Goal: Task Accomplishment & Management: Use online tool/utility

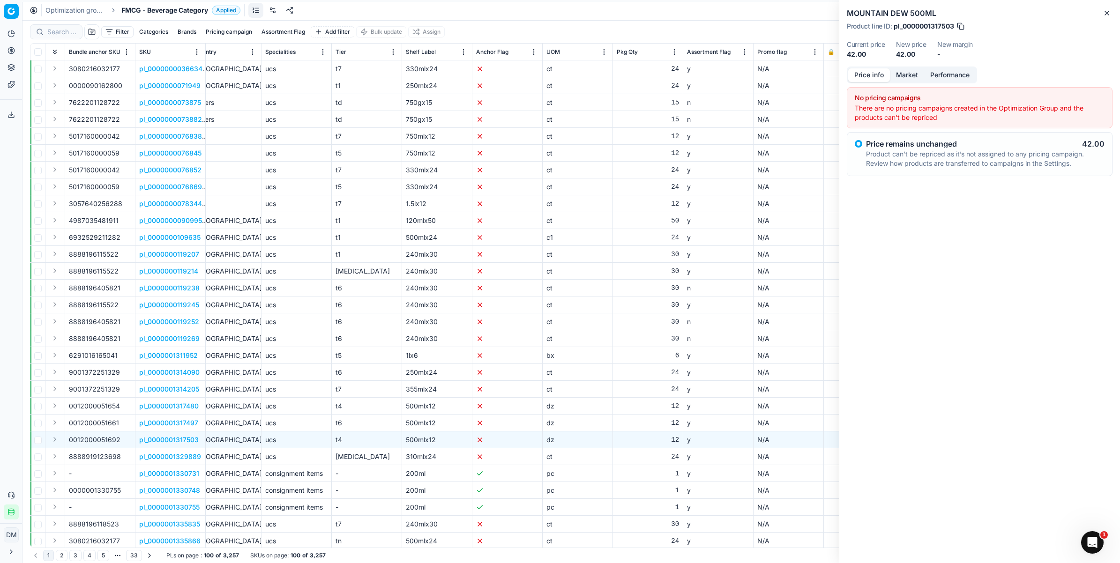
click at [762, 15] on div "Optimization groups FMCG - Beverage Category Applied Discard Download report" at bounding box center [570, 10] width 1097 height 21
click at [1111, 11] on button "Close" at bounding box center [1106, 12] width 11 height 11
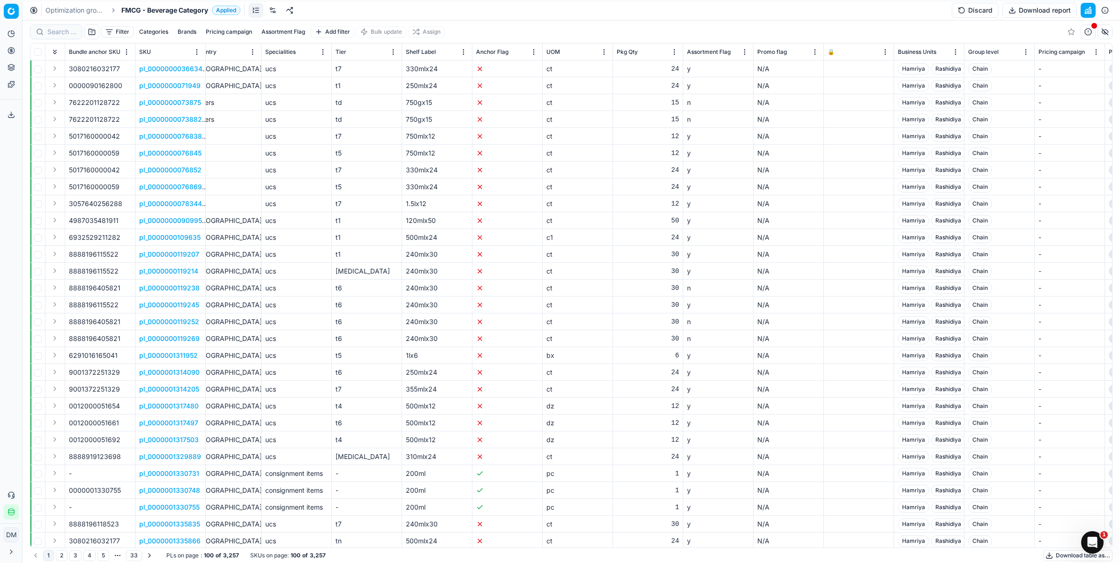
click at [12, 111] on icon at bounding box center [10, 114] width 7 height 7
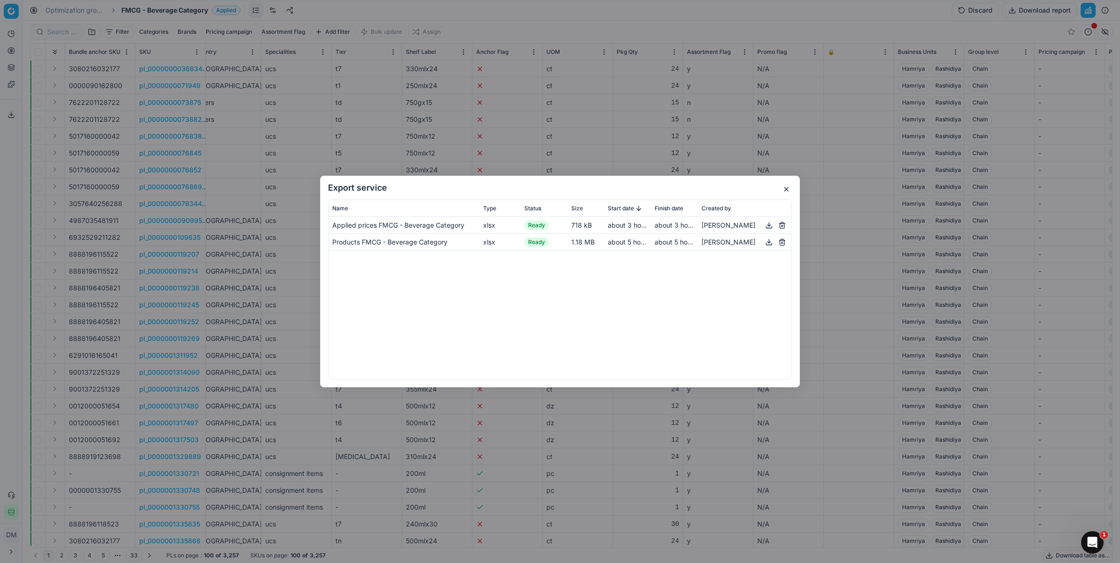
click at [785, 190] on button "button" at bounding box center [785, 189] width 11 height 11
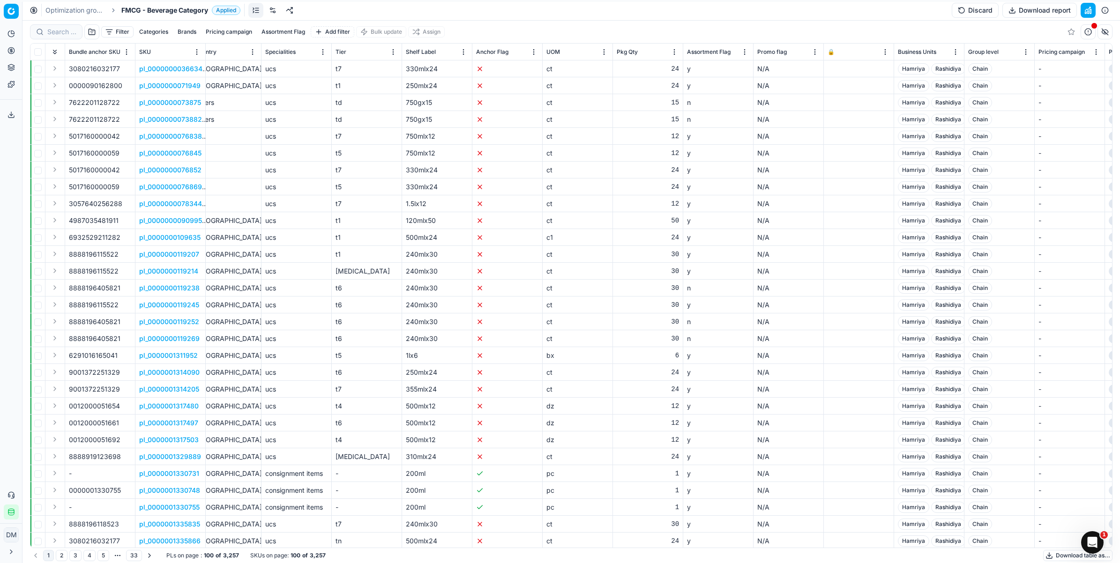
click at [1059, 13] on button "Download report" at bounding box center [1039, 10] width 74 height 15
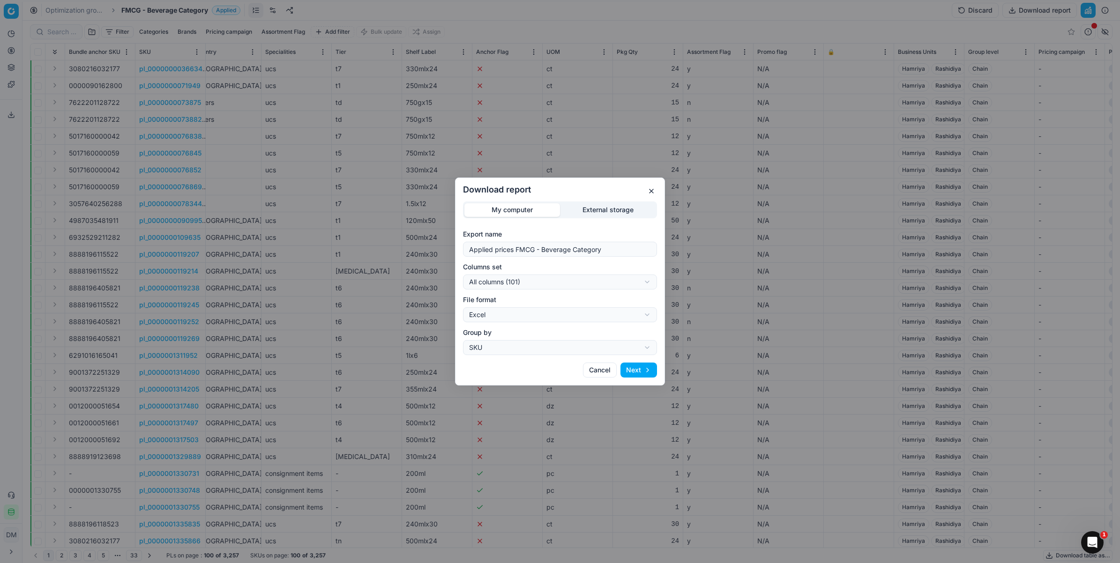
click at [601, 209] on div "Download report My computer External storage Export name Applied prices FMCG - …" at bounding box center [560, 281] width 1120 height 563
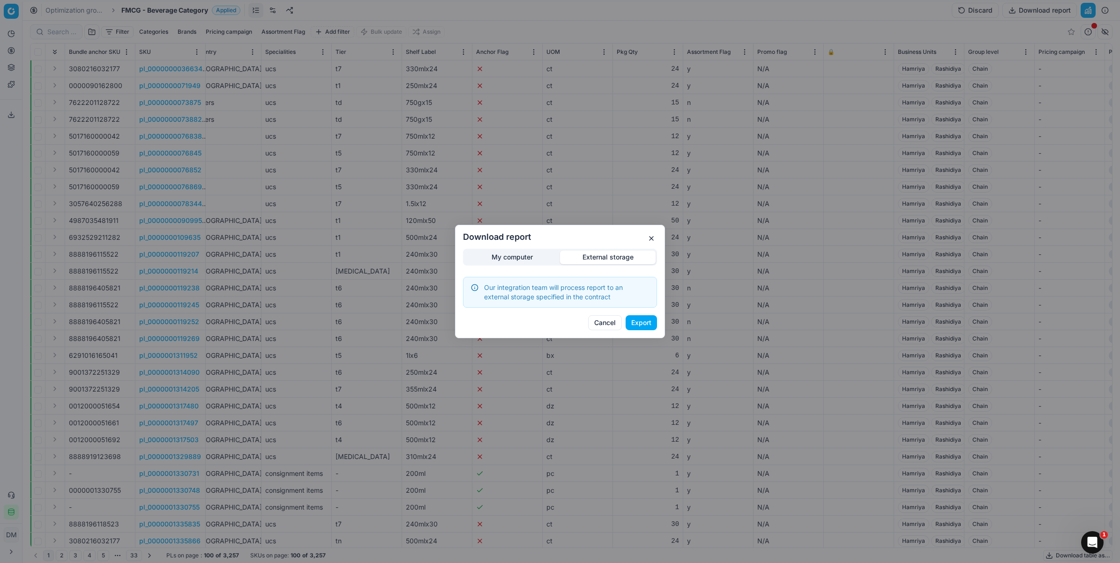
click at [655, 235] on button "button" at bounding box center [651, 238] width 11 height 11
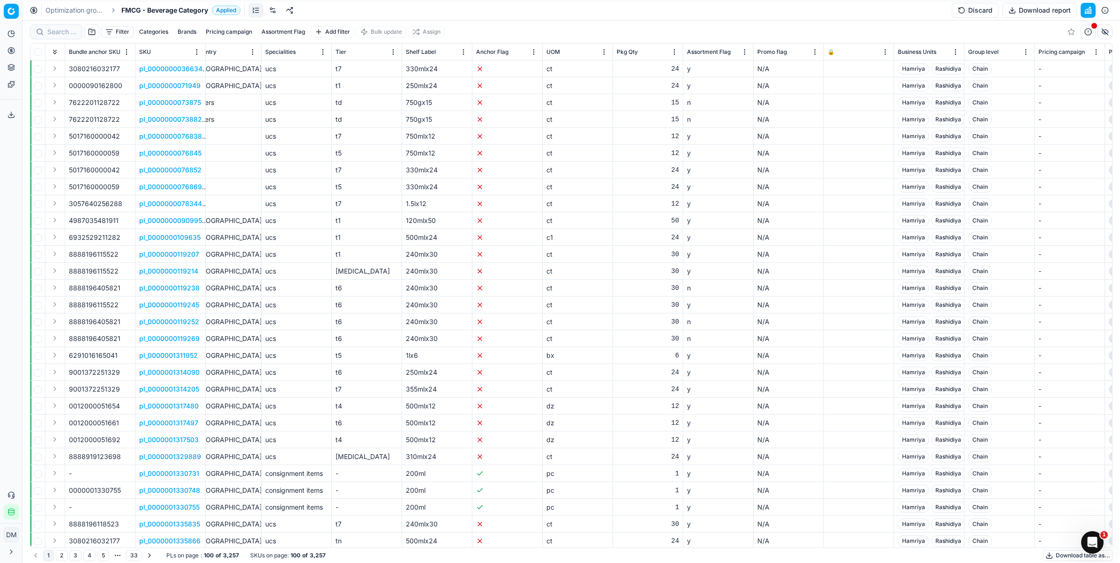
click at [254, 6] on link at bounding box center [255, 10] width 15 height 15
click at [276, 10] on link at bounding box center [272, 10] width 15 height 15
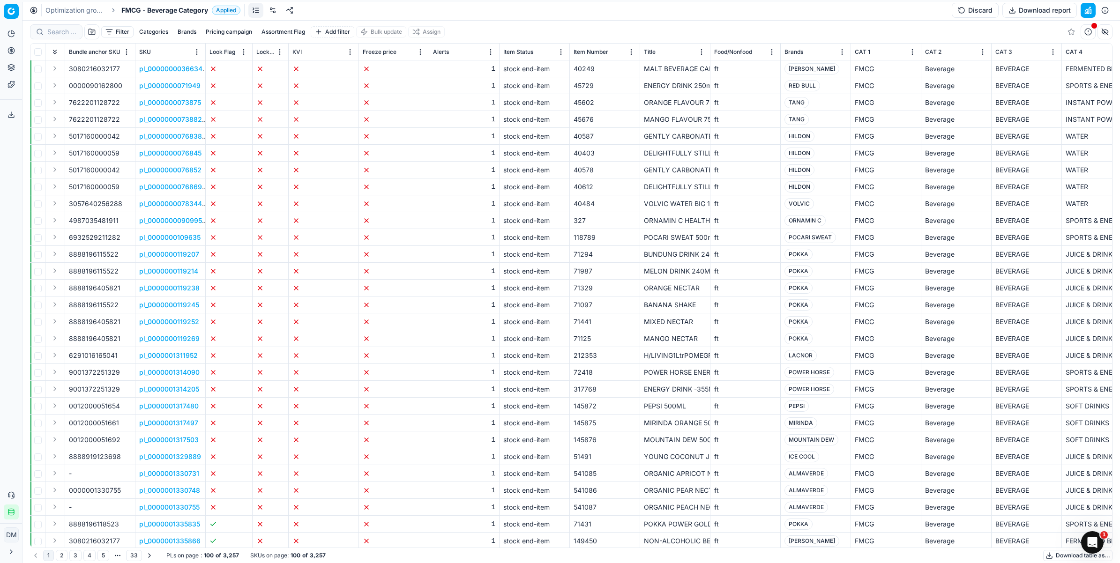
click at [10, 556] on icon at bounding box center [10, 551] width 7 height 7
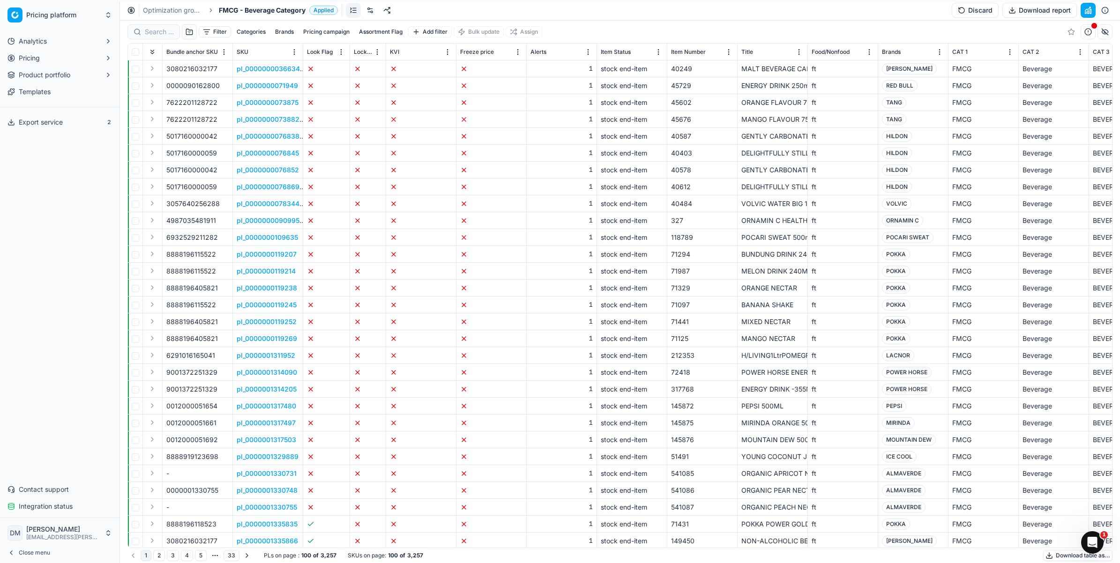
click at [67, 505] on span "Integration status" at bounding box center [46, 506] width 54 height 9
click at [184, 447] on span "Demand-based pricing:" at bounding box center [167, 448] width 82 height 9
click at [230, 469] on span "Finished" at bounding box center [231, 466] width 38 height 11
click at [163, 504] on span "BI revision date:" at bounding box center [167, 501] width 82 height 9
click at [43, 510] on span "Integration status" at bounding box center [46, 506] width 54 height 9
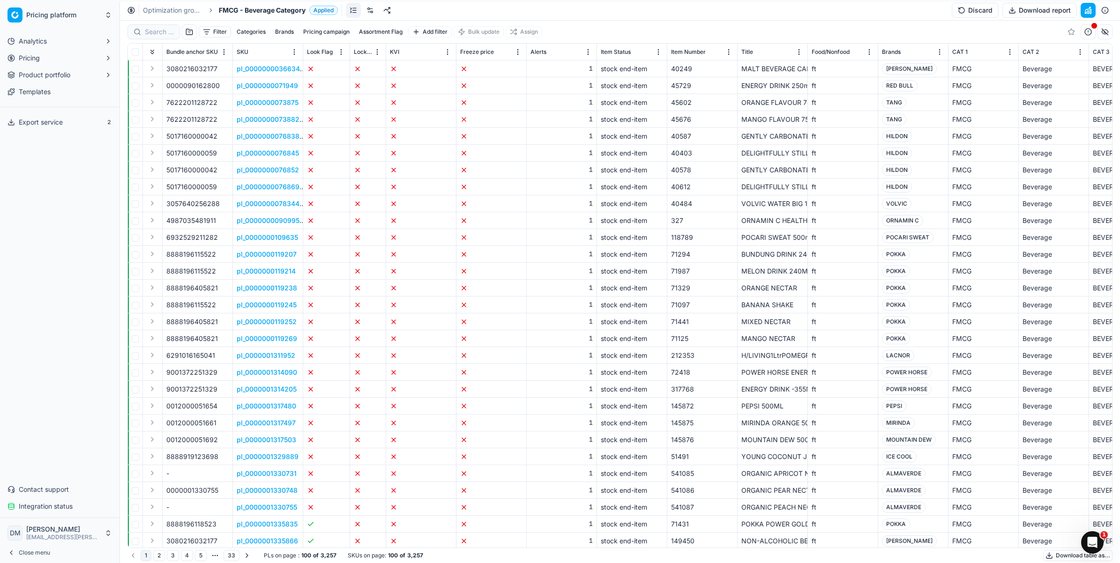
click at [45, 507] on span "Integration status" at bounding box center [46, 506] width 54 height 9
click at [92, 291] on div "Analytics Pricing Product portfolio Templates Export service 2 Contact support …" at bounding box center [59, 274] width 119 height 488
click at [184, 10] on link "Optimization groups" at bounding box center [173, 10] width 60 height 9
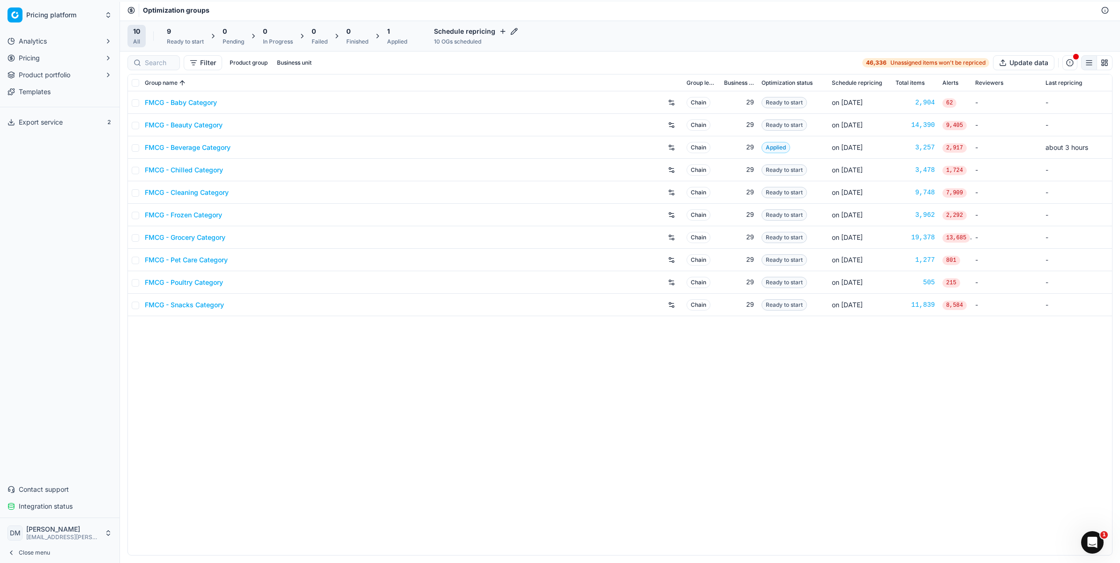
click at [555, 414] on div "FMCG - Baby Category Chain 29 Ready to start on Oct 20 2,904 62 - - FMCG - Beau…" at bounding box center [620, 323] width 984 height 464
click at [209, 151] on link "FMCG - Beverage Category" at bounding box center [188, 147] width 86 height 9
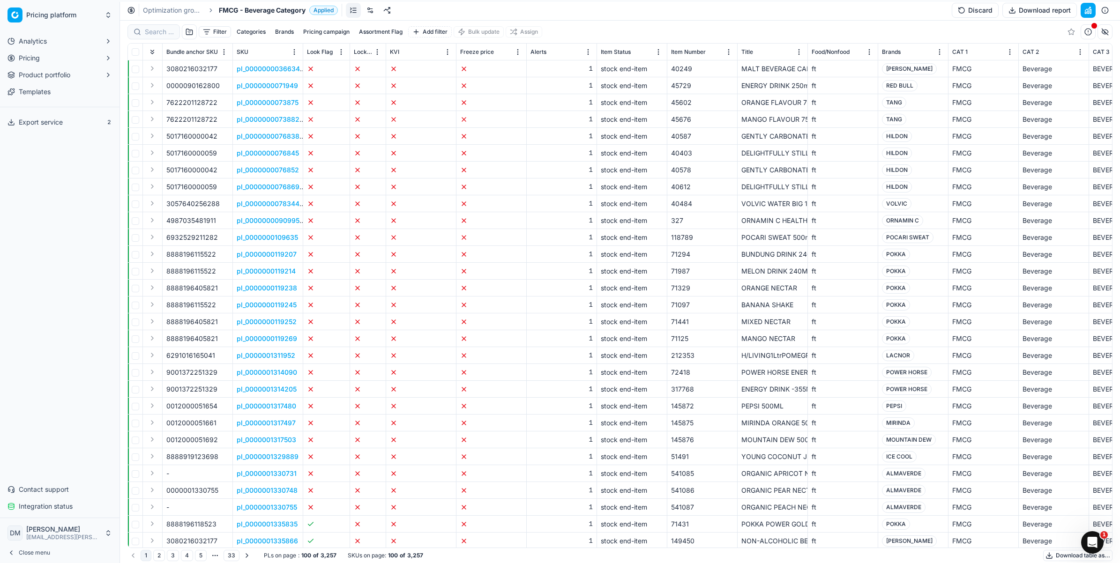
click at [261, 30] on button "Categories" at bounding box center [251, 31] width 37 height 11
click at [179, 66] on icon "button" at bounding box center [181, 63] width 7 height 7
click at [610, 25] on div "Filter Categories Brands Pricing campaign Assortment Flag Add filter Bulk updat…" at bounding box center [619, 32] width 985 height 22
click at [211, 536] on div "3080216032177" at bounding box center [197, 540] width 62 height 9
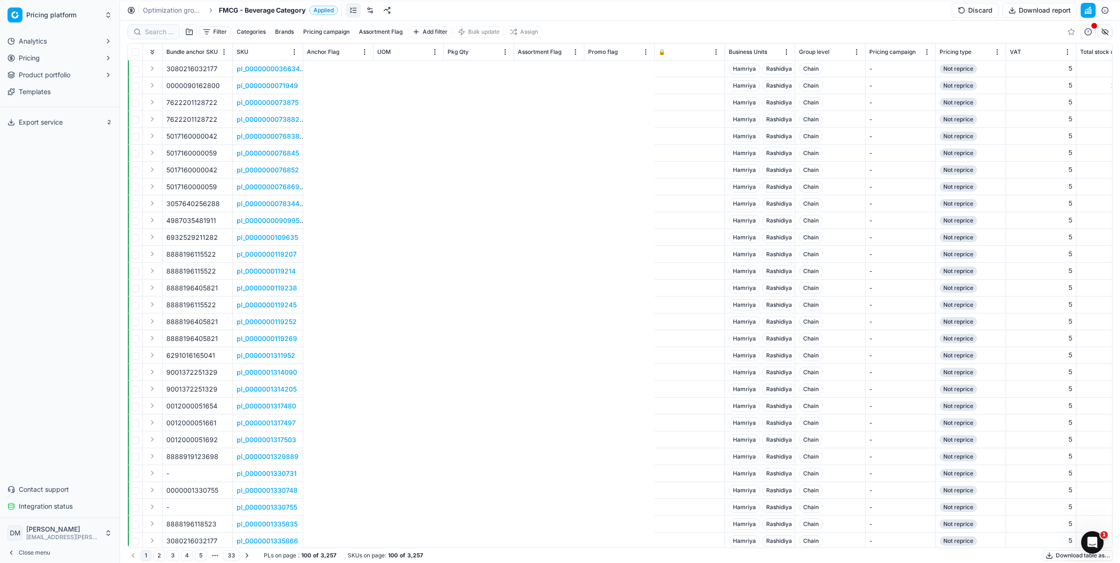
scroll to position [0, 2165]
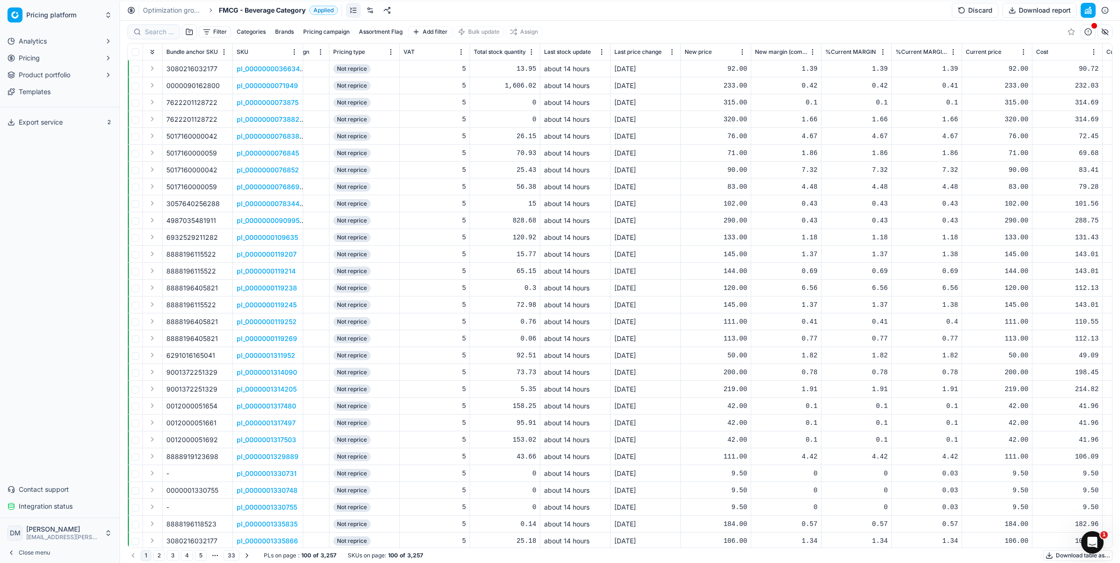
click at [362, 68] on span "Not reprice" at bounding box center [351, 68] width 37 height 9
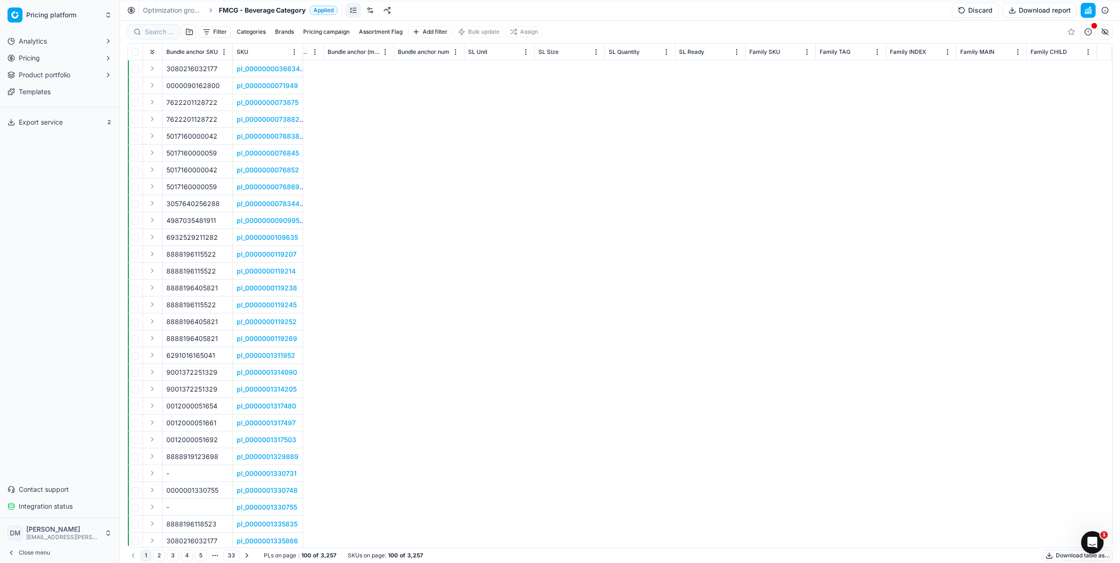
scroll to position [0, 0]
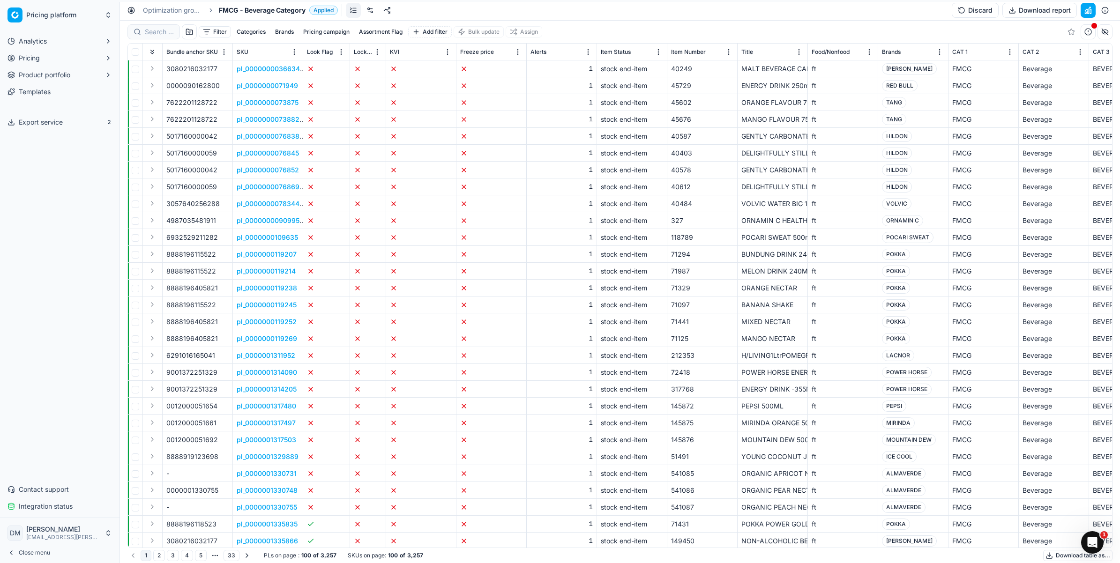
click at [252, 27] on button "Categories" at bounding box center [251, 31] width 37 height 11
click at [289, 28] on button "Brands" at bounding box center [284, 31] width 26 height 11
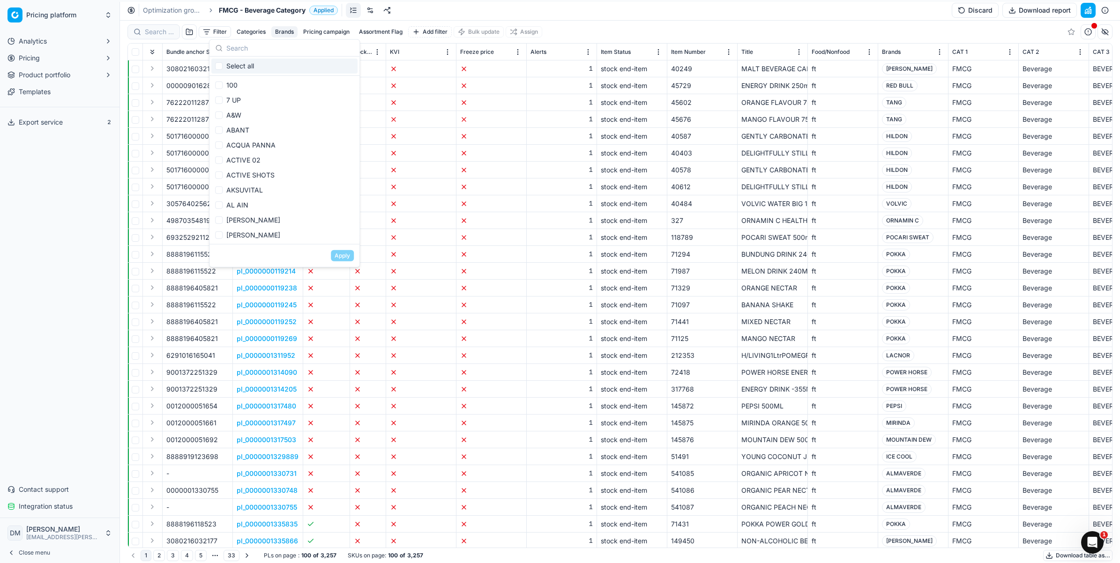
click at [333, 31] on button "Pricing campaign" at bounding box center [326, 31] width 54 height 11
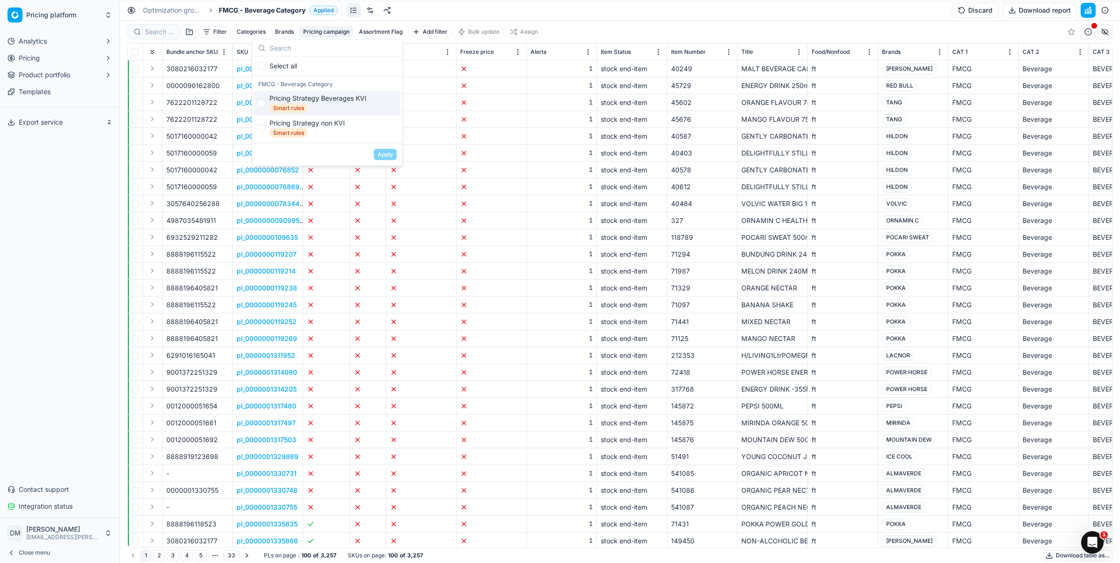
click at [265, 101] on div "Pricing Strategy Beverages KVI Smart rules" at bounding box center [327, 103] width 146 height 25
checkbox input "true"
click at [263, 128] on input "Suggestions" at bounding box center [261, 127] width 7 height 7
checkbox input "true"
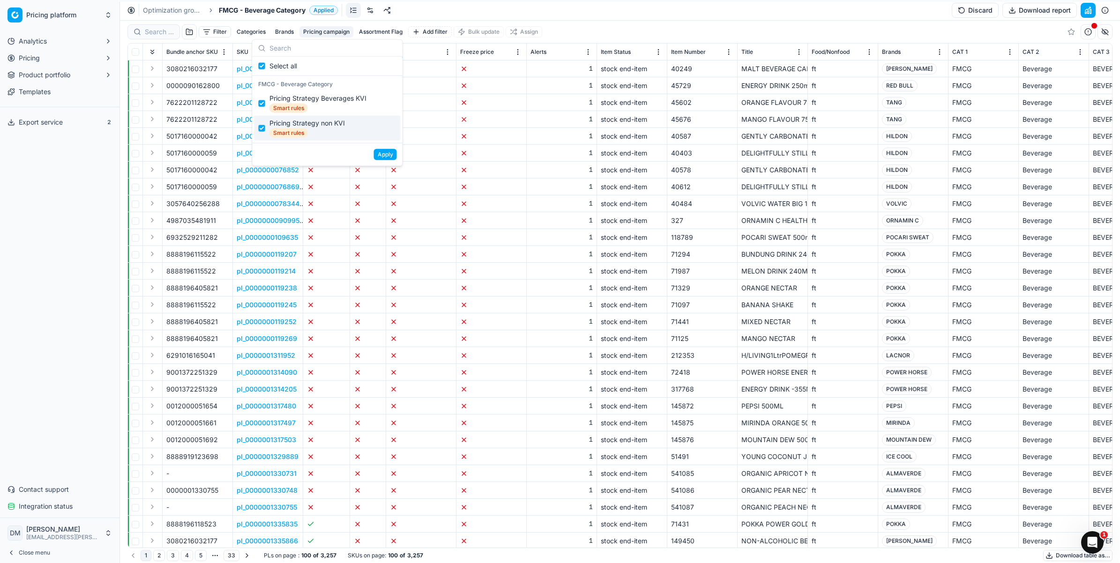
click at [386, 157] on button "Apply" at bounding box center [385, 154] width 23 height 11
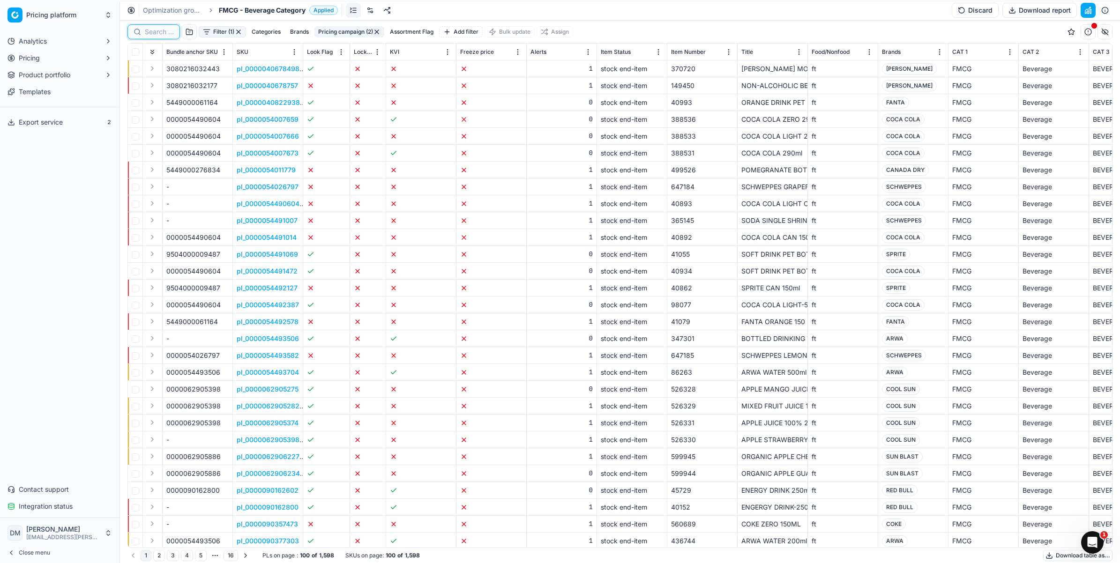
click at [147, 36] on input at bounding box center [159, 31] width 29 height 9
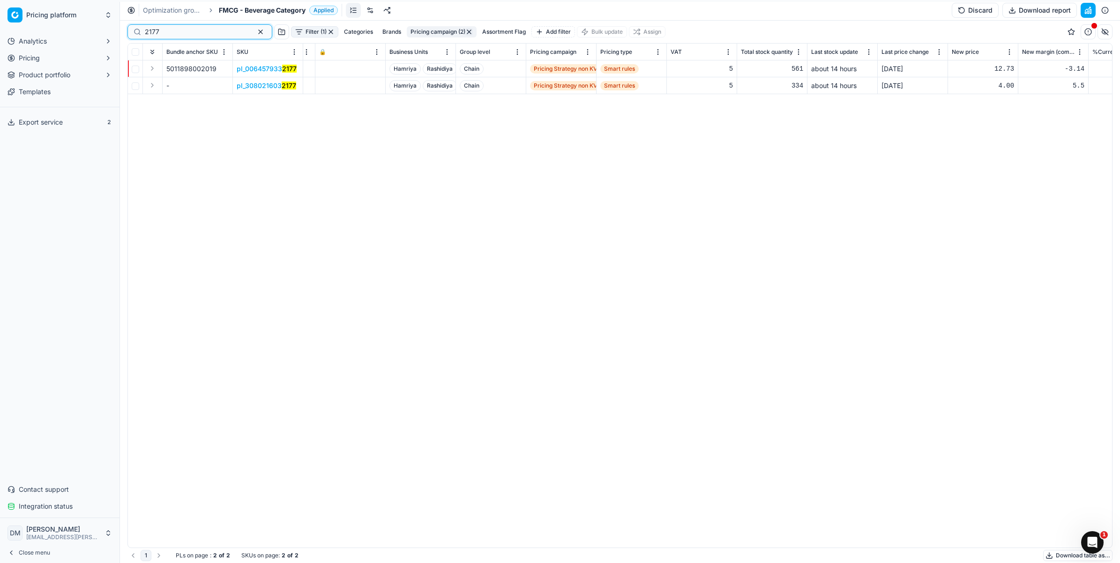
scroll to position [0, 2072]
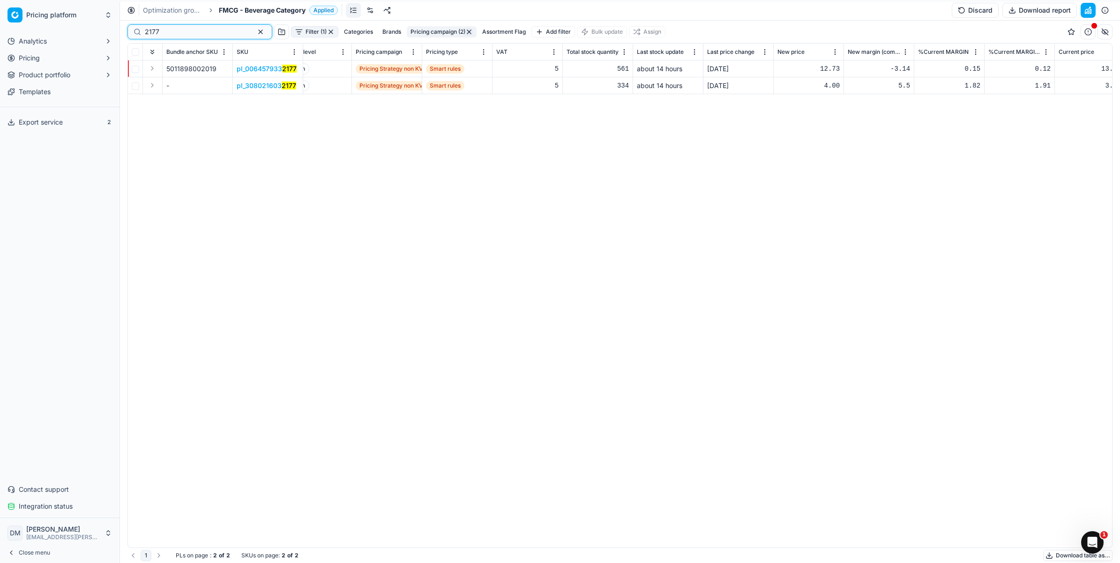
type input "2177"
click at [255, 30] on button "button" at bounding box center [260, 31] width 11 height 11
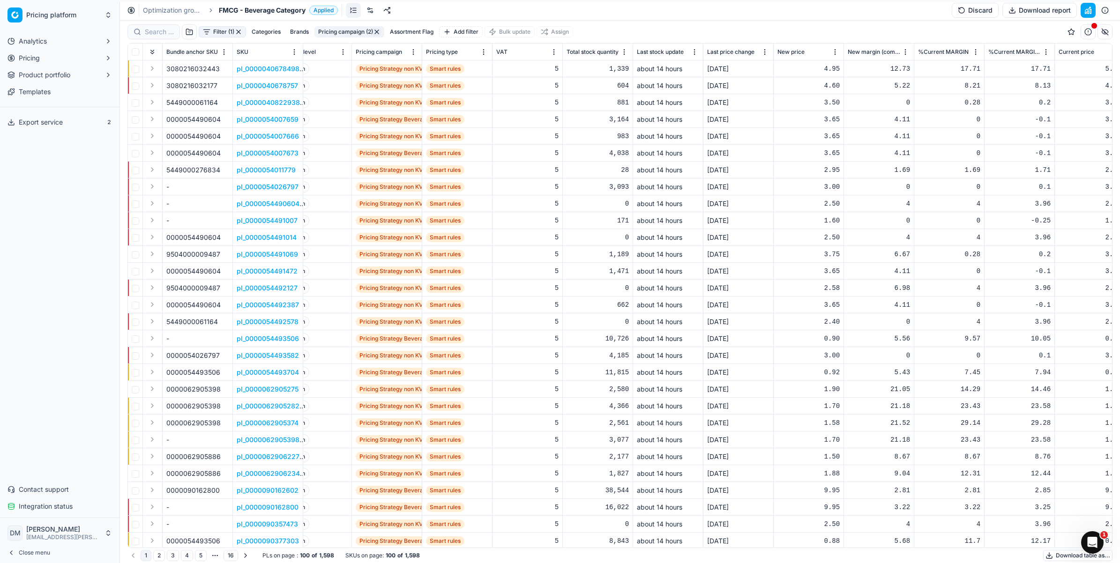
click at [415, 31] on button "Assortment Flag" at bounding box center [411, 31] width 51 height 11
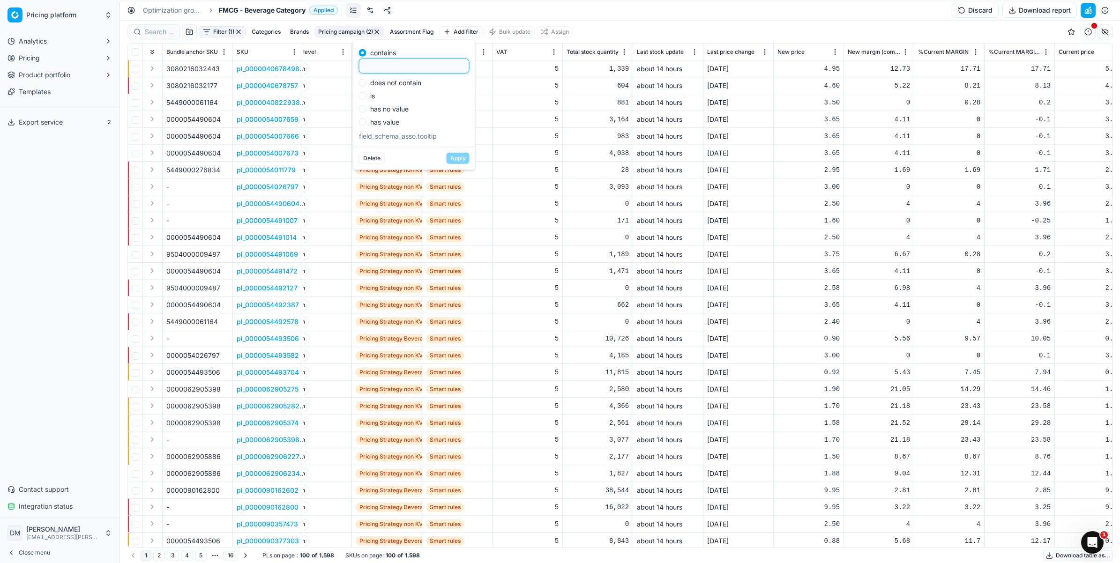
click at [651, 27] on div "Filter (1) Categories Brands Pricing campaign (2) Assortment Flag Add filter Bu…" at bounding box center [619, 32] width 985 height 22
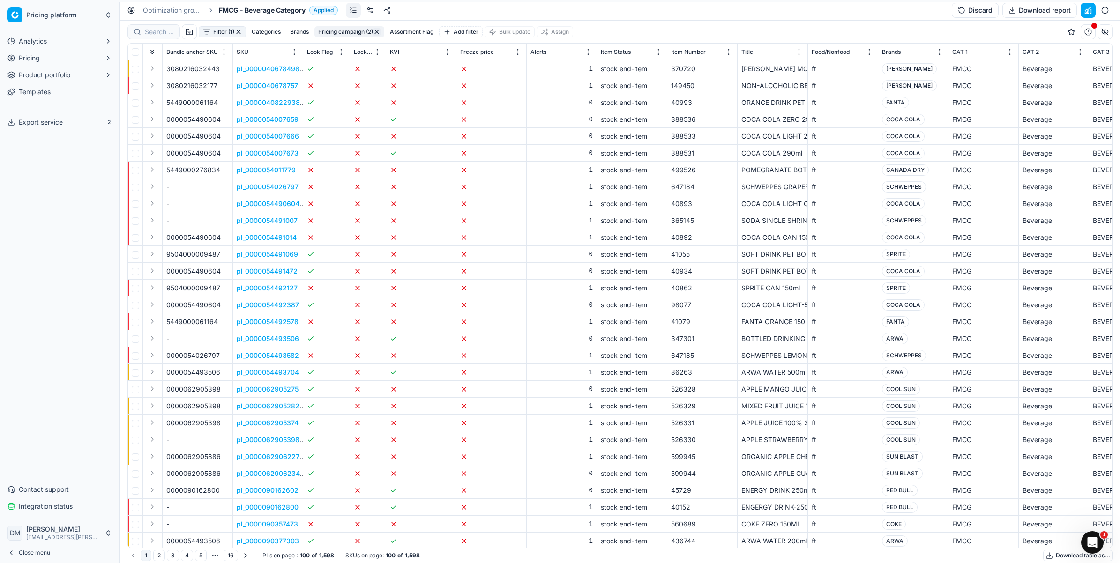
click at [458, 30] on button "Add filter" at bounding box center [461, 31] width 44 height 11
click at [884, 28] on div "Filter (1) Categories Brands Pricing campaign (2) Assortment Flag Add filter Bu…" at bounding box center [619, 32] width 985 height 22
click at [1102, 11] on button "button" at bounding box center [1104, 10] width 15 height 15
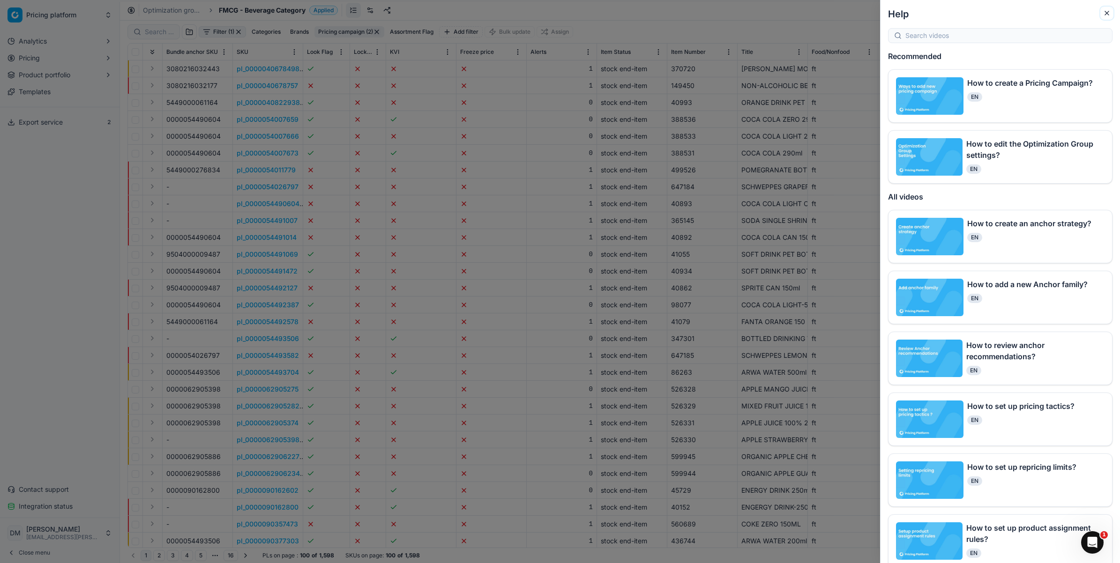
click at [1106, 13] on icon "button" at bounding box center [1106, 12] width 7 height 7
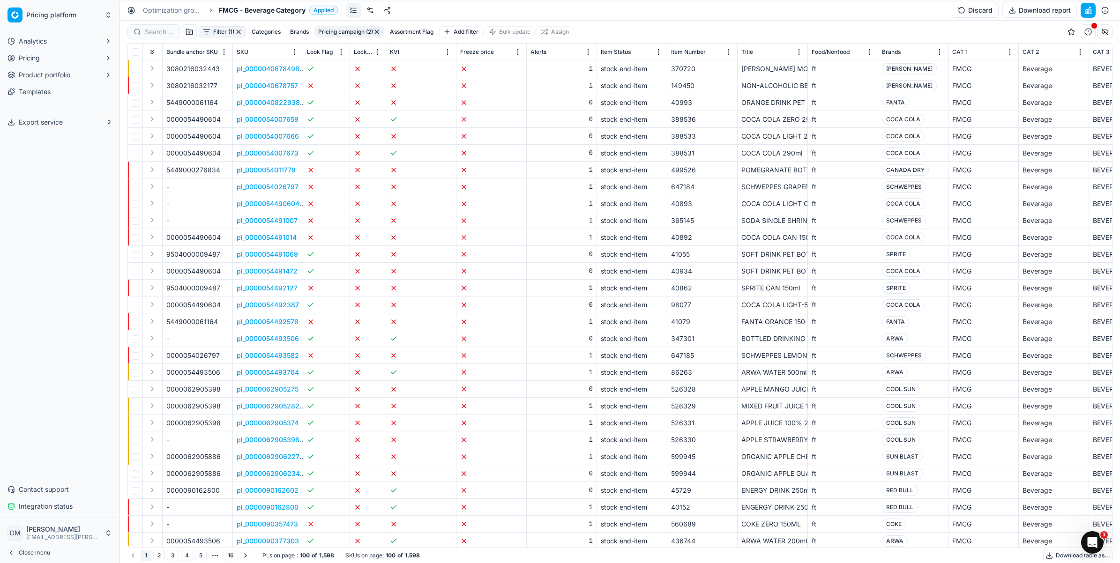
click at [34, 85] on link "Templates" at bounding box center [60, 91] width 112 height 15
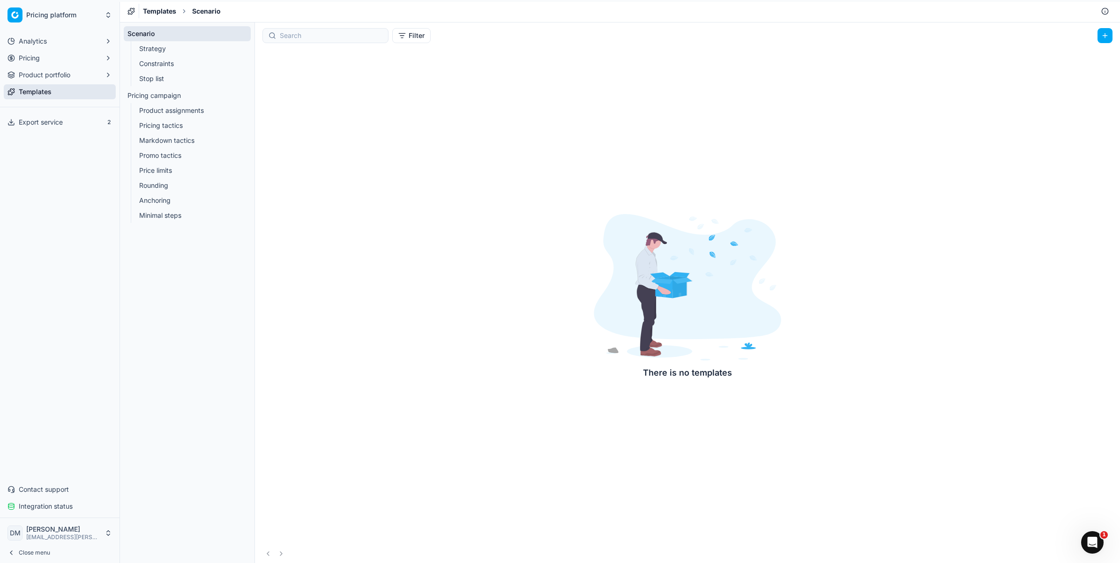
click at [158, 120] on link "Pricing tactics" at bounding box center [187, 125] width 104 height 13
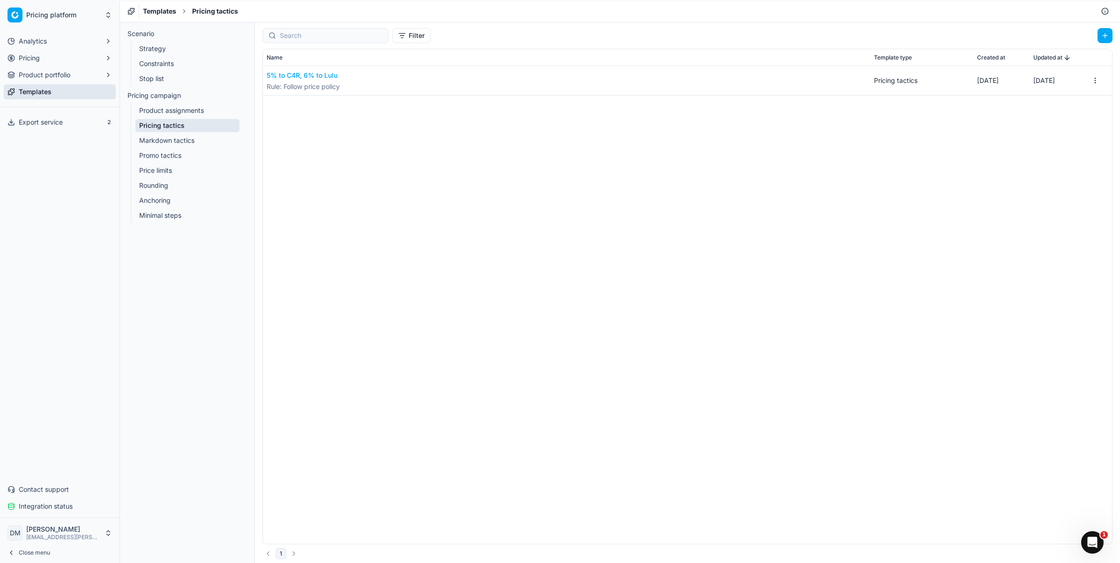
click at [167, 137] on link "Markdown tactics" at bounding box center [187, 140] width 104 height 13
click at [170, 157] on link "Promo tactics" at bounding box center [187, 155] width 104 height 13
click at [168, 169] on link "Price limits" at bounding box center [187, 170] width 104 height 13
click at [181, 184] on link "Rounding" at bounding box center [187, 185] width 104 height 13
click at [177, 198] on link "Anchoring" at bounding box center [187, 200] width 104 height 13
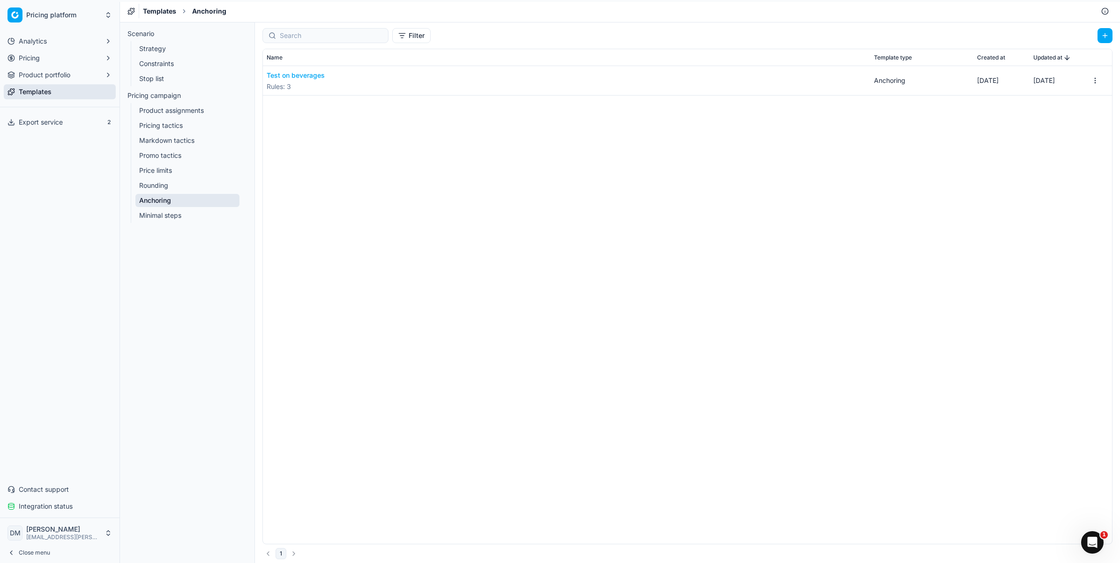
click at [159, 220] on link "Minimal steps" at bounding box center [187, 215] width 104 height 13
click at [57, 74] on span "Product portfolio" at bounding box center [45, 74] width 52 height 9
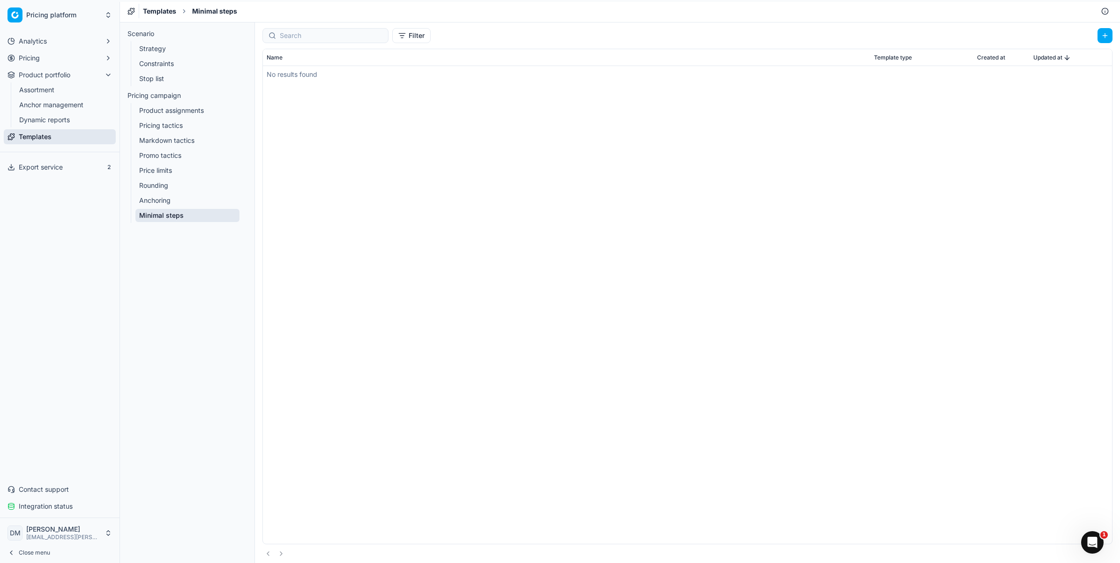
click at [44, 90] on link "Assortment" at bounding box center [59, 89] width 89 height 13
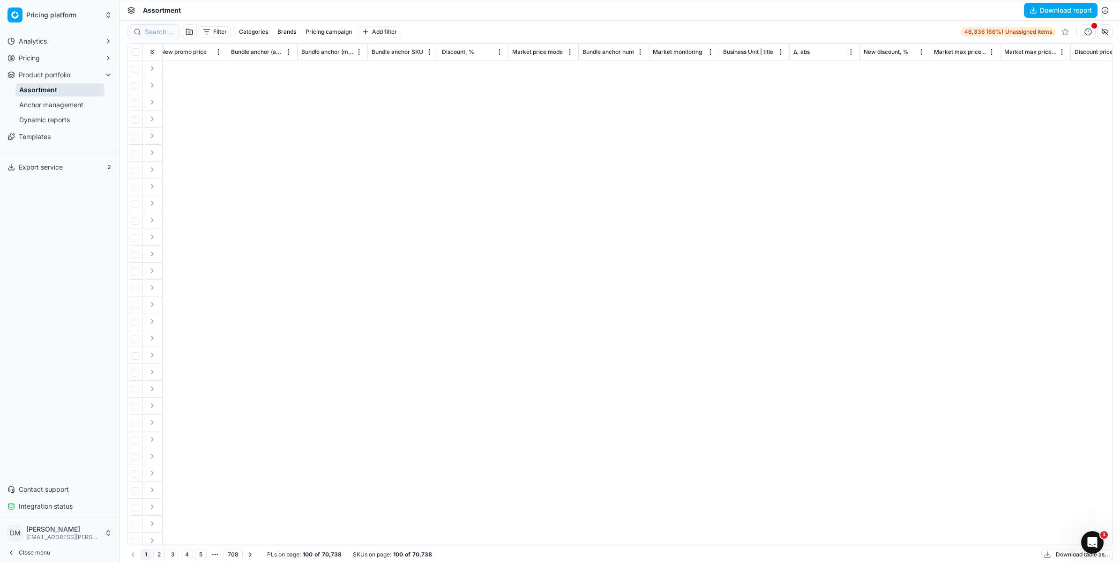
scroll to position [0, 240]
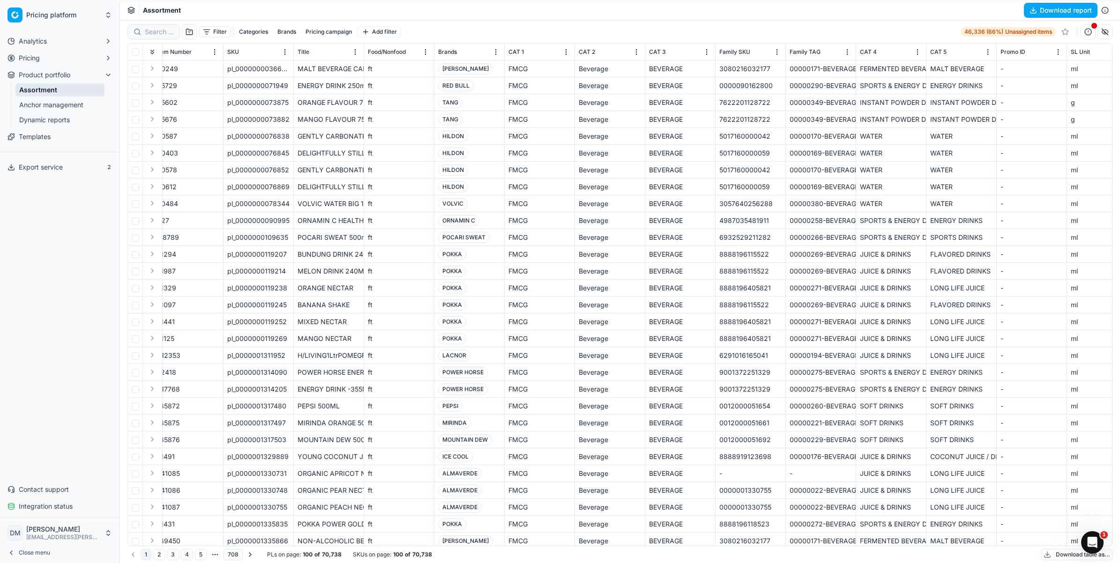
click at [24, 59] on span "Pricing" at bounding box center [29, 57] width 21 height 9
click at [46, 118] on link "Products" at bounding box center [59, 117] width 89 height 13
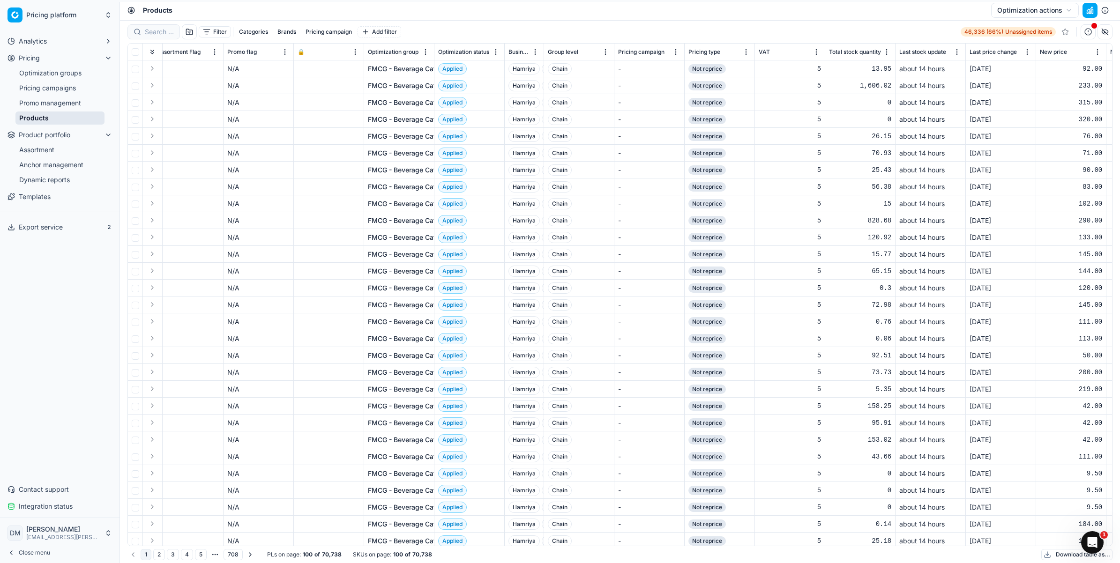
scroll to position [0, 2064]
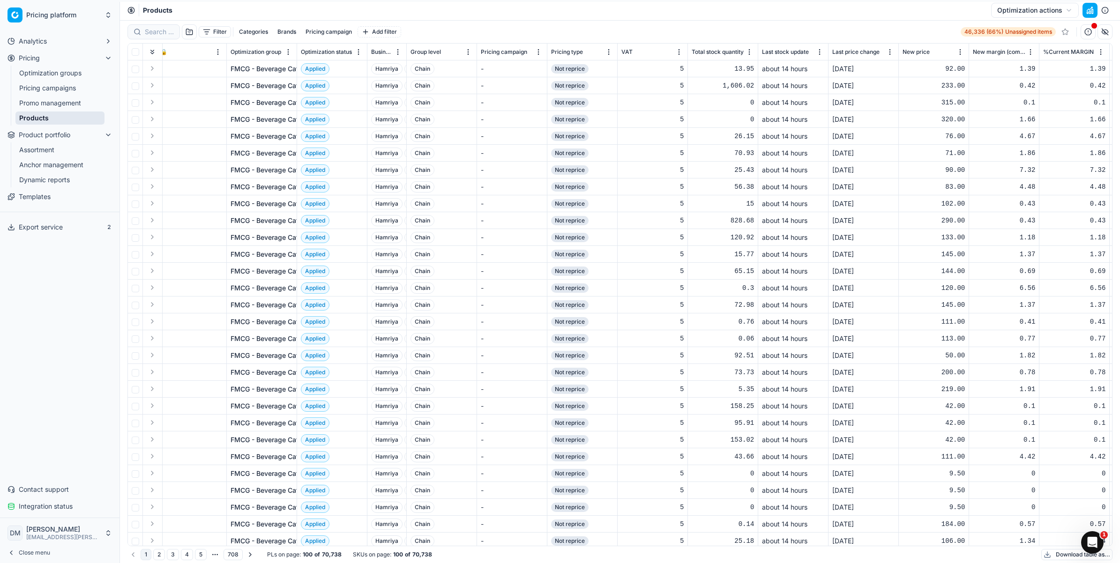
click at [46, 103] on link "Promo management" at bounding box center [59, 103] width 89 height 13
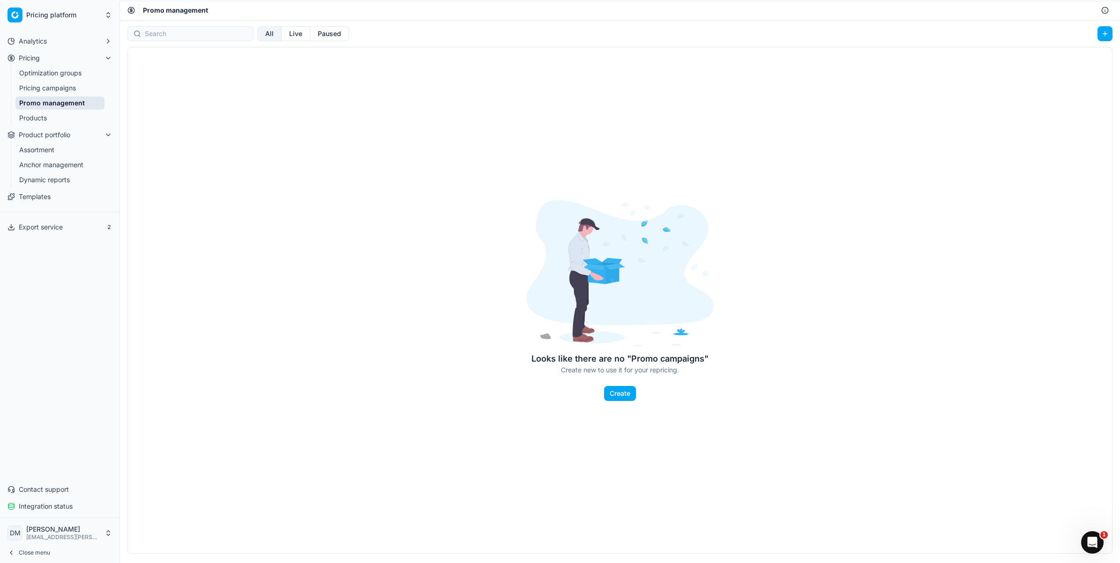
click at [57, 87] on link "Pricing campaigns" at bounding box center [59, 88] width 89 height 13
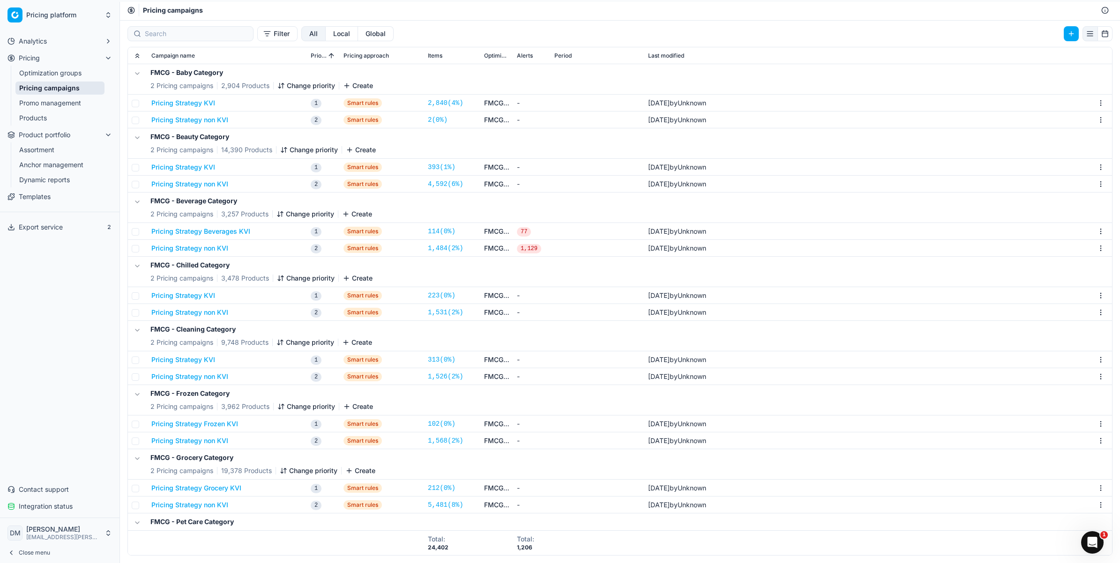
click at [63, 73] on link "Optimization groups" at bounding box center [59, 73] width 89 height 13
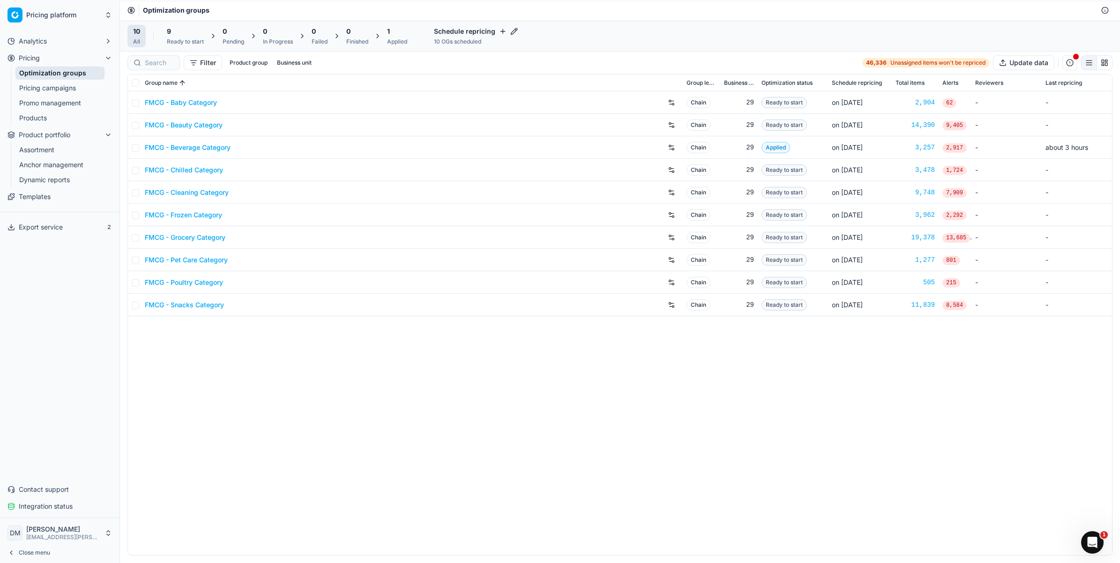
click at [82, 119] on link "Products" at bounding box center [59, 117] width 89 height 13
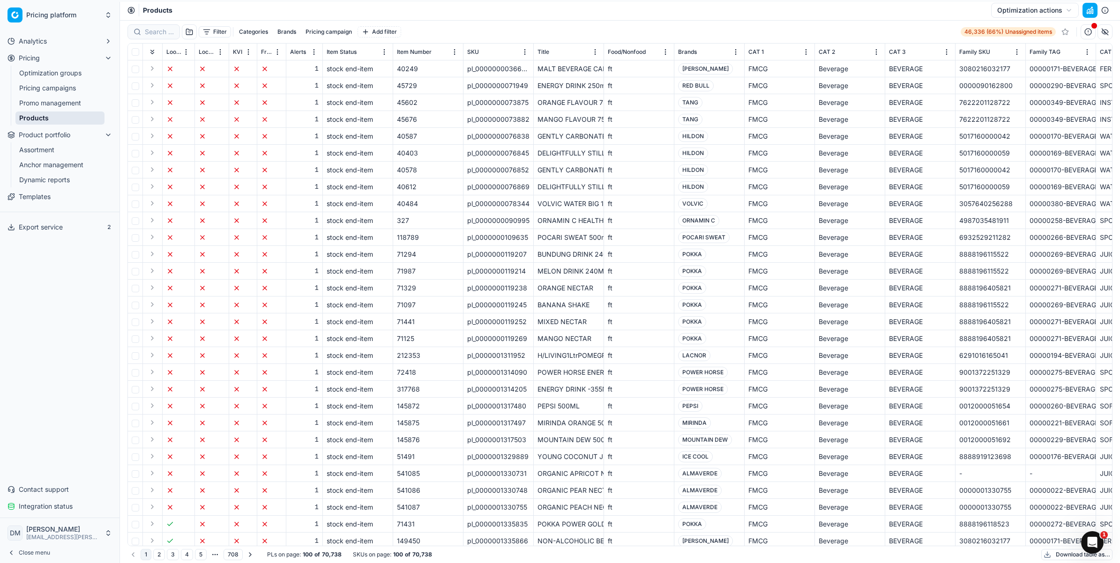
click at [41, 34] on button "Analytics" at bounding box center [60, 41] width 112 height 15
click at [72, 311] on div "Analytics Dashboard AI Insights Pricing Optimization groups Pricing campaigns P…" at bounding box center [59, 274] width 119 height 488
click at [68, 507] on span "Integration status" at bounding box center [46, 506] width 54 height 9
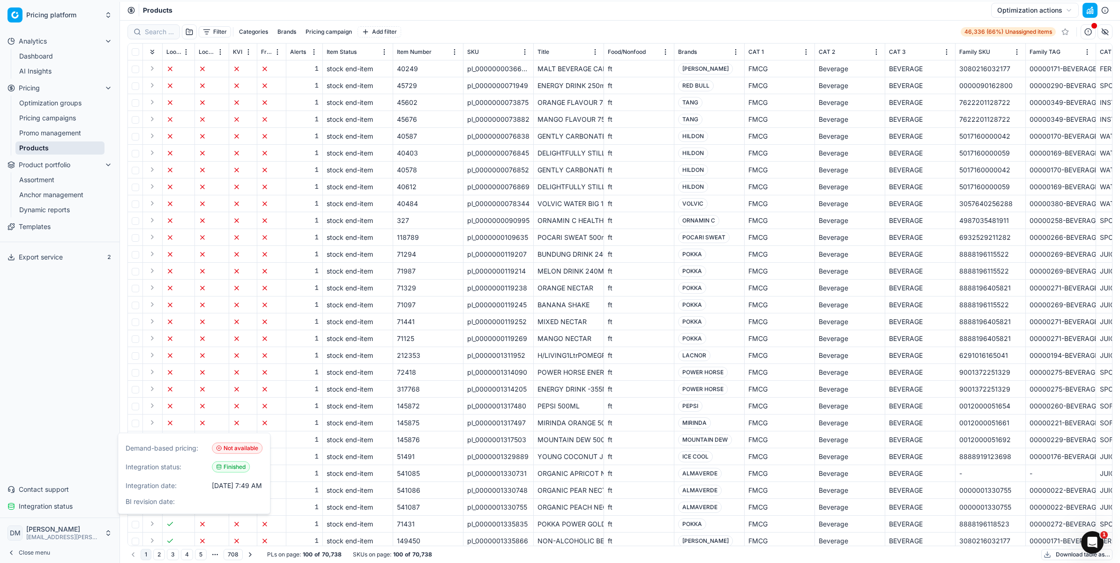
click at [61, 338] on div "Analytics Dashboard AI Insights Pricing Optimization groups Pricing campaigns P…" at bounding box center [59, 274] width 119 height 488
click at [104, 164] on icon "button" at bounding box center [107, 164] width 7 height 7
click at [38, 134] on link "Promo management" at bounding box center [59, 132] width 89 height 13
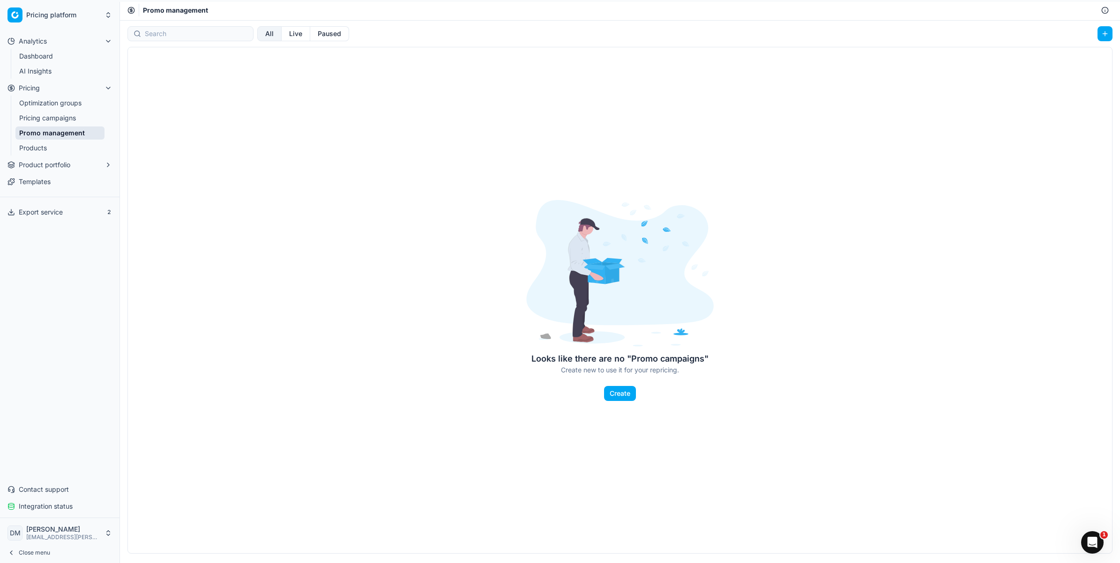
click at [66, 116] on link "Pricing campaigns" at bounding box center [59, 117] width 89 height 13
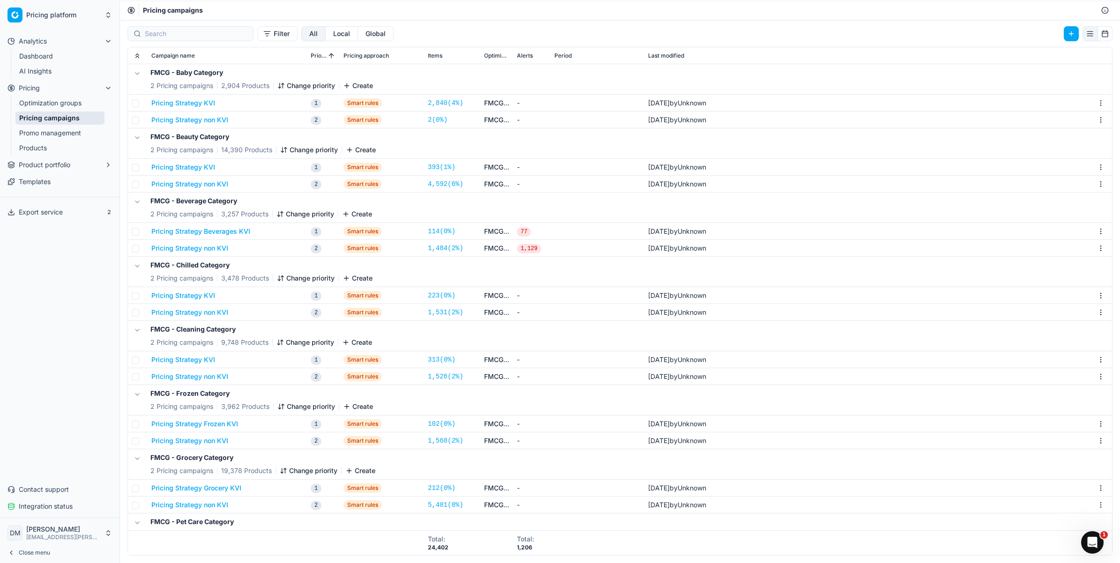
click at [82, 102] on link "Optimization groups" at bounding box center [59, 103] width 89 height 13
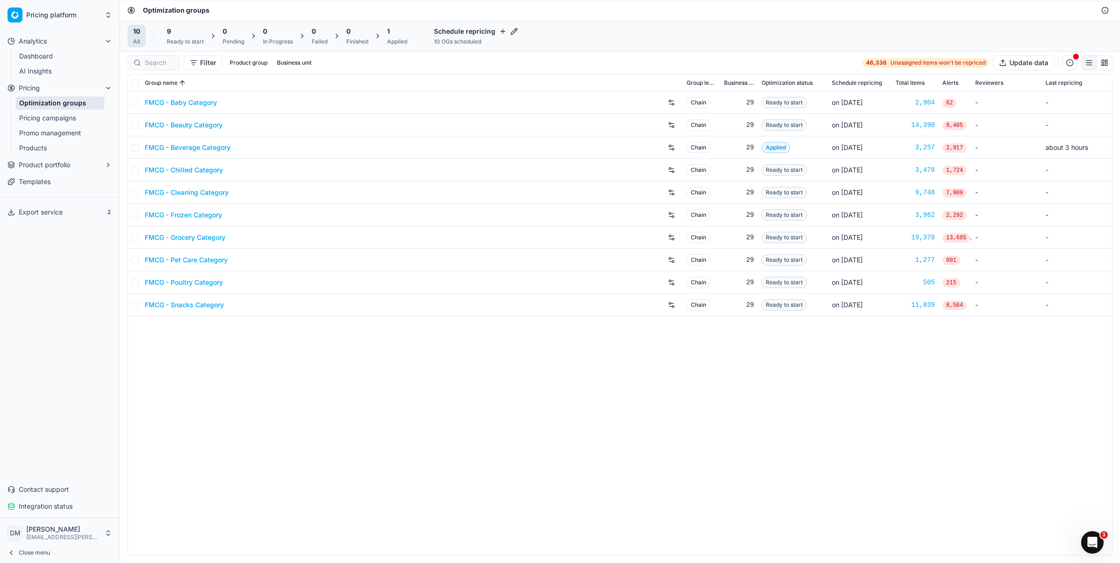
click at [706, 492] on div "FMCG - Baby Category Chain 29 Ready to start on Oct 20 2,904 62 - - FMCG - Beau…" at bounding box center [620, 323] width 984 height 464
click at [710, 560] on div "Group name Group level Business unit Optimization status Schedule repricing Tot…" at bounding box center [620, 318] width 1000 height 489
click at [744, 413] on div "FMCG - Baby Category Chain 29 Ready to start on Oct 20 2,904 62 - - FMCG - Beau…" at bounding box center [620, 323] width 984 height 464
click at [76, 166] on button "Product portfolio" at bounding box center [60, 164] width 112 height 15
click at [65, 195] on link "Anchor management" at bounding box center [59, 194] width 89 height 13
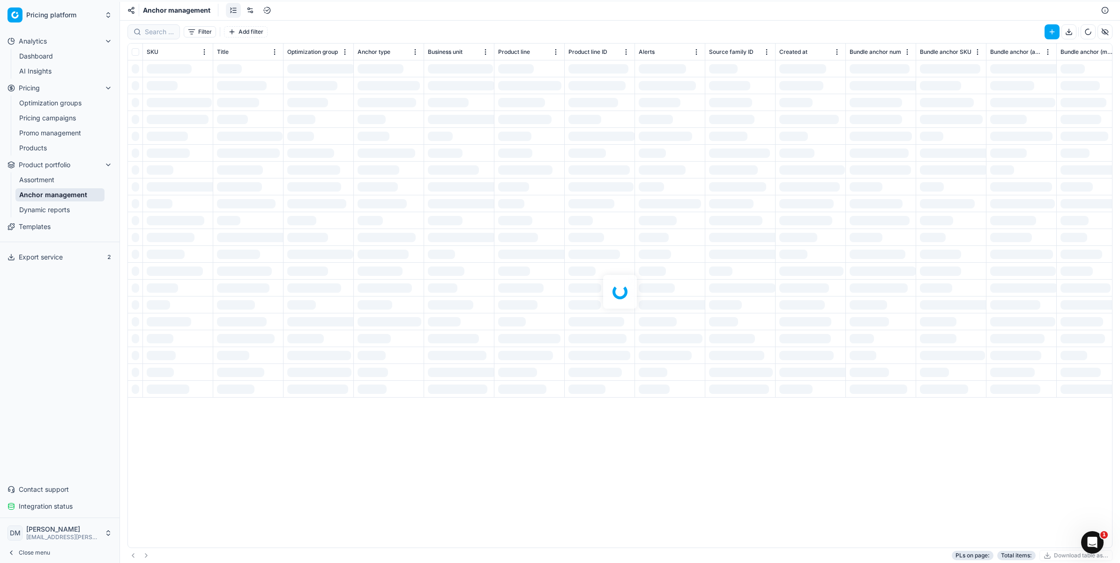
click at [67, 208] on link "Dynamic reports" at bounding box center [59, 209] width 89 height 13
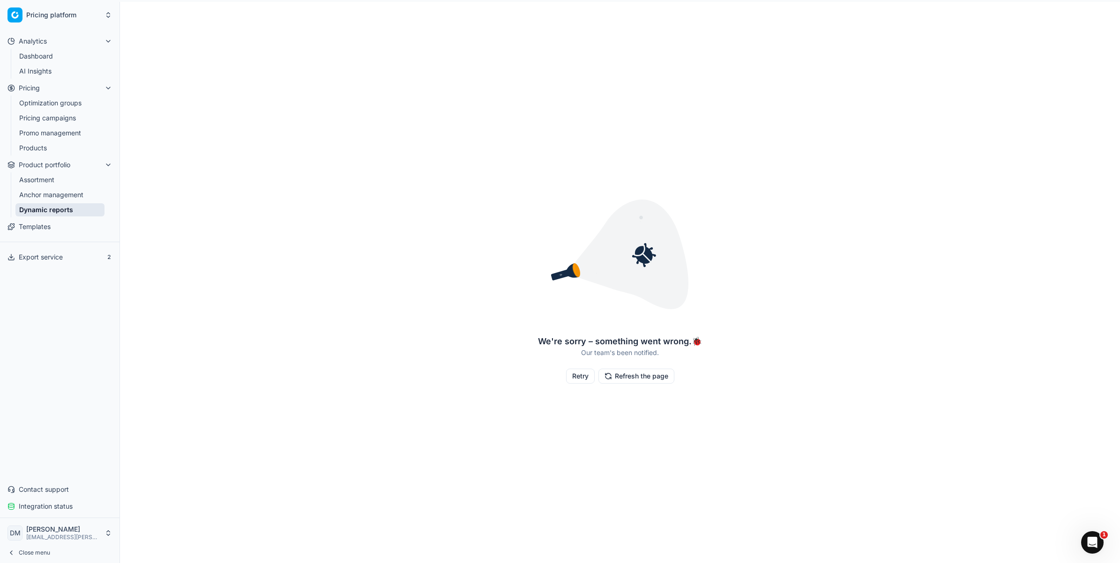
click at [70, 193] on link "Anchor management" at bounding box center [59, 194] width 89 height 13
click at [47, 177] on link "Assortment" at bounding box center [59, 179] width 89 height 13
click at [44, 146] on link "Products" at bounding box center [59, 147] width 89 height 13
click at [66, 298] on div "Analytics Dashboard AI Insights Pricing Optimization groups Pricing campaigns P…" at bounding box center [59, 274] width 119 height 488
click at [38, 251] on button "Export service" at bounding box center [60, 257] width 112 height 15
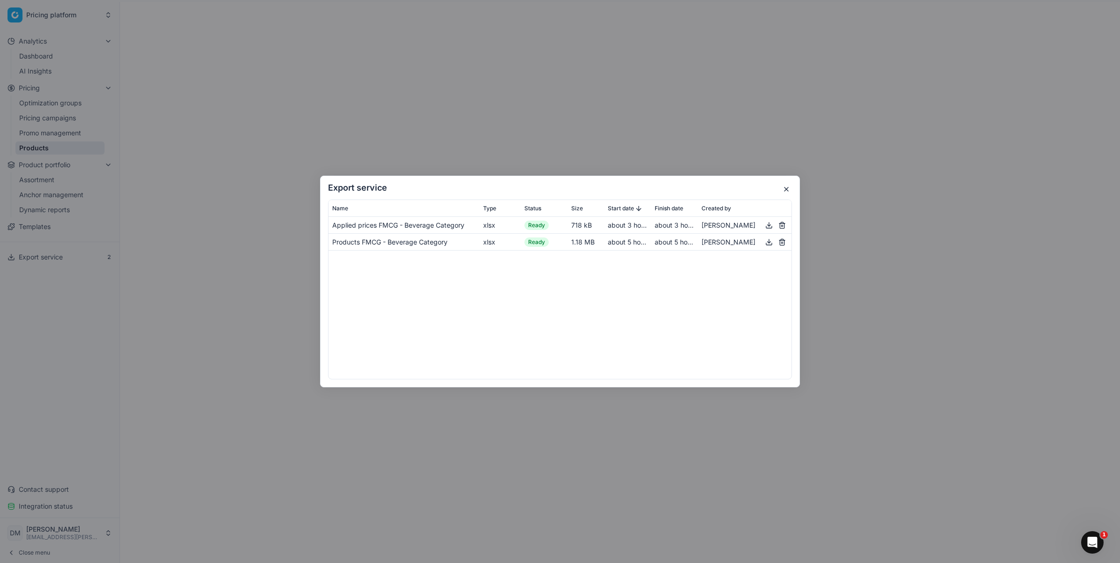
click at [620, 279] on div "Applied prices FMCG - Beverage Category xlsx Ready 718 kB about 3 hours about 3…" at bounding box center [559, 298] width 463 height 162
click at [424, 224] on div "Applied prices FMCG - Beverage Category" at bounding box center [403, 225] width 143 height 9
click at [773, 224] on button "button" at bounding box center [768, 225] width 11 height 11
click at [786, 186] on button "button" at bounding box center [785, 189] width 11 height 11
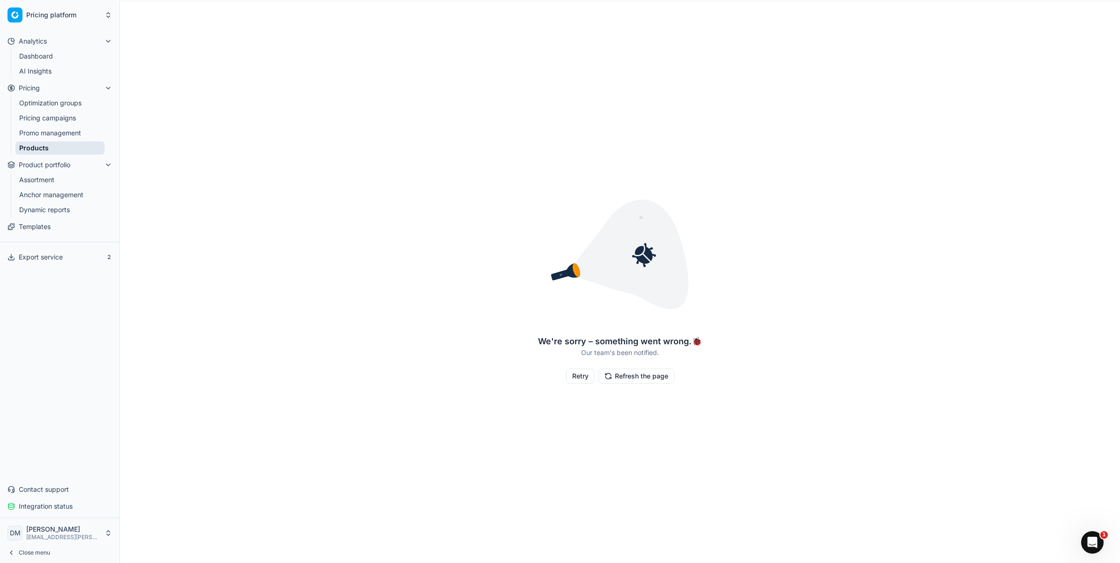
click at [49, 186] on li "Assortment" at bounding box center [60, 179] width 89 height 13
click at [64, 191] on link "Anchor management" at bounding box center [59, 194] width 89 height 13
click at [52, 188] on link "Anchor management" at bounding box center [59, 194] width 89 height 13
click at [49, 180] on link "Assortment" at bounding box center [59, 179] width 89 height 13
click at [51, 148] on link "Products" at bounding box center [59, 147] width 89 height 13
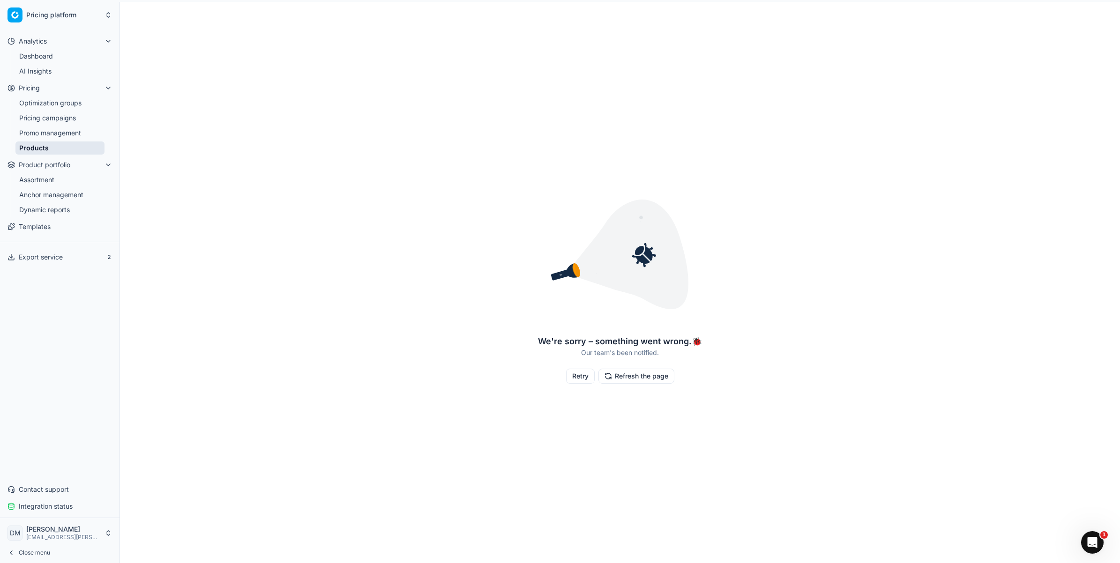
click at [69, 134] on link "Promo management" at bounding box center [59, 132] width 89 height 13
click at [75, 119] on link "Pricing campaigns" at bounding box center [59, 117] width 89 height 13
click at [77, 100] on link "Optimization groups" at bounding box center [59, 103] width 89 height 13
click at [43, 88] on button "Pricing" at bounding box center [60, 88] width 112 height 15
click at [47, 74] on link "AI Insights" at bounding box center [59, 71] width 89 height 13
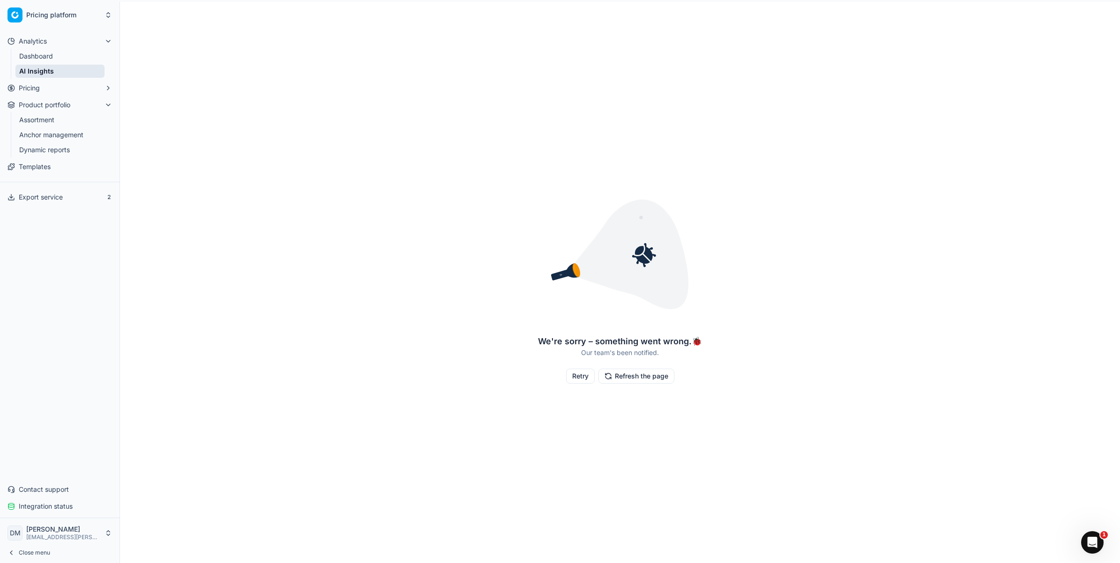
drag, startPoint x: 45, startPoint y: 57, endPoint x: 36, endPoint y: 52, distance: 10.7
click at [45, 57] on link "Dashboard" at bounding box center [59, 56] width 89 height 13
click at [36, 36] on button "Analytics" at bounding box center [60, 41] width 112 height 15
click at [32, 42] on span "Analytics" at bounding box center [33, 41] width 28 height 9
click at [49, 76] on link "AI Insights" at bounding box center [59, 71] width 89 height 13
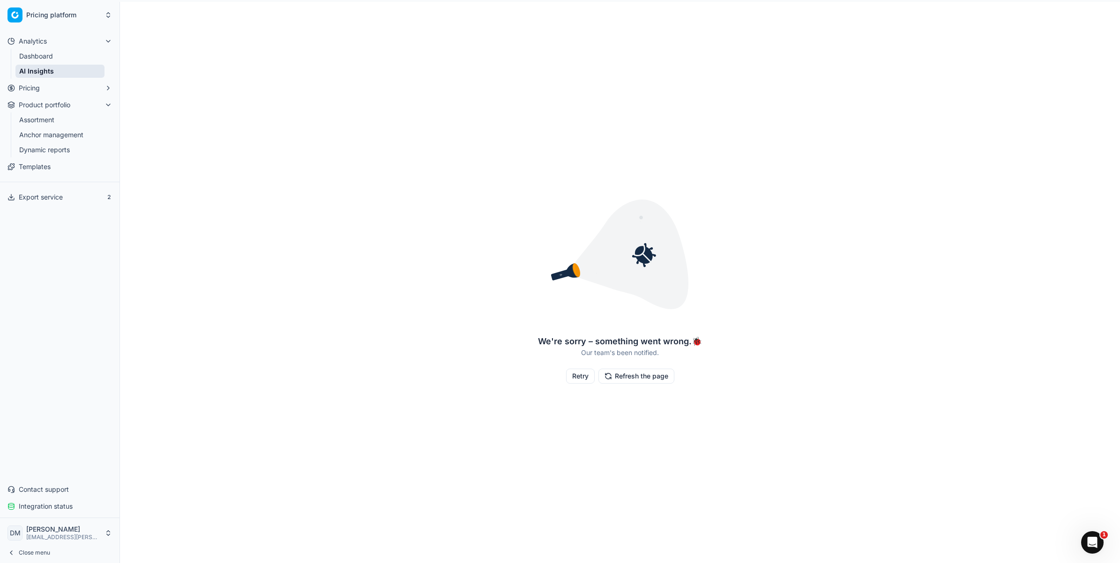
click at [659, 70] on div "We're sorry – something went wrong. 🐞 Our team's been notified. Retry Refresh t…" at bounding box center [620, 282] width 1000 height 556
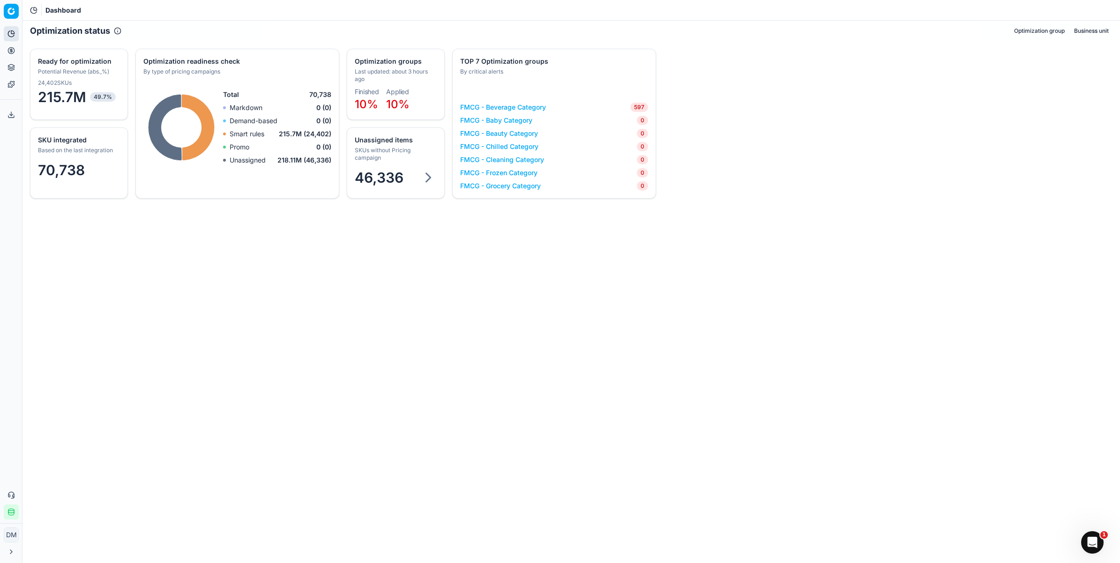
click at [4, 29] on button "Analytics" at bounding box center [11, 33] width 15 height 15
click at [12, 76] on ul "Analytics Pricing Product portfolio Templates" at bounding box center [11, 59] width 15 height 66
click at [12, 69] on icon at bounding box center [10, 67] width 7 height 7
click at [13, 85] on icon at bounding box center [11, 84] width 6 height 6
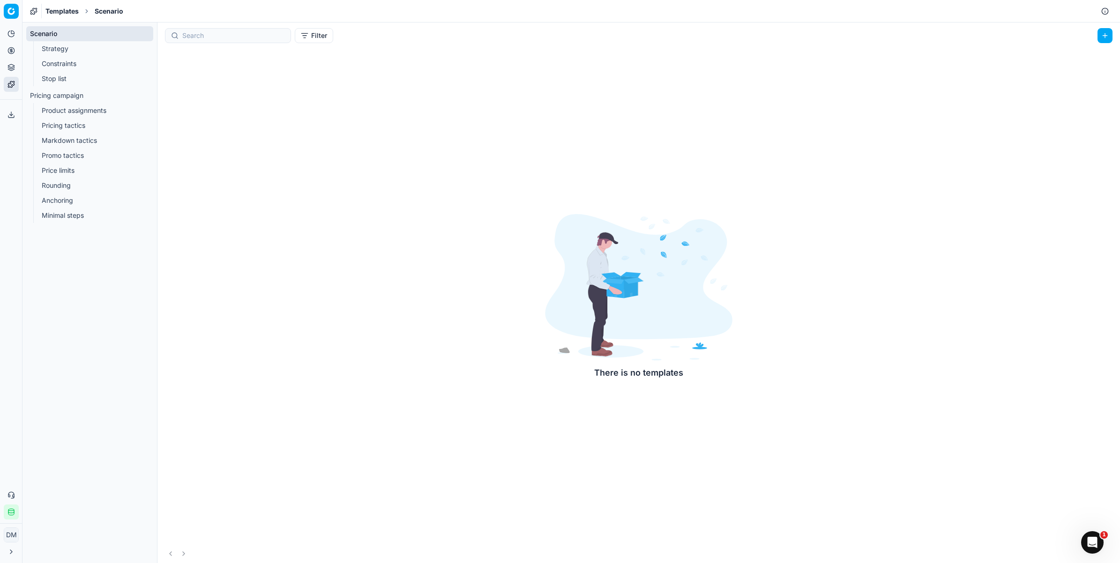
click at [69, 260] on div "Scenario Strategy Constraints Stop list Pricing campaign Product assignments Pr…" at bounding box center [89, 292] width 134 height 541
click at [66, 74] on link "Stop list" at bounding box center [90, 78] width 104 height 13
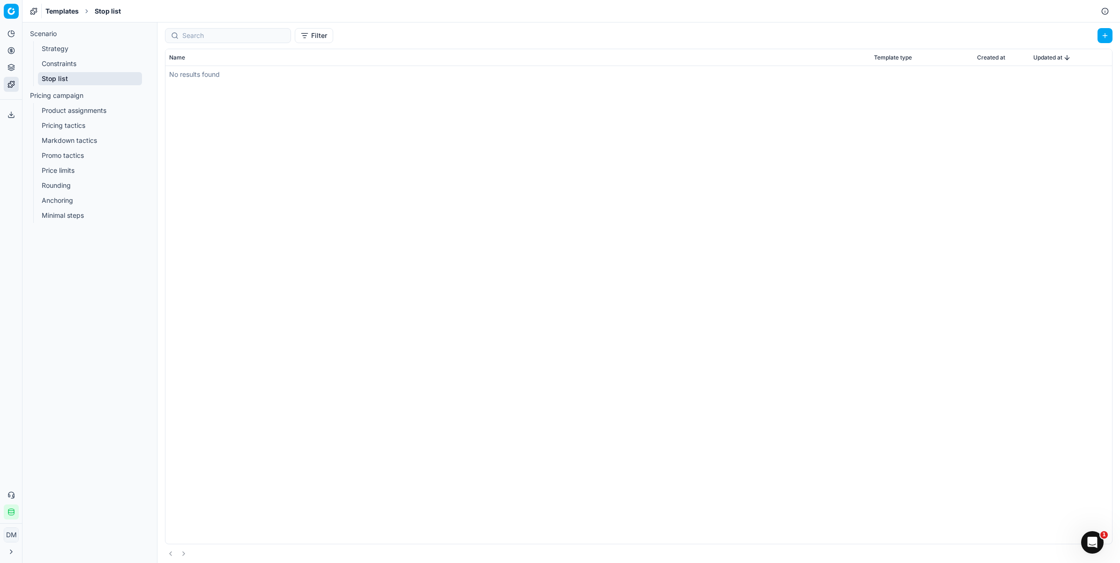
click at [83, 63] on link "Constraints" at bounding box center [90, 63] width 104 height 13
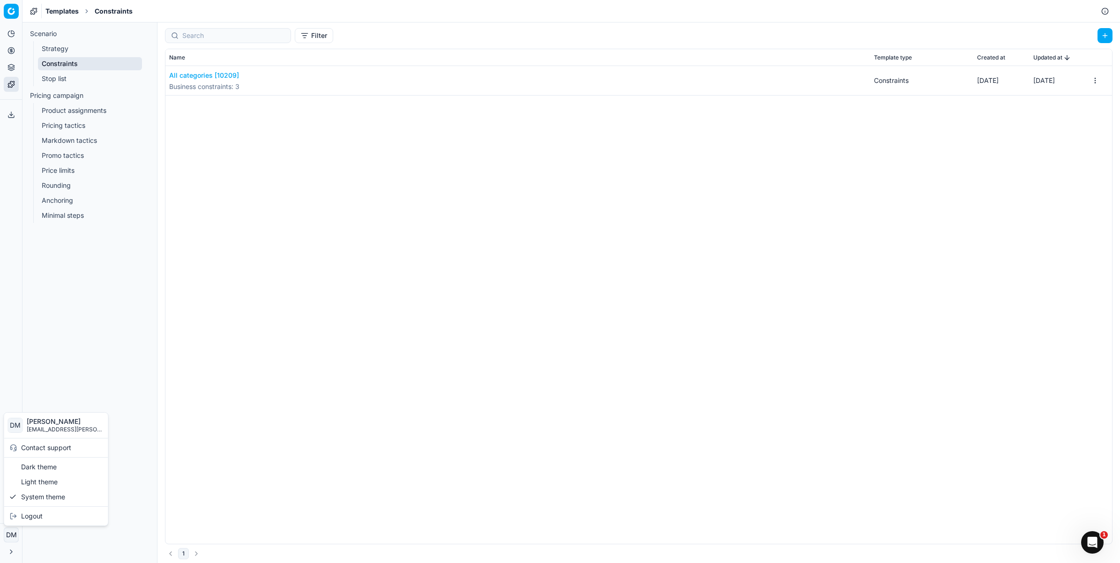
click at [8, 533] on html "Pricing platform Analytics Pricing Product portfolio Templates Export service 2…" at bounding box center [560, 281] width 1120 height 563
click at [15, 550] on html "Pricing platform Analytics Pricing Product portfolio Templates Export service 2…" at bounding box center [560, 281] width 1120 height 563
click at [15, 551] on icon at bounding box center [10, 551] width 7 height 7
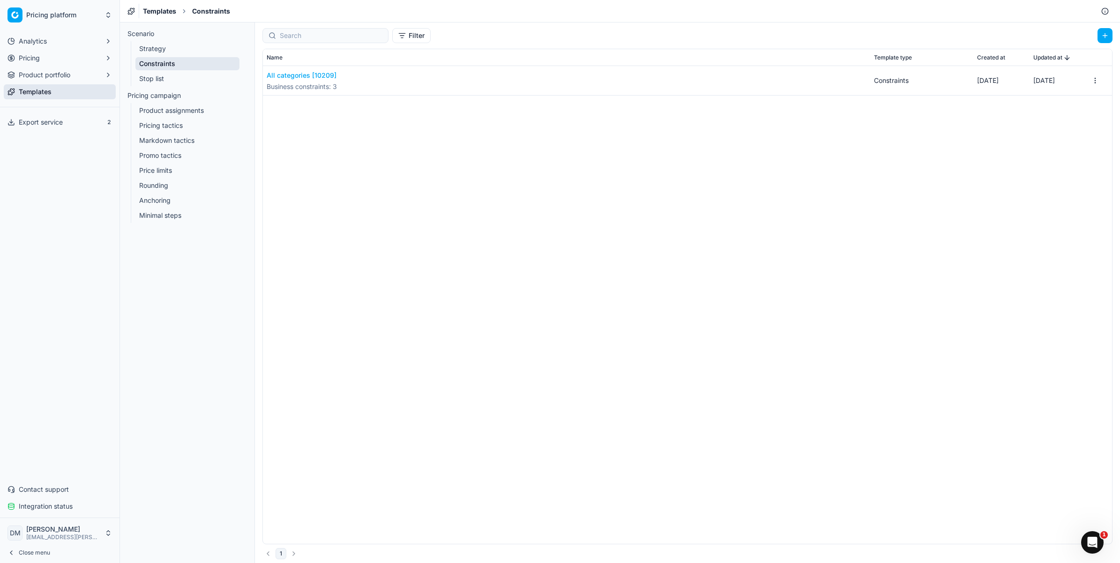
click at [40, 504] on span "Integration status" at bounding box center [46, 506] width 54 height 9
click at [163, 481] on span "Integration date:" at bounding box center [167, 485] width 82 height 9
click at [162, 507] on div "Demand-based pricing: Not available Integration status: Finished Integration da…" at bounding box center [194, 473] width 152 height 81
click at [234, 470] on span "Finished" at bounding box center [231, 466] width 38 height 11
click at [147, 471] on span "Integration status:" at bounding box center [167, 466] width 82 height 9
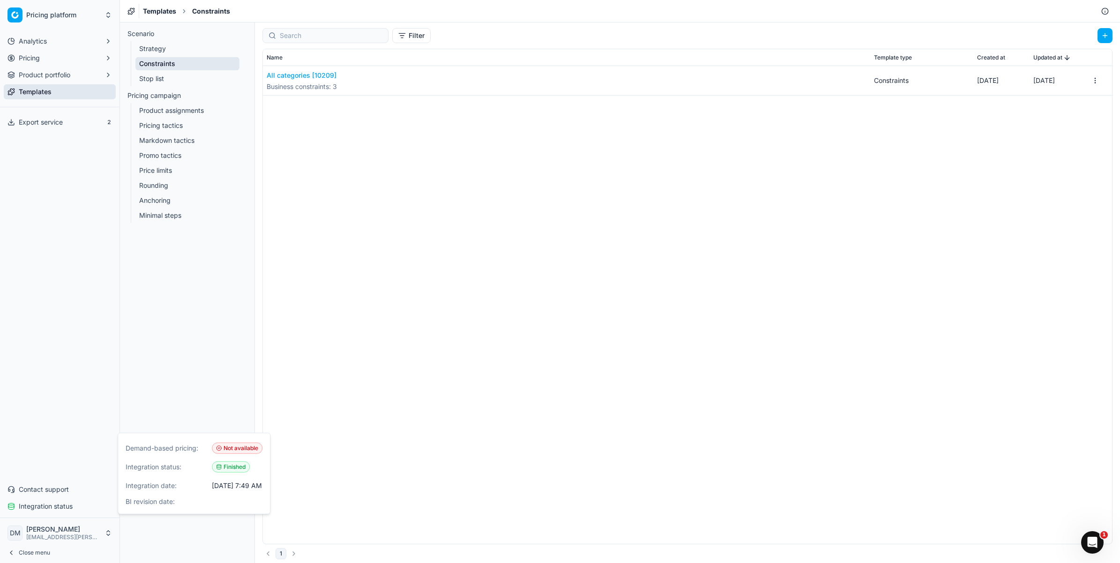
click at [181, 446] on span "Demand-based pricing:" at bounding box center [167, 448] width 82 height 9
click at [235, 446] on span "Not available" at bounding box center [237, 448] width 51 height 11
click at [74, 293] on div "Analytics Pricing Product portfolio Templates Export service 2 Contact support …" at bounding box center [59, 274] width 119 height 488
click at [54, 75] on span "Product portfolio" at bounding box center [45, 74] width 52 height 9
click at [54, 61] on button "Pricing" at bounding box center [60, 58] width 112 height 15
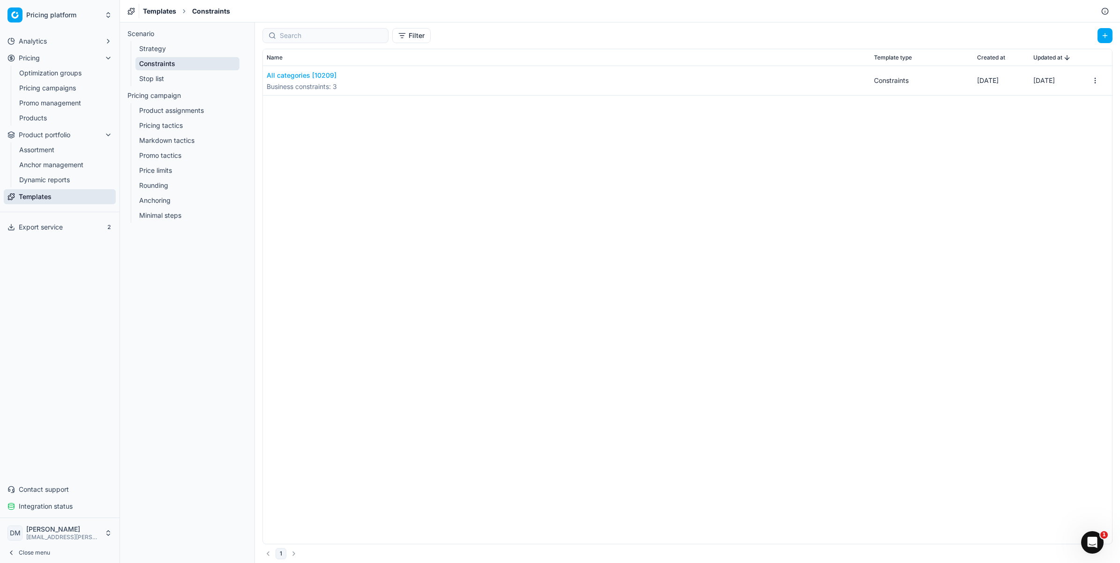
click at [59, 75] on link "Optimization groups" at bounding box center [59, 73] width 89 height 13
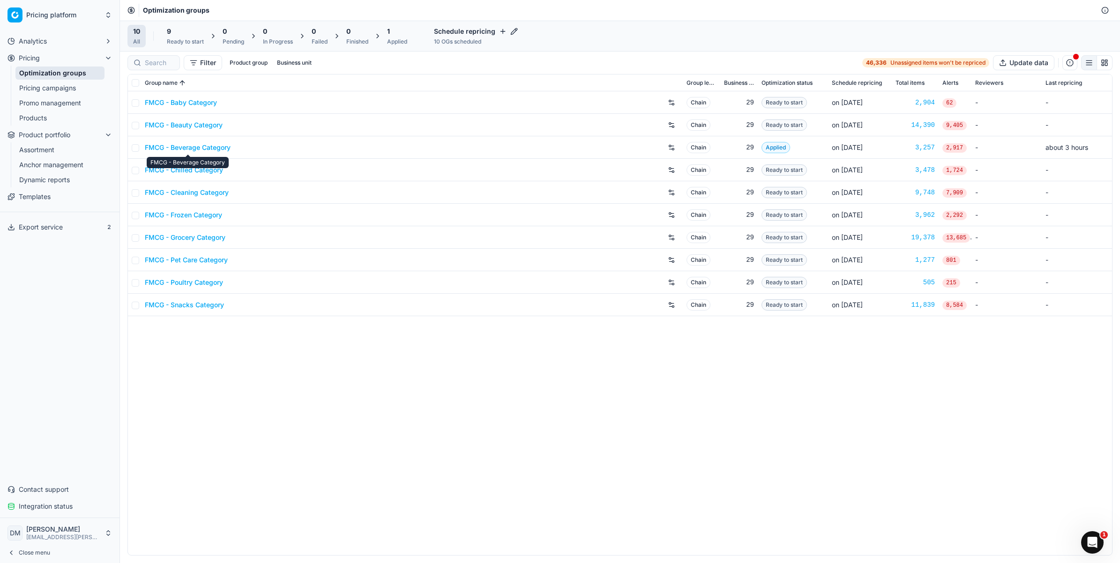
click at [184, 148] on link "FMCG - Beverage Category" at bounding box center [188, 147] width 86 height 9
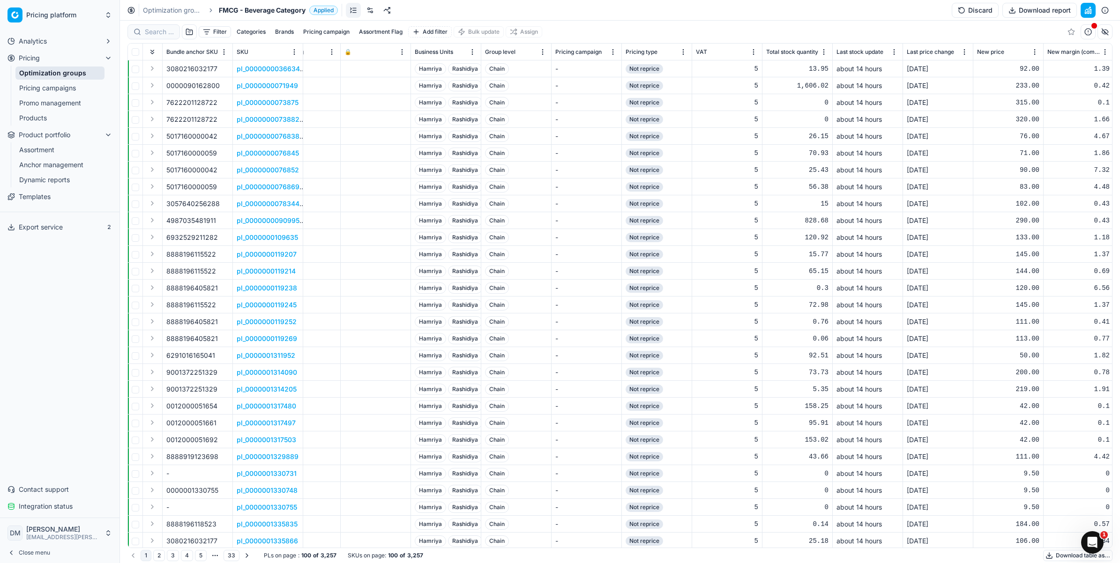
scroll to position [0, 1946]
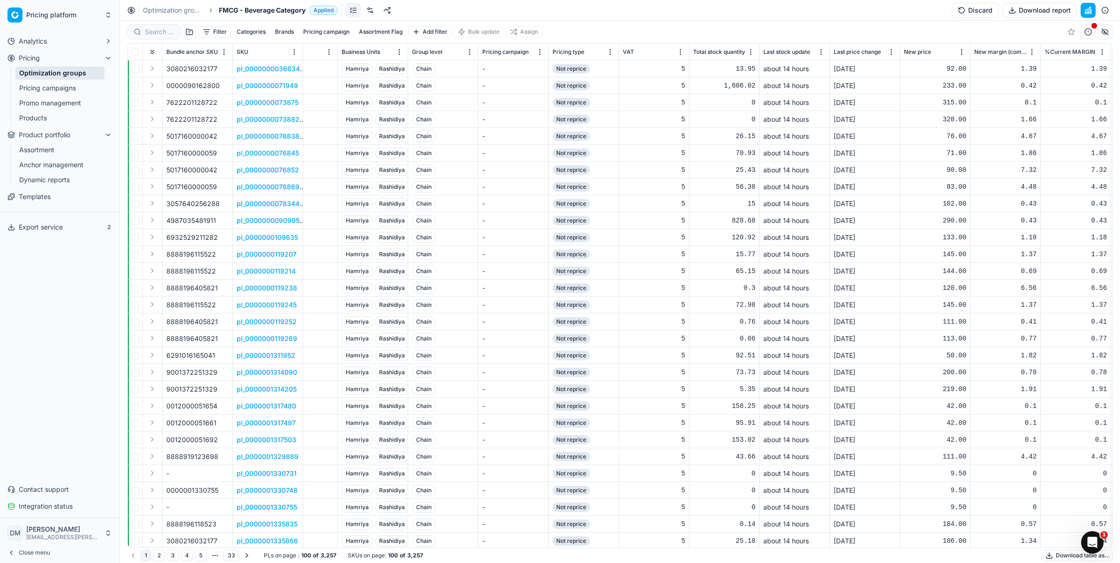
click at [1104, 11] on button "button" at bounding box center [1104, 10] width 15 height 15
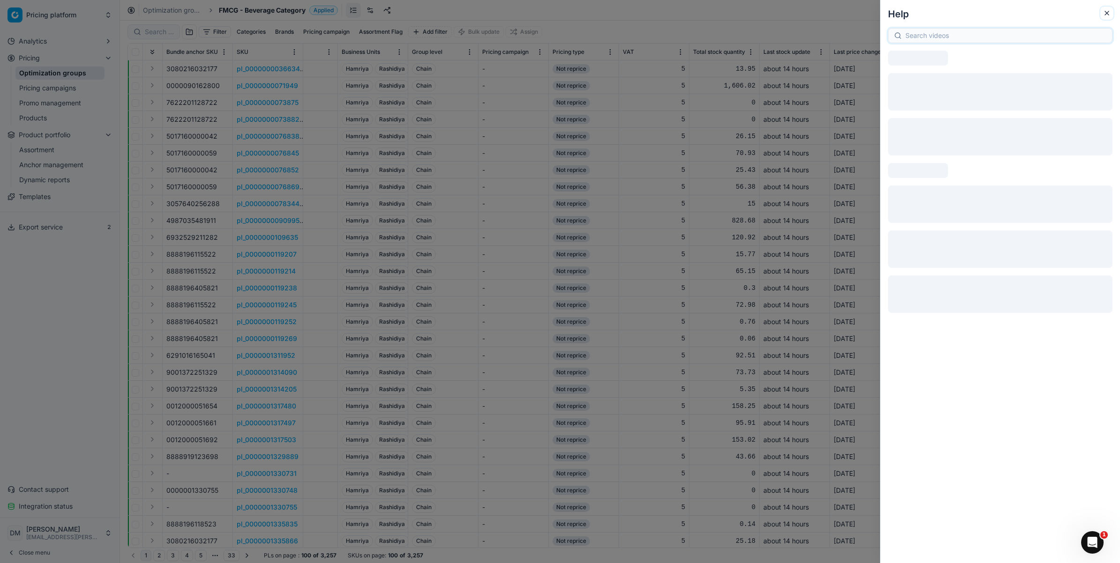
click at [1109, 13] on icon "button" at bounding box center [1106, 12] width 7 height 7
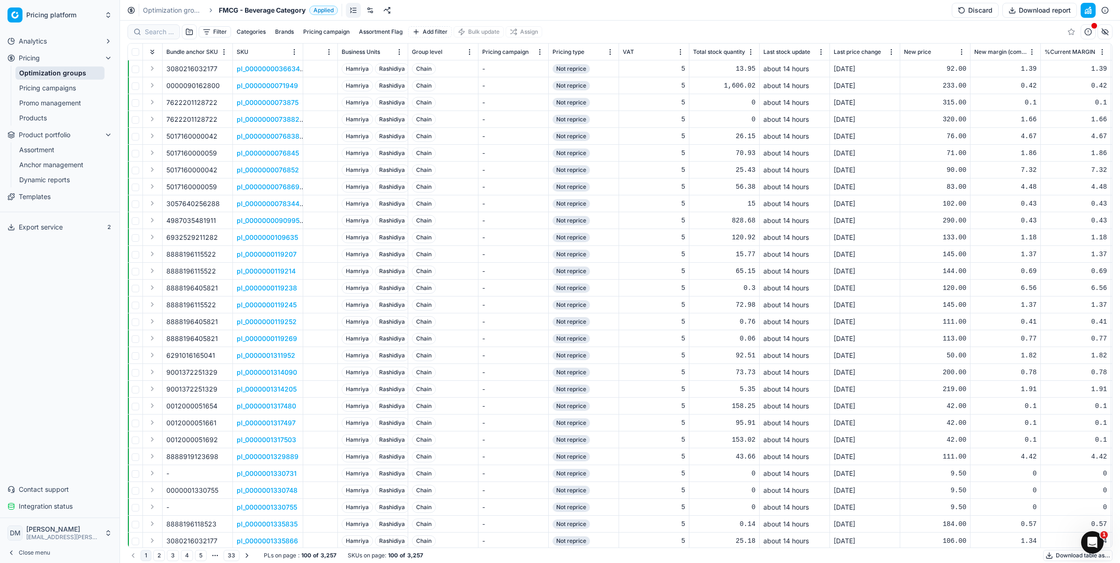
click at [1062, 12] on button "Download report" at bounding box center [1039, 10] width 74 height 15
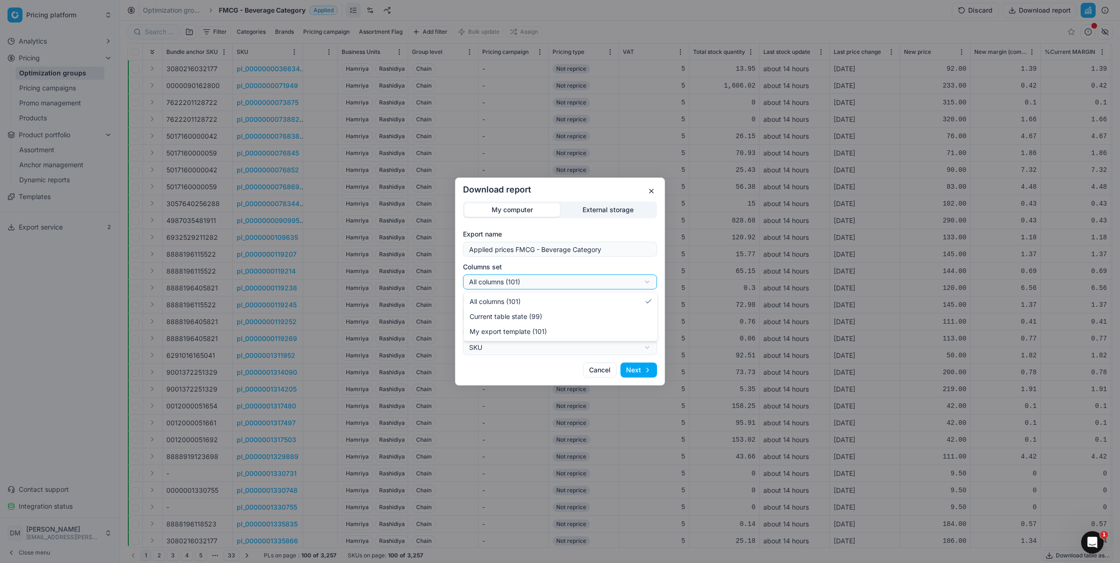
click at [641, 279] on div "Download report My computer External storage Export name Applied prices FMCG - …" at bounding box center [560, 281] width 1120 height 563
click at [638, 282] on div "Download report My computer External storage Export name Applied prices FMCG - …" at bounding box center [560, 281] width 1120 height 563
click at [643, 285] on div "Download report My computer External storage Export name Applied prices FMCG - …" at bounding box center [560, 281] width 1120 height 563
select select "custom"
drag, startPoint x: 498, startPoint y: 302, endPoint x: 532, endPoint y: 333, distance: 45.8
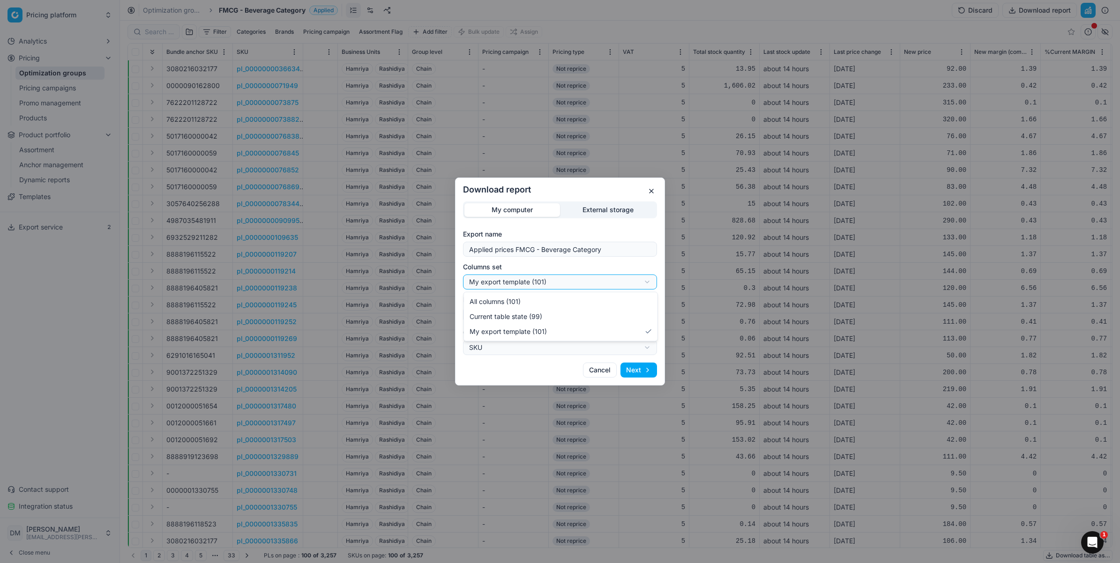
click at [547, 286] on div "Download report My computer External storage Export name Applied prices FMCG - …" at bounding box center [560, 281] width 1120 height 563
click at [573, 282] on div "Download report My computer External storage Export name Applied prices FMCG - …" at bounding box center [560, 281] width 1120 height 563
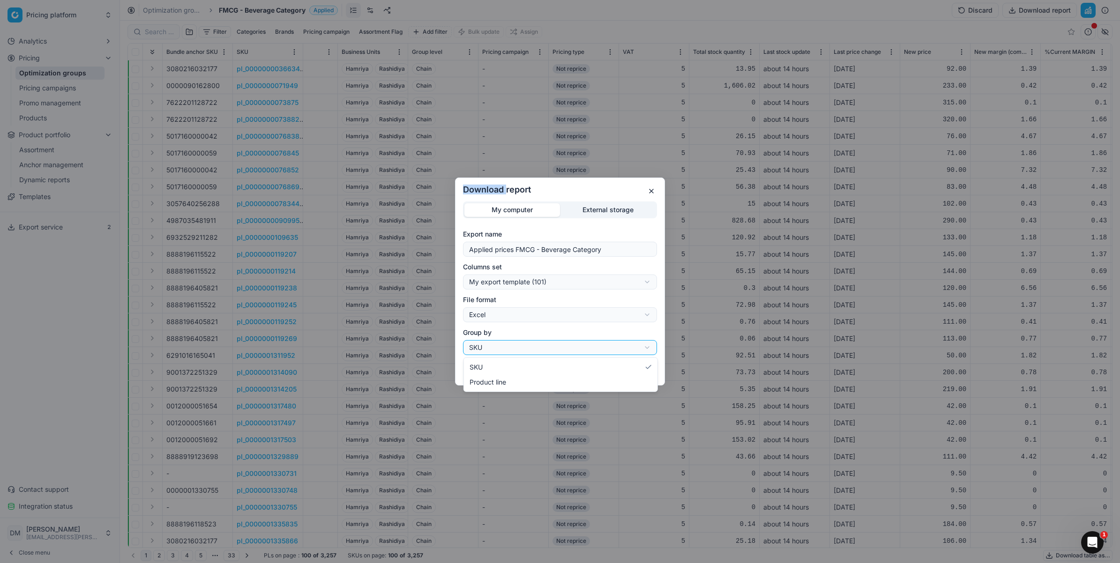
click at [649, 349] on div "Download report My computer External storage Export name Applied prices FMCG - …" at bounding box center [560, 281] width 1120 height 563
click at [653, 279] on div "Download report My computer External storage Export name Applied prices FMCG - …" at bounding box center [560, 281] width 1120 height 563
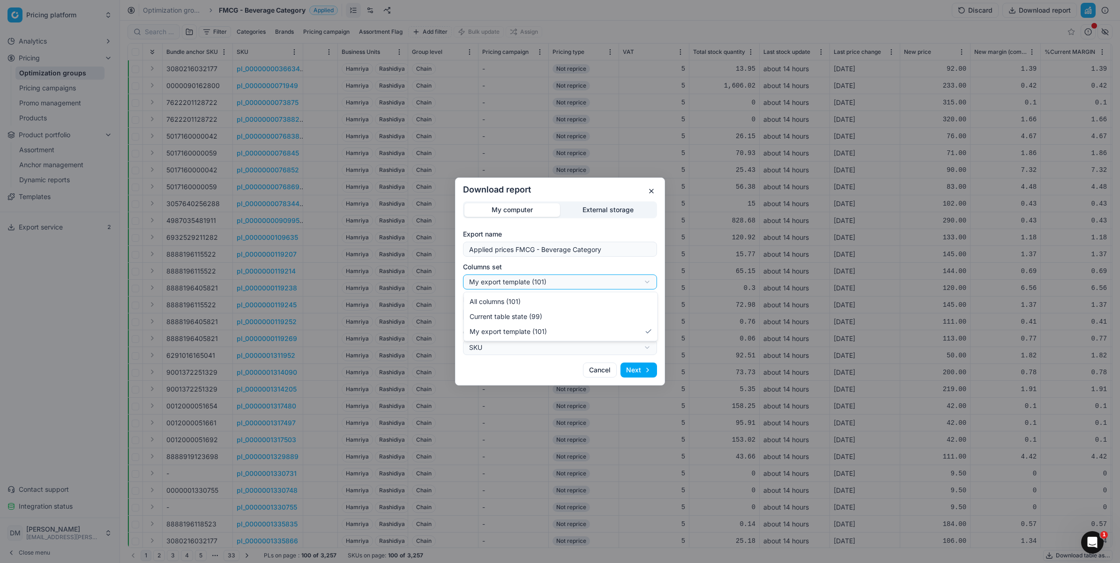
click at [645, 280] on div "Download report My computer External storage Export name Applied prices FMCG - …" at bounding box center [560, 281] width 1120 height 563
click at [647, 317] on div "Download report My computer External storage Export name Applied prices FMCG - …" at bounding box center [560, 281] width 1120 height 563
click at [654, 284] on div "Download report My computer External storage Export name Applied prices FMCG - …" at bounding box center [560, 281] width 1120 height 563
click at [648, 248] on input "Applied prices FMCG - Beverage Category" at bounding box center [560, 249] width 186 height 14
click at [609, 207] on div "Download report My computer External storage Export name Applied prices FMCG - …" at bounding box center [560, 281] width 1120 height 563
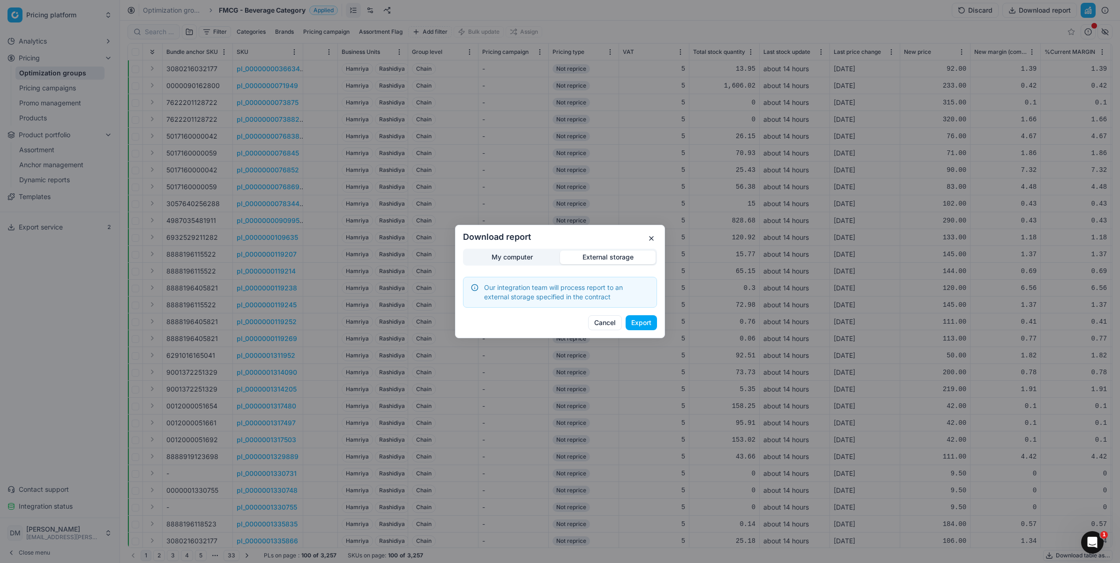
click at [499, 258] on div "My computer External storage Our integration team will process report to an ext…" at bounding box center [560, 278] width 194 height 59
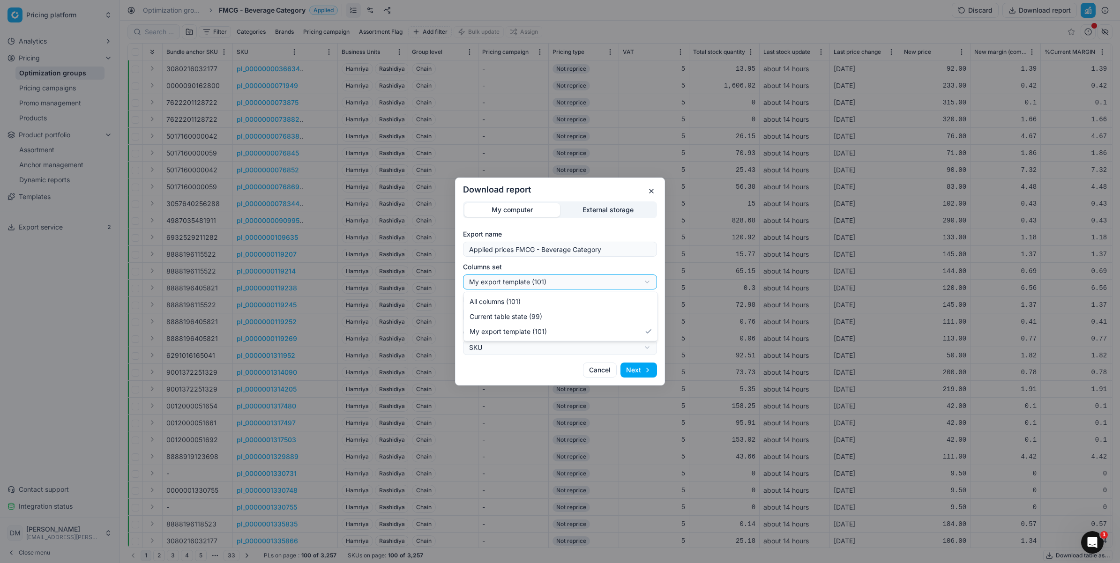
click at [502, 280] on div "Download report My computer External storage Export name Applied prices FMCG - …" at bounding box center [560, 281] width 1120 height 563
select select "all"
click at [654, 189] on button "button" at bounding box center [651, 191] width 11 height 11
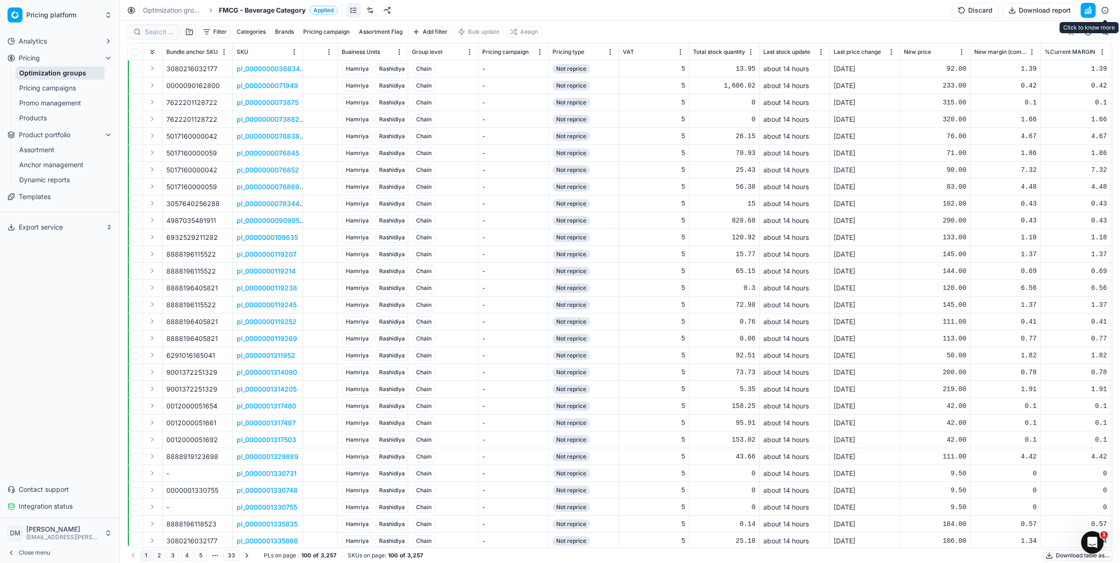
click at [1106, 13] on button "button" at bounding box center [1104, 10] width 15 height 15
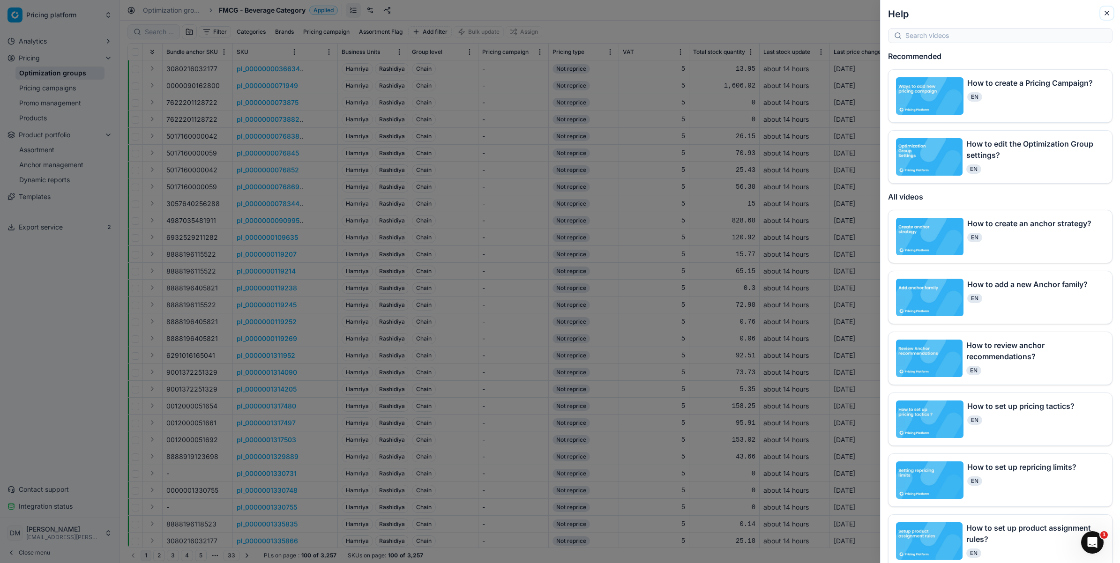
click at [1106, 13] on icon "button" at bounding box center [1106, 12] width 7 height 7
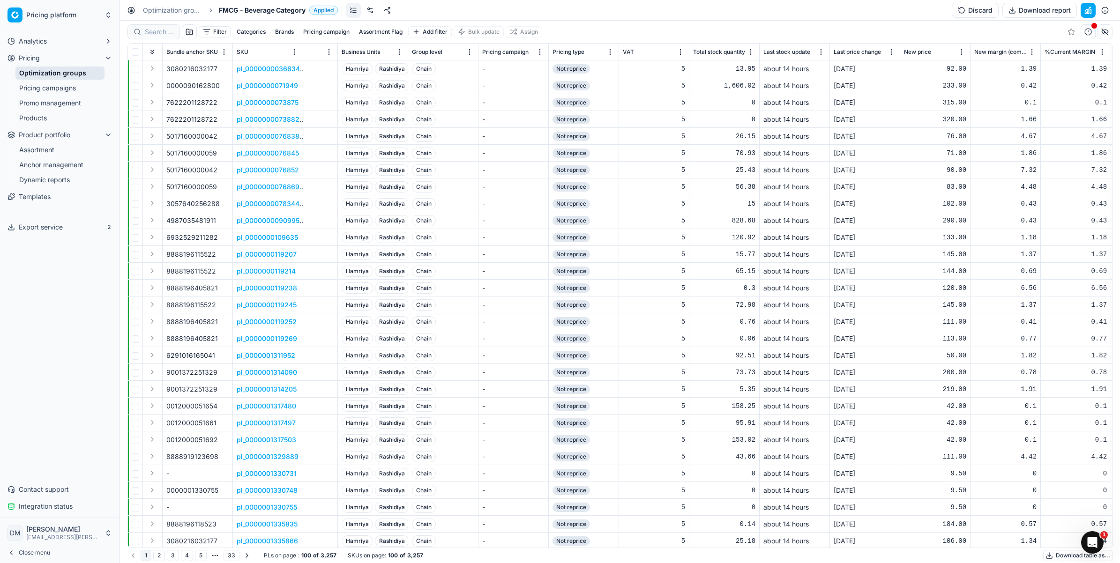
click at [926, 47] on div "New price" at bounding box center [935, 51] width 62 height 9
click at [440, 31] on button "Add filter" at bounding box center [430, 31] width 44 height 11
drag, startPoint x: 490, startPoint y: 6, endPoint x: 497, endPoint y: 4, distance: 6.5
click at [492, 6] on div "Optimization groups FMCG - Beverage Category Applied Discard Download report" at bounding box center [620, 10] width 1000 height 21
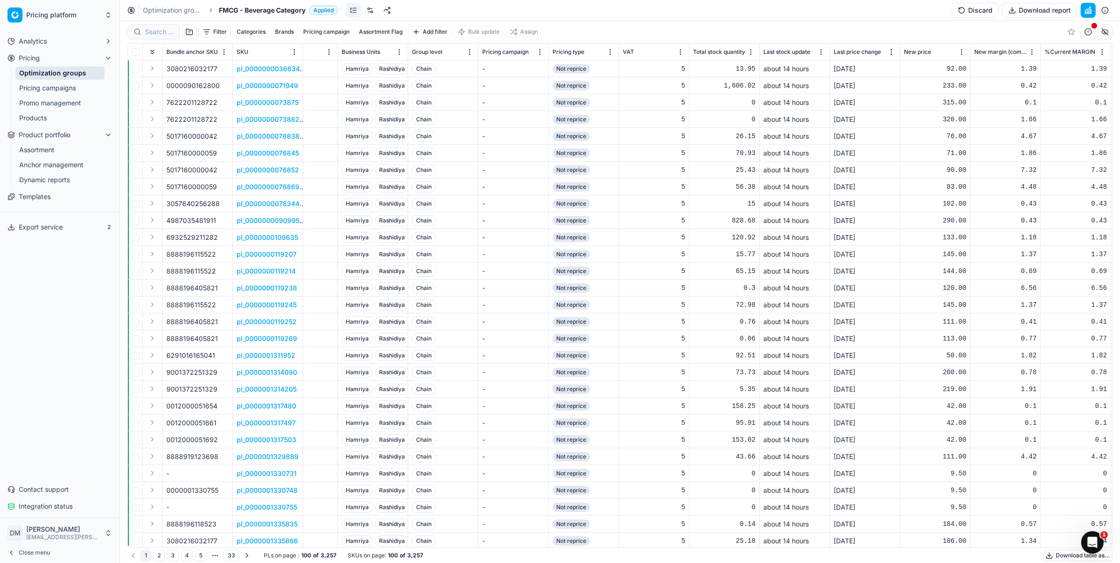
click at [369, 11] on link at bounding box center [370, 10] width 15 height 15
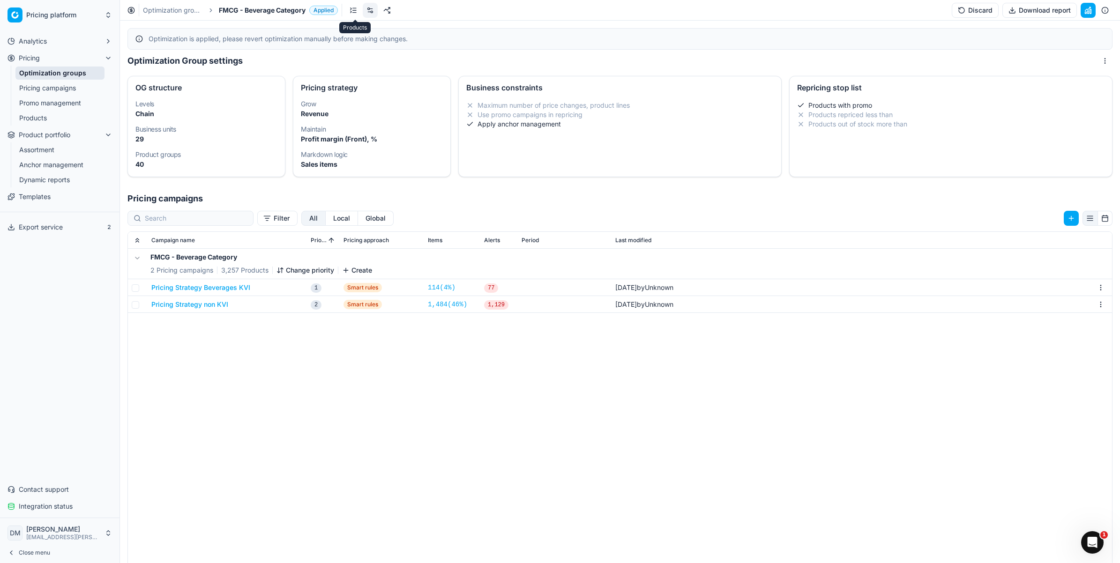
click at [357, 15] on link at bounding box center [353, 10] width 15 height 15
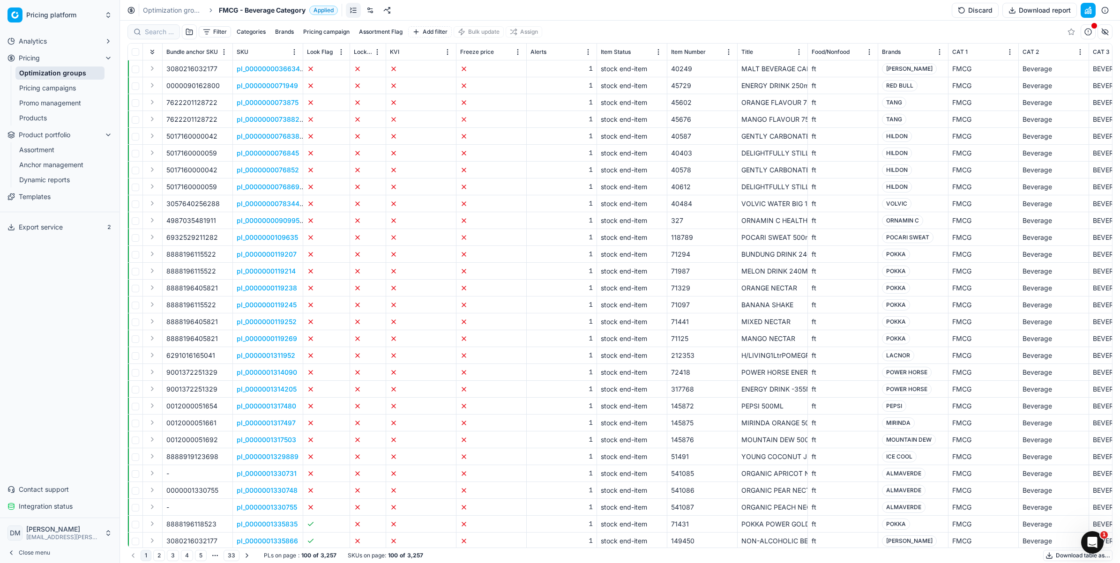
click at [205, 31] on button "Filter" at bounding box center [215, 31] width 32 height 11
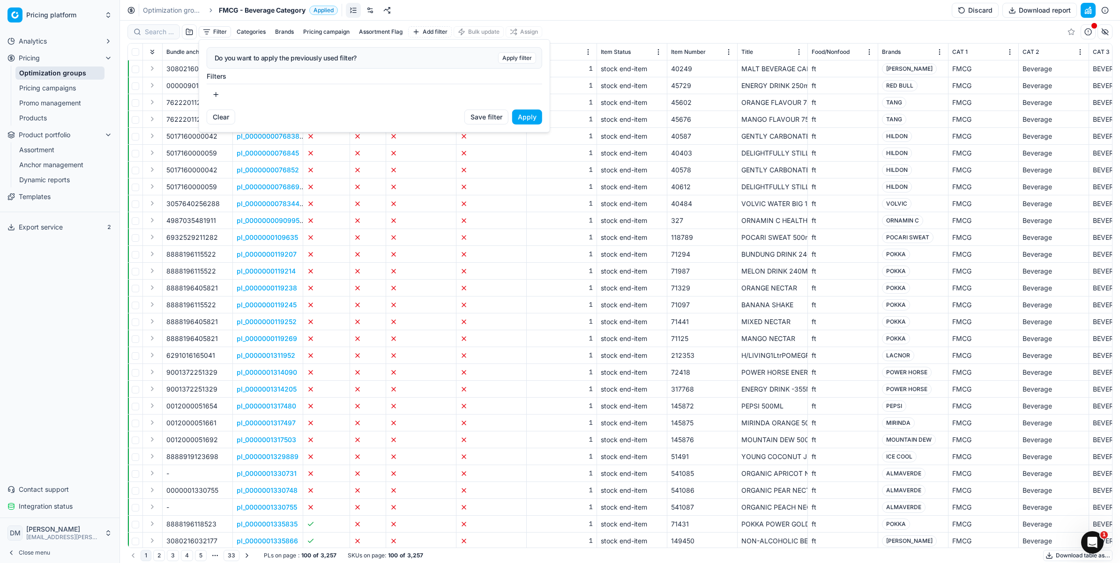
click at [216, 92] on button "button" at bounding box center [216, 94] width 19 height 15
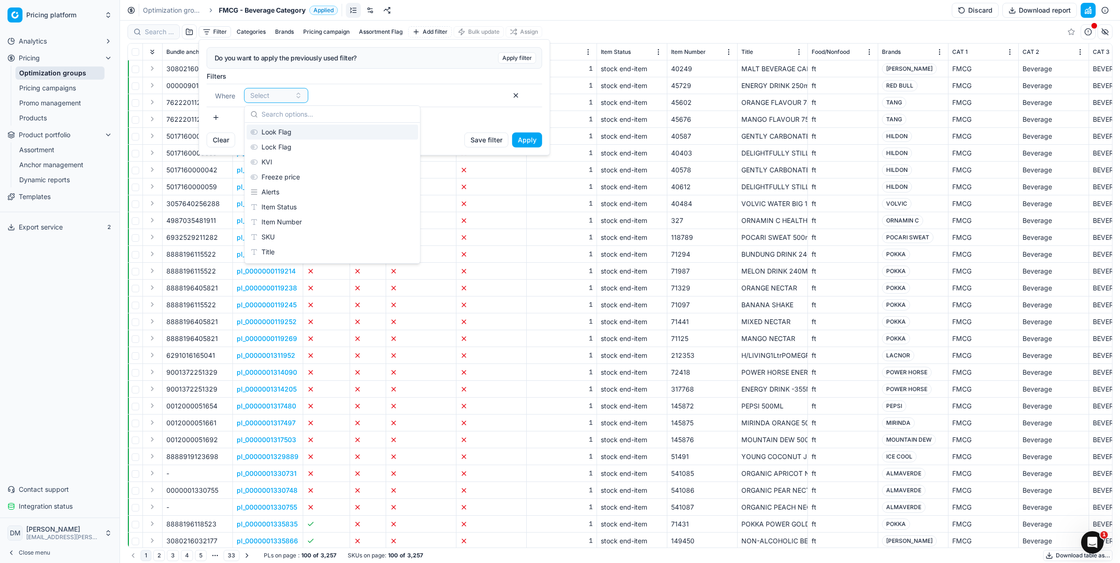
click at [261, 133] on div "Look Flag" at bounding box center [331, 132] width 171 height 15
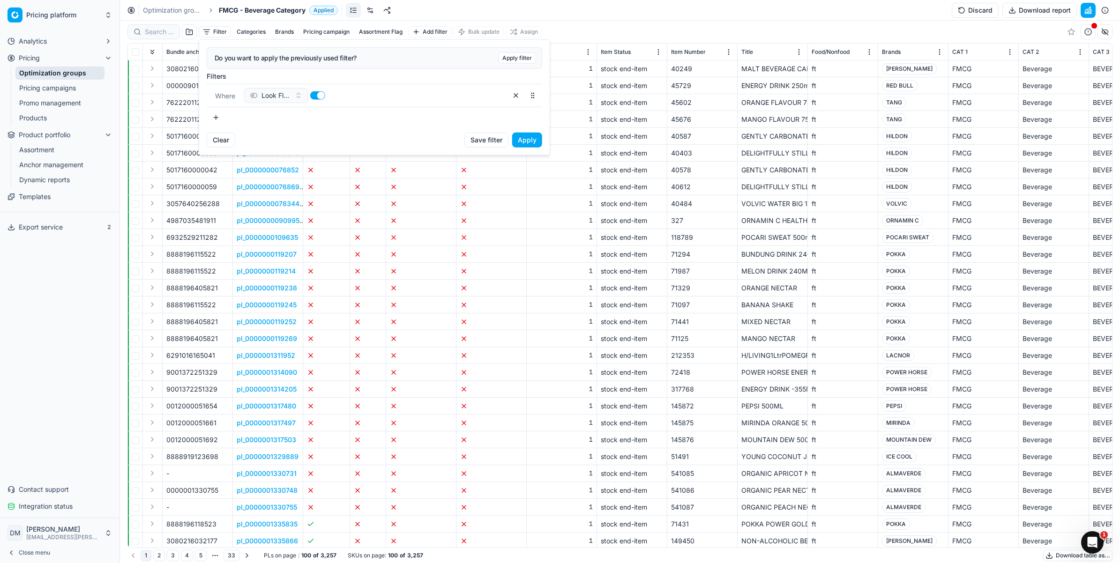
click at [315, 97] on button "button" at bounding box center [317, 95] width 15 height 8
checkbox input "false"
click at [232, 138] on button "Clear" at bounding box center [221, 140] width 29 height 15
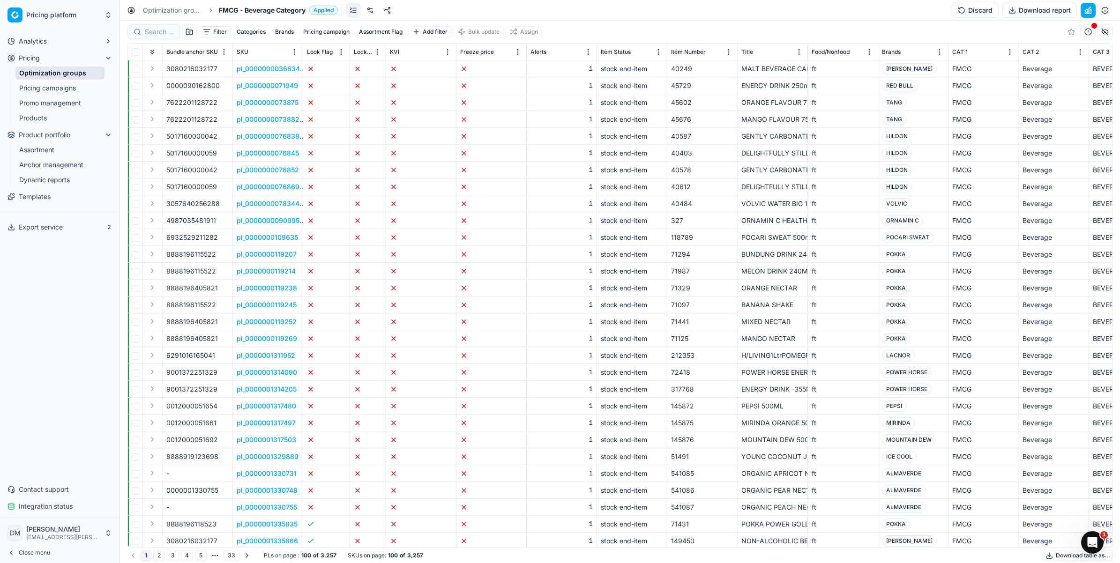
click at [190, 31] on button "button" at bounding box center [189, 31] width 15 height 15
click at [158, 37] on div at bounding box center [153, 31] width 52 height 15
click at [252, 33] on div "Filter Categories Brands Pricing campaign Assortment Flag Add filter Bulk updat…" at bounding box center [619, 32] width 985 height 22
click at [249, 30] on button "Categories" at bounding box center [251, 31] width 37 height 11
click at [283, 29] on button "Brands" at bounding box center [284, 31] width 26 height 11
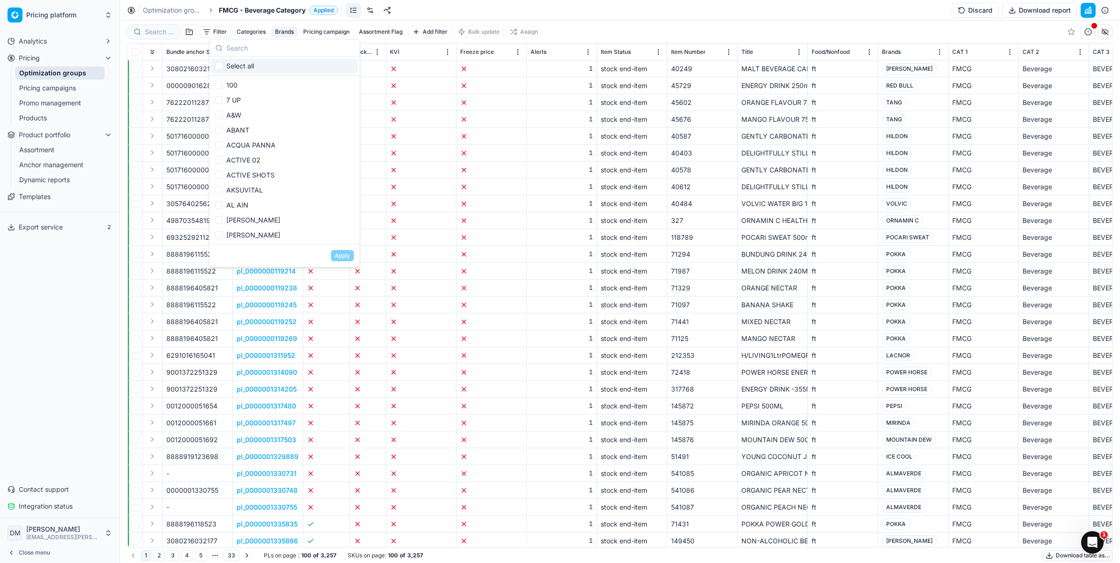
click at [327, 31] on button "Pricing campaign" at bounding box center [326, 31] width 54 height 11
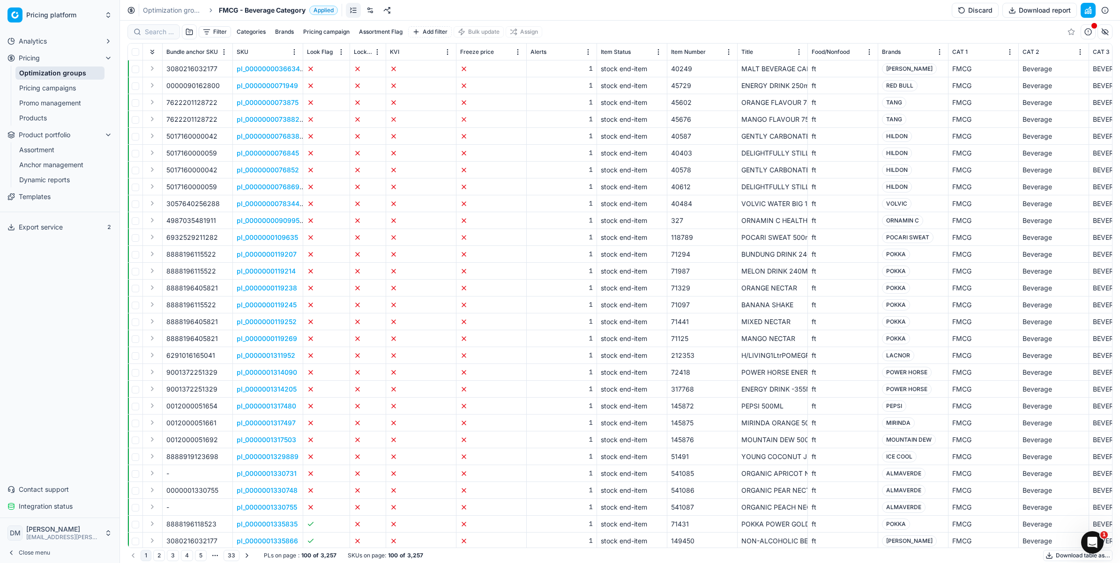
click at [369, 33] on button "Assortment Flag" at bounding box center [380, 31] width 51 height 11
click at [430, 33] on button "Add filter" at bounding box center [430, 31] width 44 height 11
click at [614, 26] on div "Filter Categories Brands Pricing campaign Assortment Flag Add filter Bulk updat…" at bounding box center [619, 32] width 985 height 22
click at [59, 229] on span "Export service" at bounding box center [41, 227] width 44 height 9
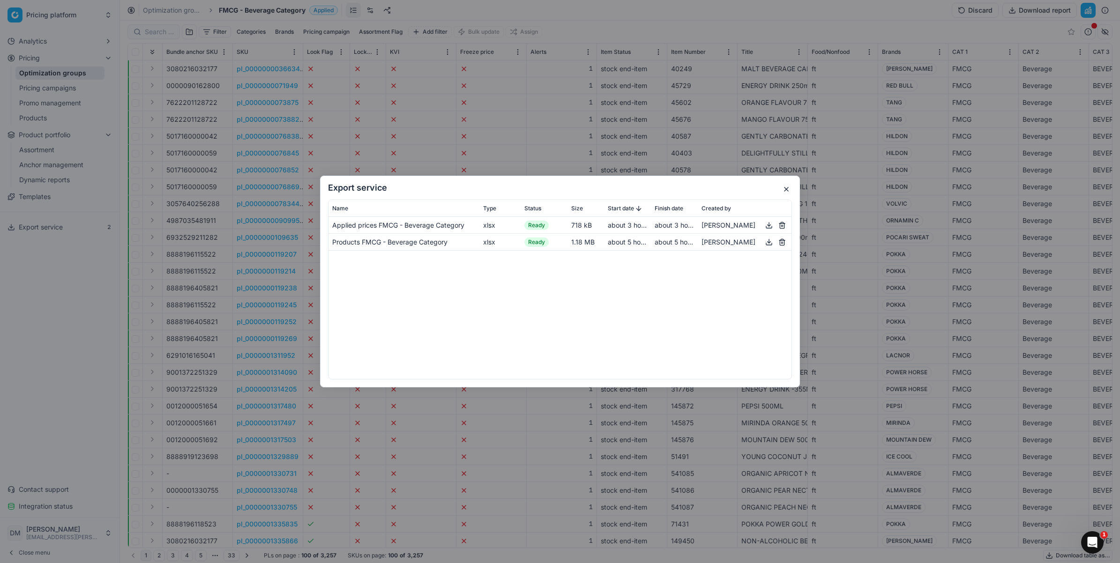
click at [768, 225] on button "button" at bounding box center [768, 225] width 11 height 11
click at [784, 187] on button "button" at bounding box center [785, 189] width 11 height 11
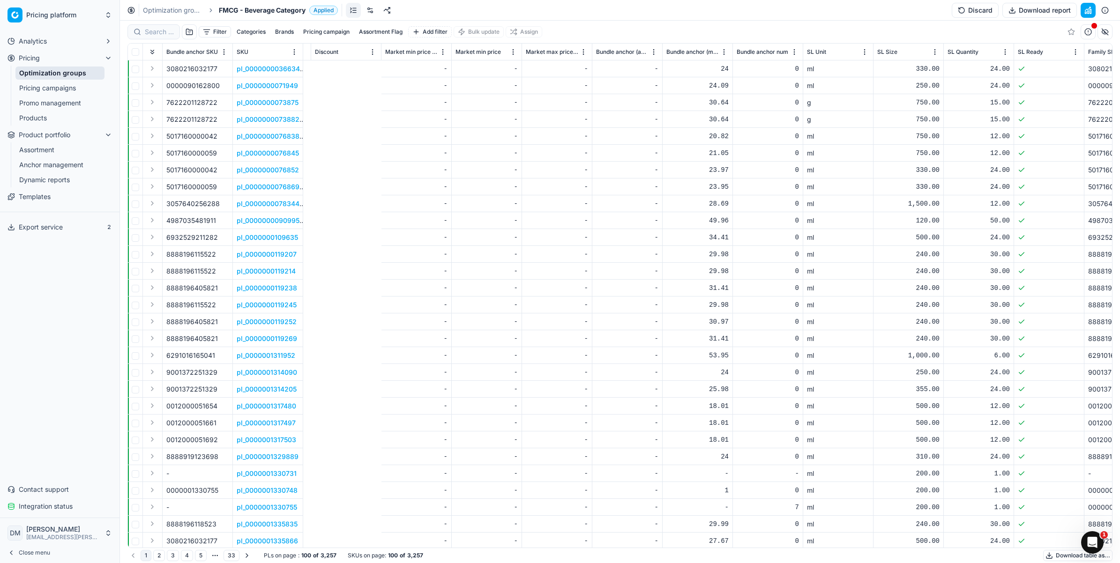
scroll to position [0, 5974]
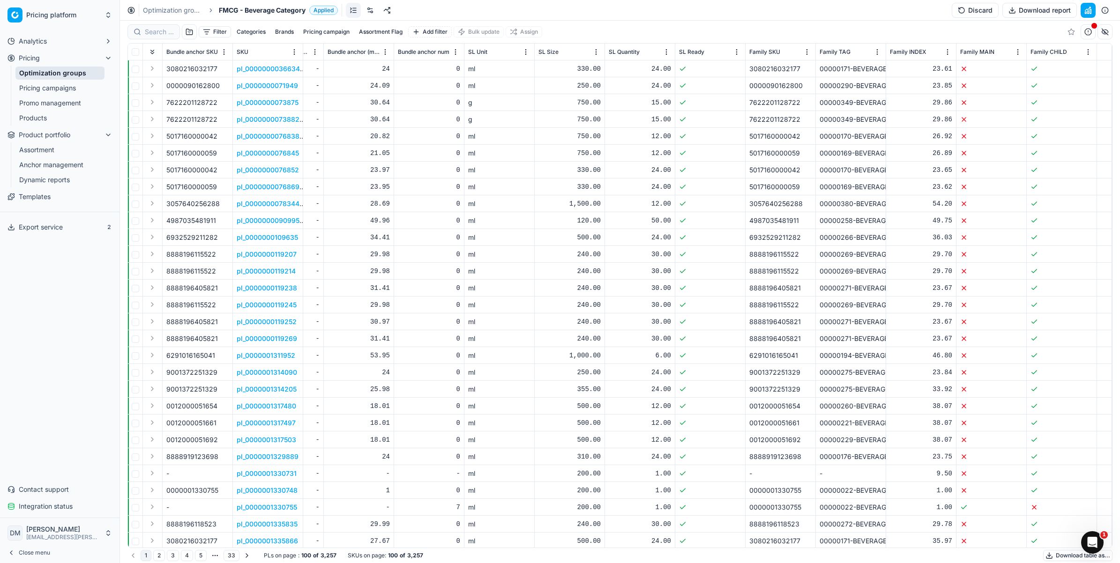
click at [909, 66] on div "23.61" at bounding box center [921, 68] width 62 height 9
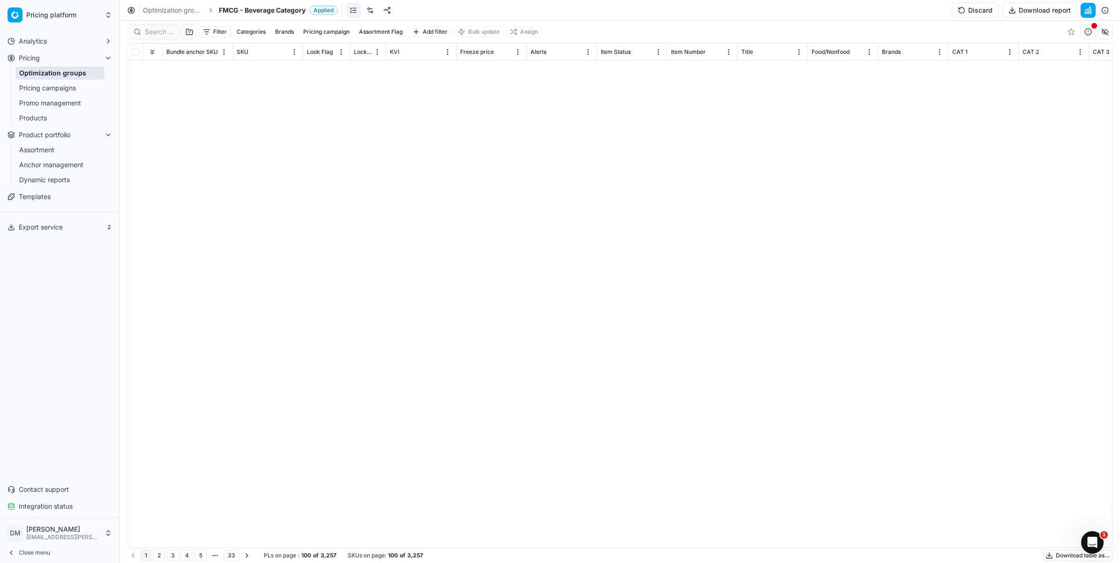
scroll to position [0, 0]
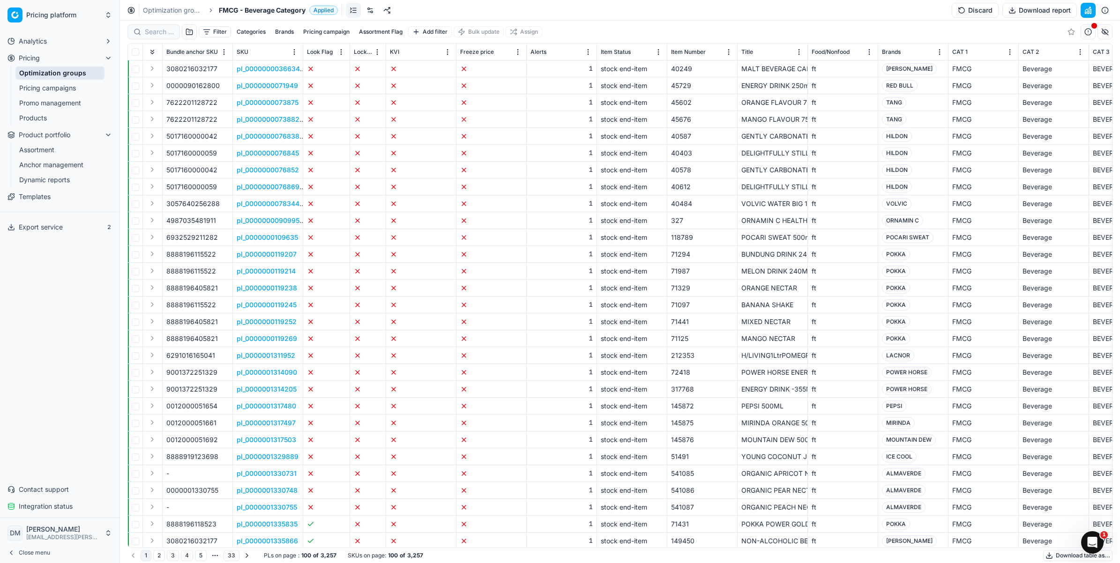
click at [63, 89] on link "Pricing campaigns" at bounding box center [59, 88] width 89 height 13
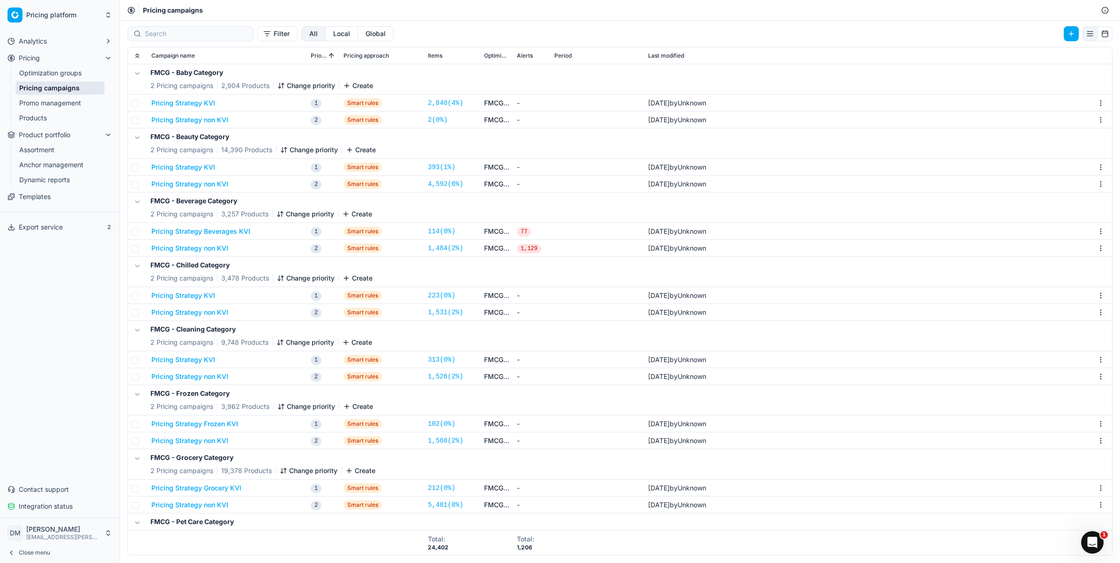
click at [43, 104] on link "Promo management" at bounding box center [59, 103] width 89 height 13
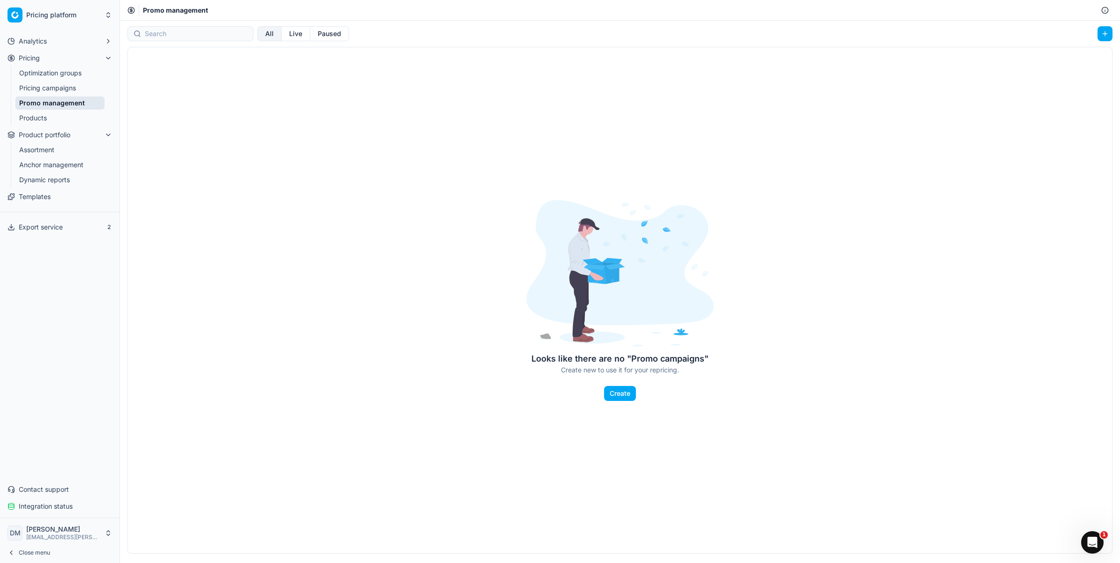
click at [39, 117] on link "Products" at bounding box center [59, 117] width 89 height 13
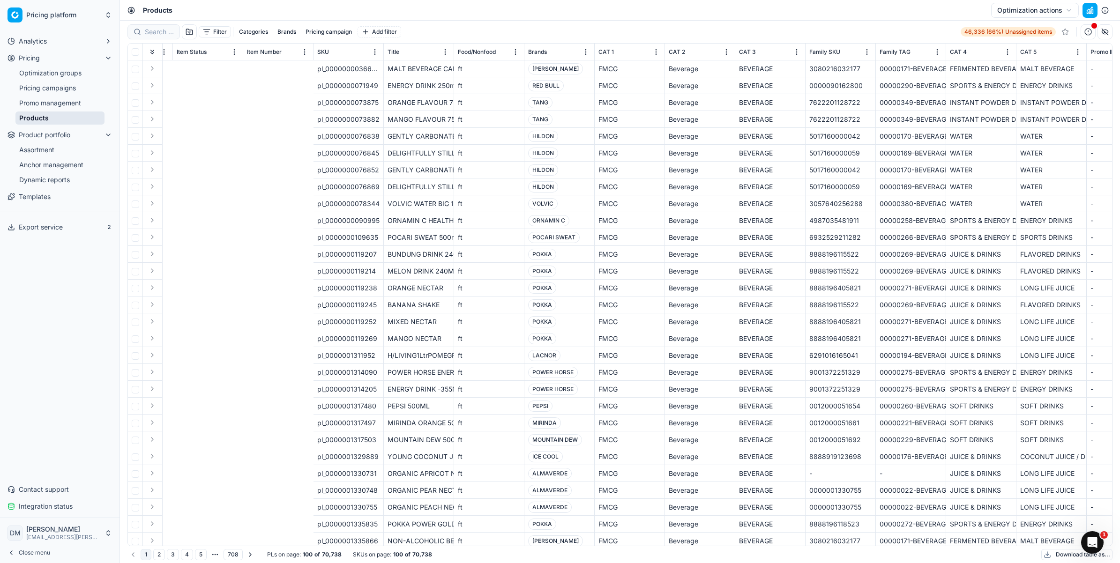
scroll to position [0, 406]
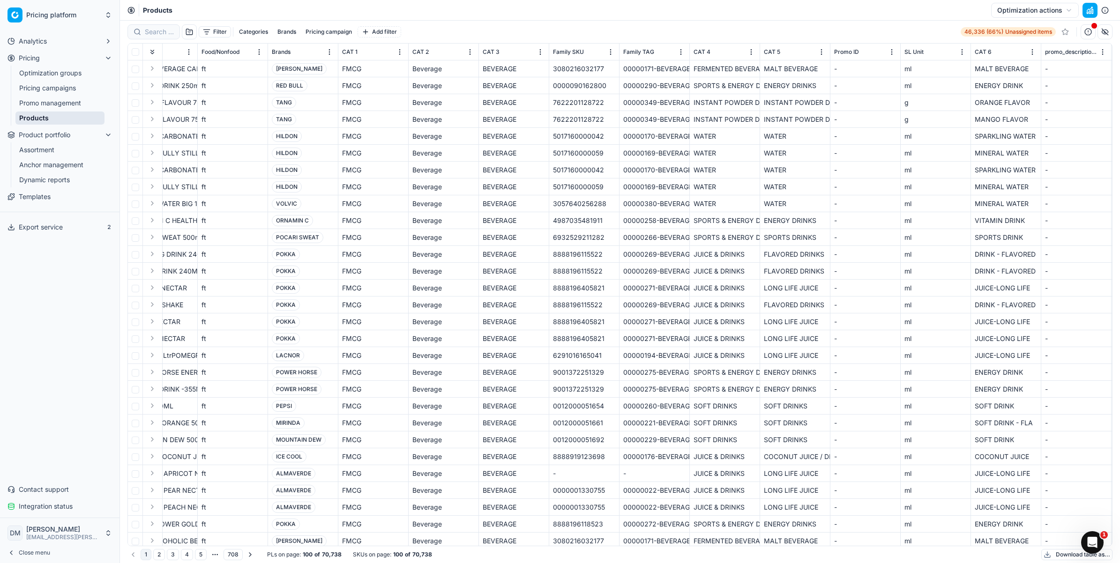
click at [331, 29] on button "Pricing campaign" at bounding box center [329, 31] width 54 height 11
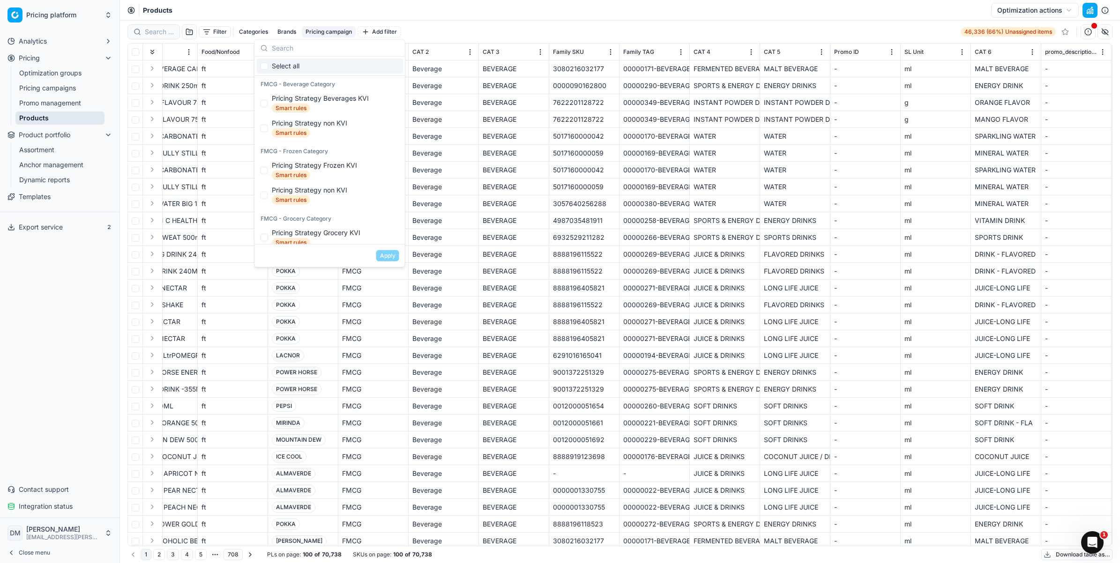
click at [335, 30] on button "Pricing campaign" at bounding box center [329, 31] width 54 height 11
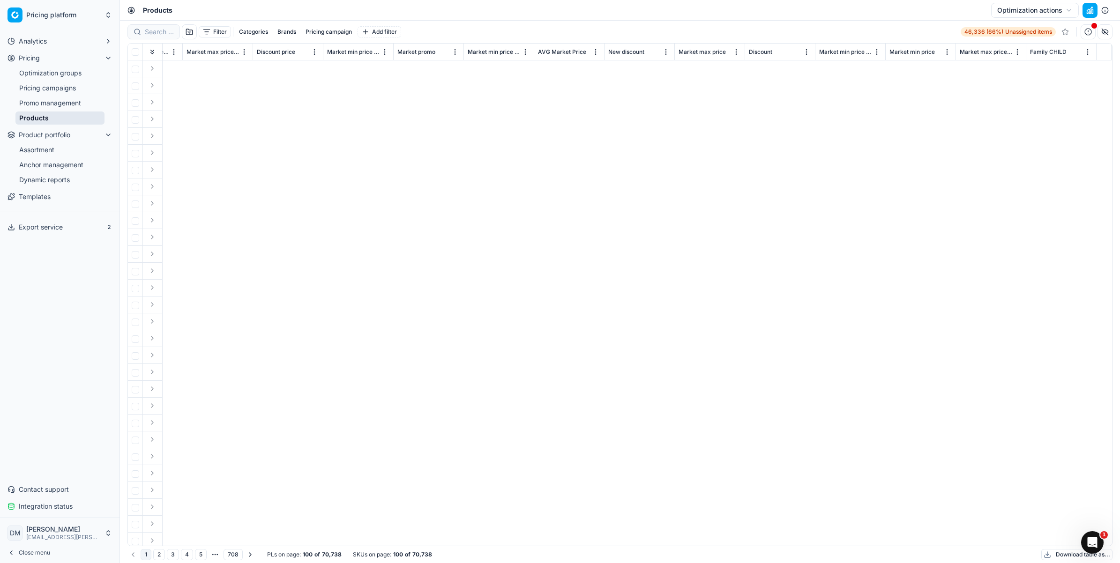
scroll to position [0, 0]
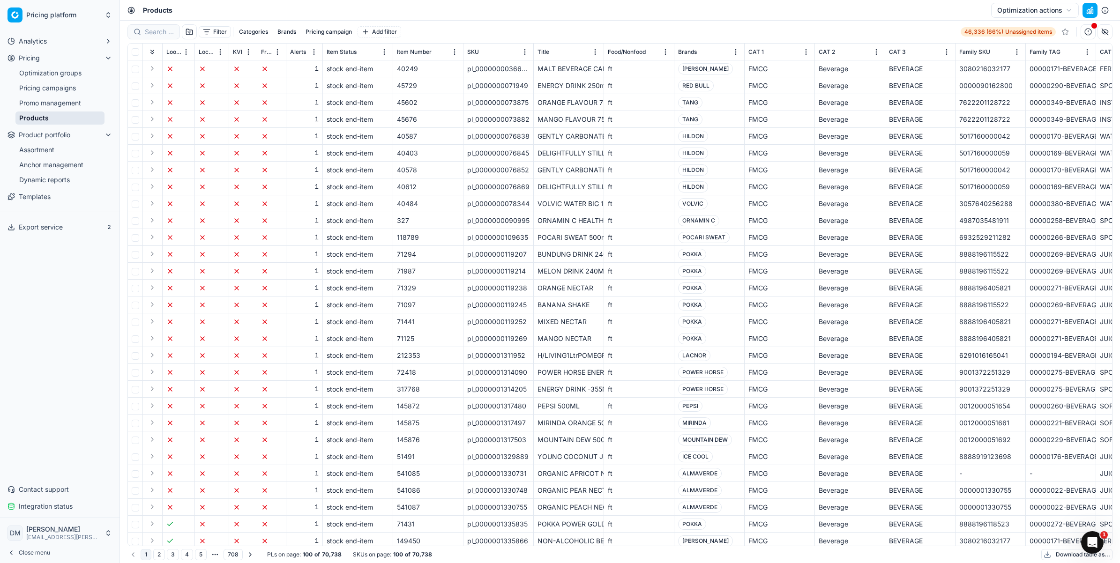
click at [107, 277] on div "Analytics Pricing Optimization groups Pricing campaigns Promo management Produc…" at bounding box center [59, 274] width 119 height 488
click at [45, 192] on span "Templates" at bounding box center [35, 196] width 32 height 9
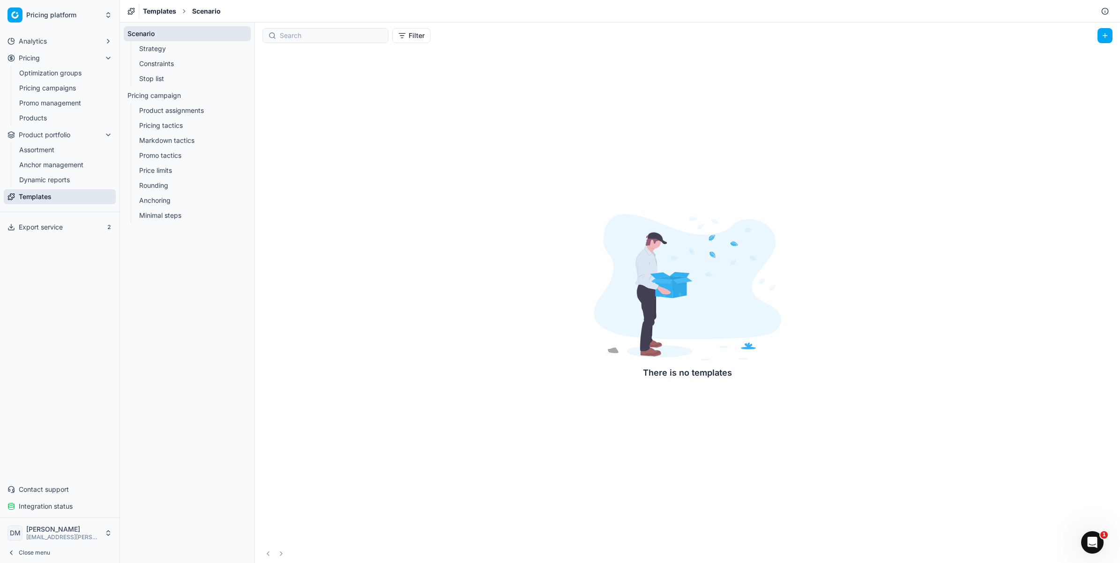
drag, startPoint x: 197, startPoint y: 300, endPoint x: 202, endPoint y: 242, distance: 58.3
click at [197, 300] on div "Scenario Strategy Constraints Stop list Pricing campaign Product assignments Pr…" at bounding box center [187, 292] width 134 height 541
click at [153, 47] on link "Strategy" at bounding box center [187, 48] width 104 height 13
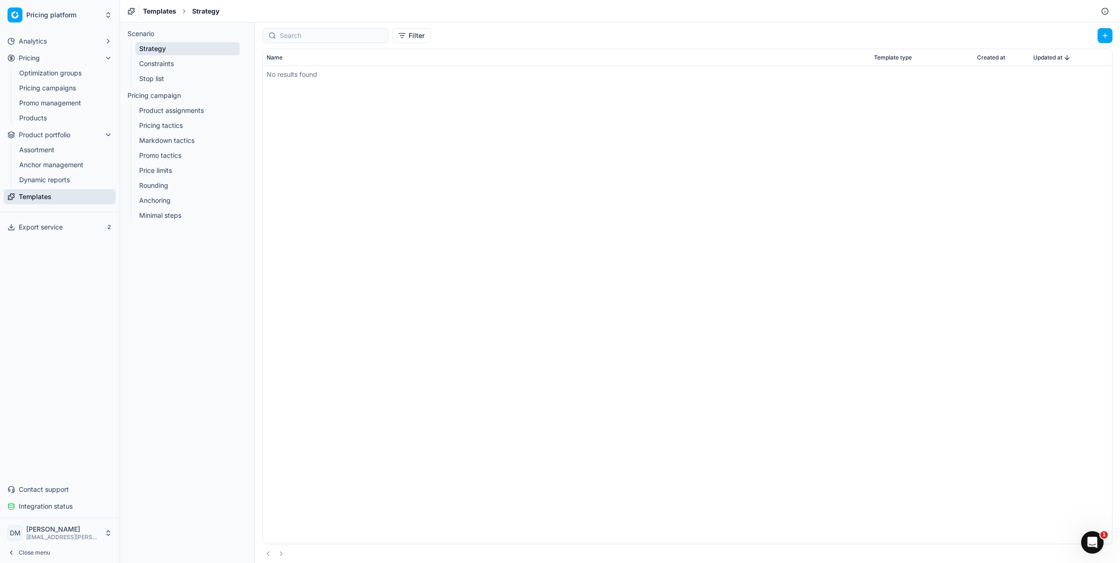
click at [162, 63] on link "Constraints" at bounding box center [187, 63] width 104 height 13
click at [157, 69] on link "Constraints" at bounding box center [187, 63] width 104 height 13
click at [156, 75] on link "Stop list" at bounding box center [187, 78] width 104 height 13
click at [155, 104] on link "Product assignments" at bounding box center [187, 110] width 104 height 13
click at [181, 121] on link "Pricing tactics" at bounding box center [187, 125] width 104 height 13
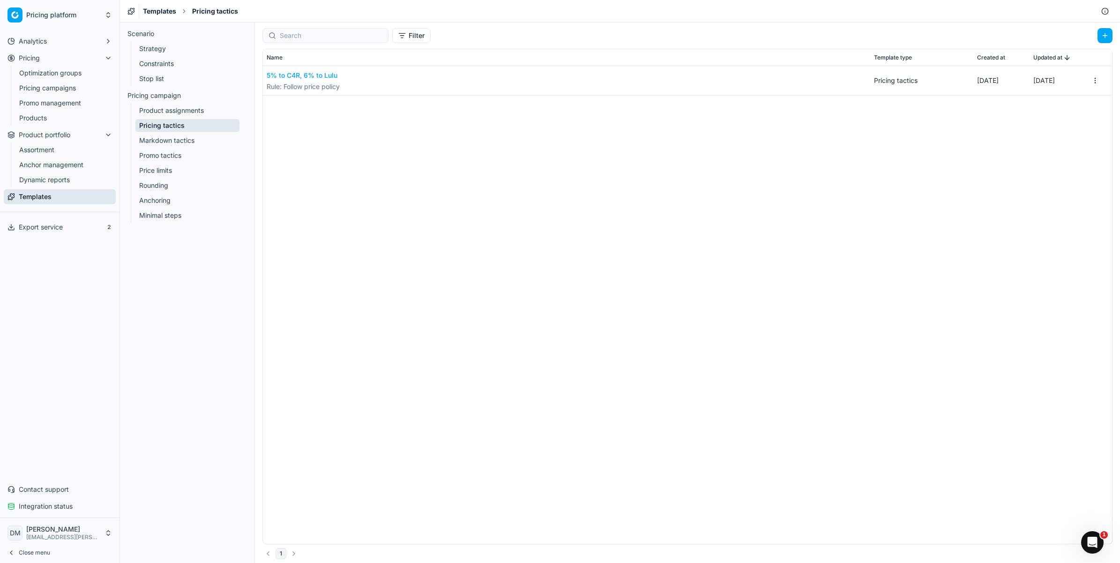
click at [186, 138] on link "Markdown tactics" at bounding box center [187, 140] width 104 height 13
click at [176, 152] on link "Promo tactics" at bounding box center [187, 155] width 104 height 13
drag, startPoint x: 165, startPoint y: 169, endPoint x: 171, endPoint y: 175, distance: 8.6
click at [166, 168] on link "Price limits" at bounding box center [187, 170] width 104 height 13
click at [167, 188] on link "Rounding" at bounding box center [187, 185] width 104 height 13
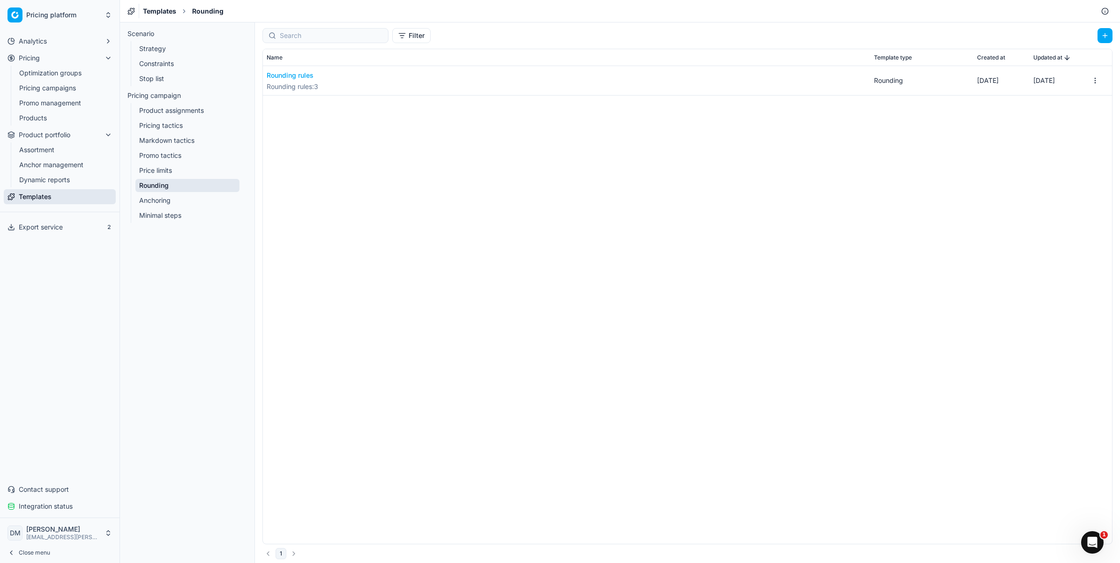
click at [172, 200] on link "Anchoring" at bounding box center [187, 200] width 104 height 13
click at [181, 212] on link "Minimal steps" at bounding box center [187, 215] width 104 height 13
click at [137, 371] on div "Scenario Strategy Constraints Stop list Pricing campaign Product assignments Pr…" at bounding box center [187, 292] width 134 height 541
click at [54, 277] on div "Analytics Pricing Optimization groups Pricing campaigns Promo management Produc…" at bounding box center [59, 274] width 119 height 488
click at [32, 55] on span "Pricing" at bounding box center [29, 57] width 21 height 9
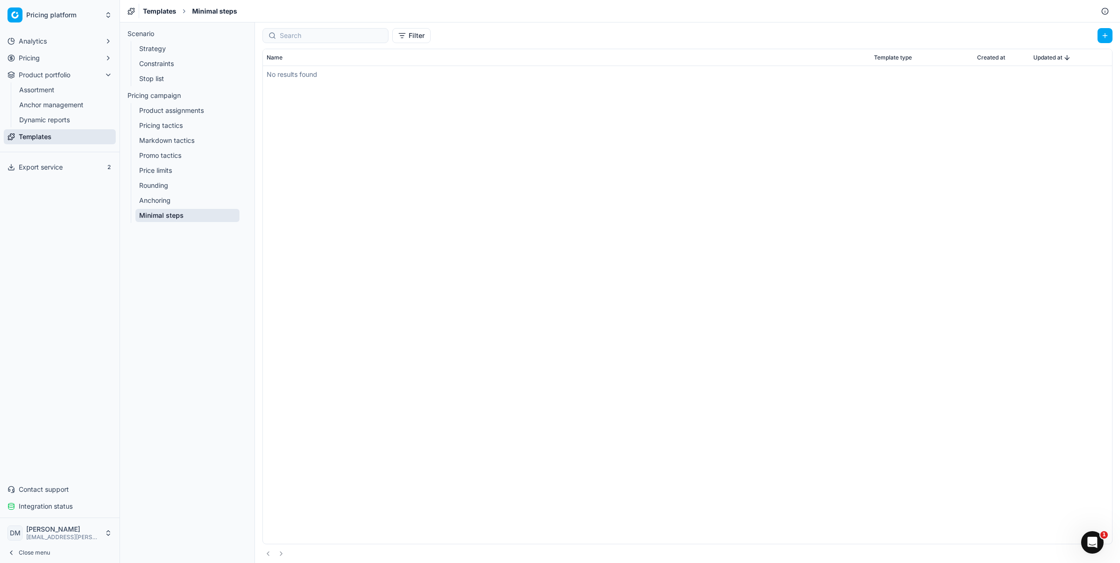
click at [104, 59] on icon "button" at bounding box center [107, 57] width 7 height 7
click at [57, 74] on link "Optimization groups" at bounding box center [59, 73] width 89 height 13
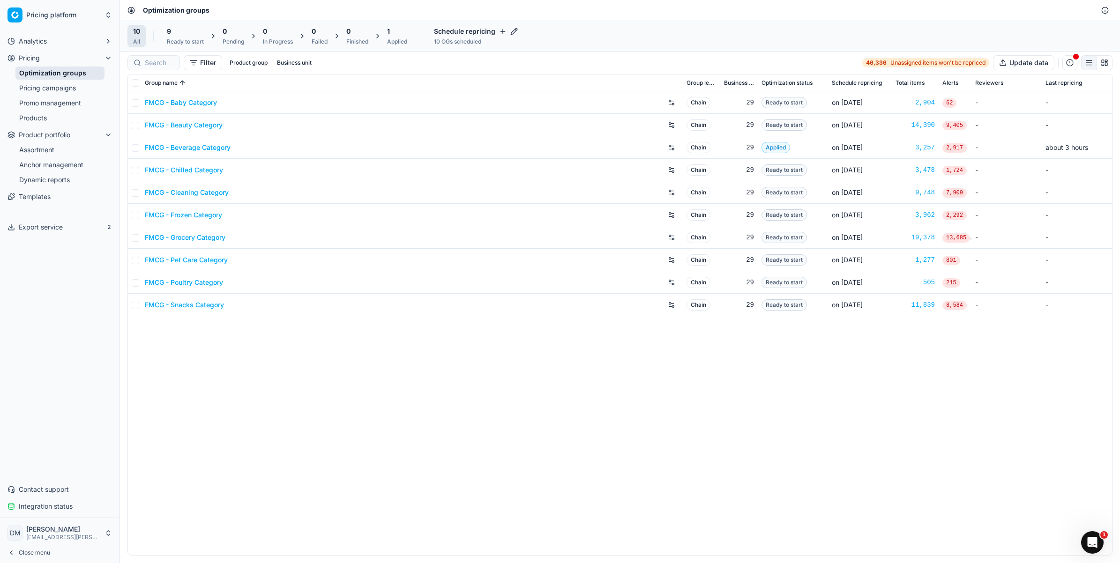
click at [39, 114] on link "Products" at bounding box center [59, 117] width 89 height 13
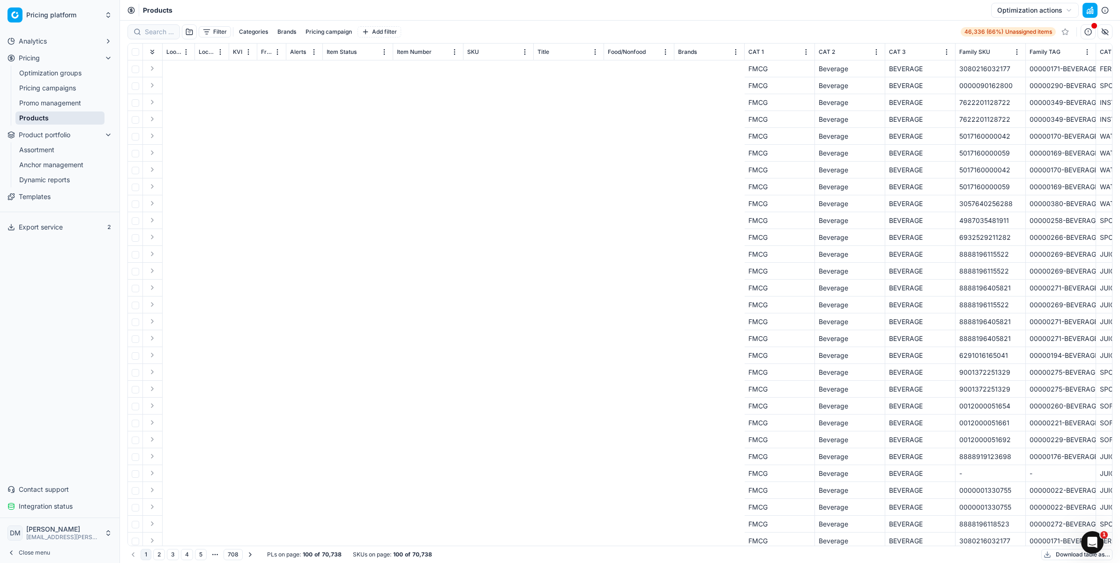
drag, startPoint x: 238, startPoint y: 537, endPoint x: 1082, endPoint y: 563, distance: 844.6
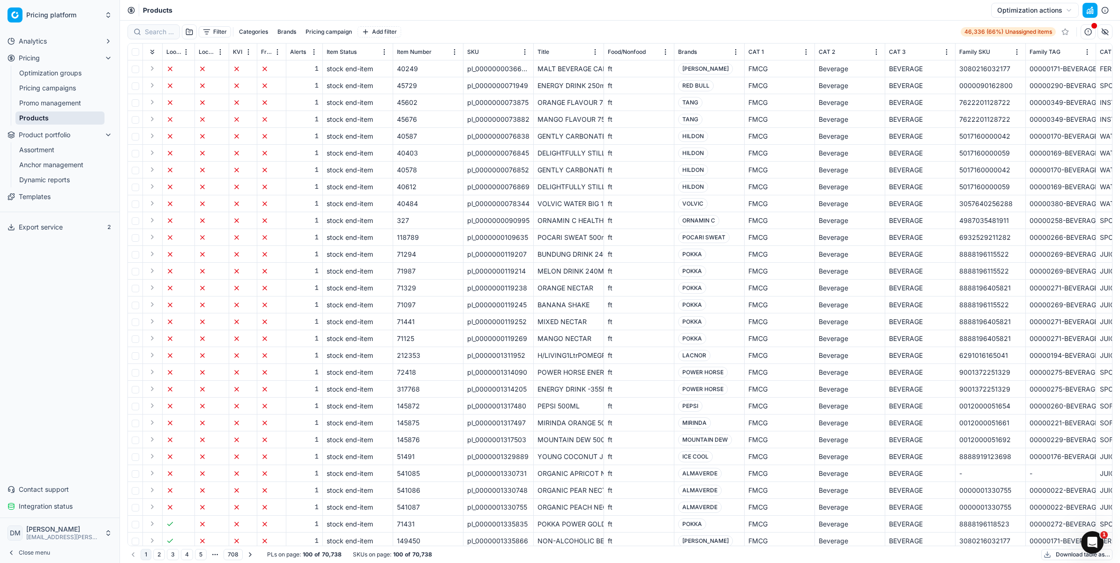
scroll to position [23, 0]
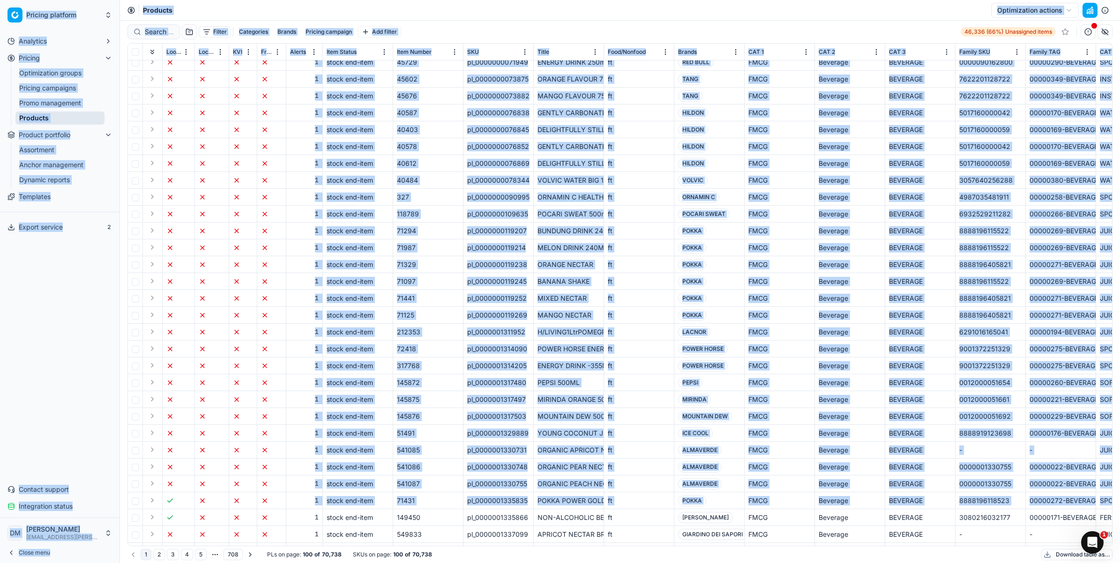
click at [1064, 550] on button "Download table as..." at bounding box center [1076, 554] width 71 height 11
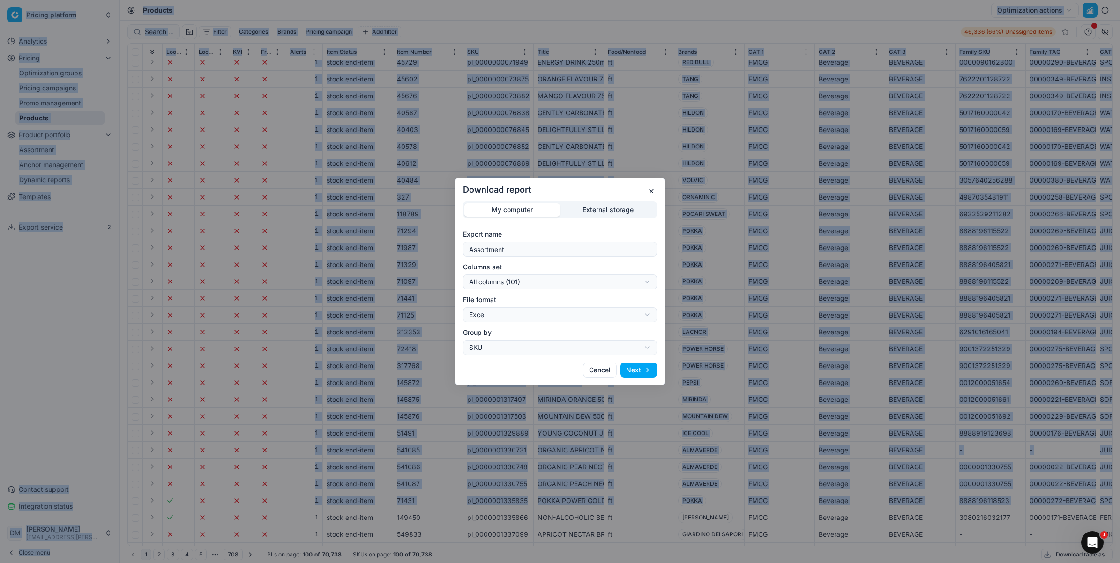
click at [648, 312] on div "Download report My computer External storage Export name Assortment Columns set…" at bounding box center [560, 281] width 1120 height 563
click at [642, 282] on div "Download report My computer External storage Export name Assortment Columns set…" at bounding box center [560, 281] width 1120 height 563
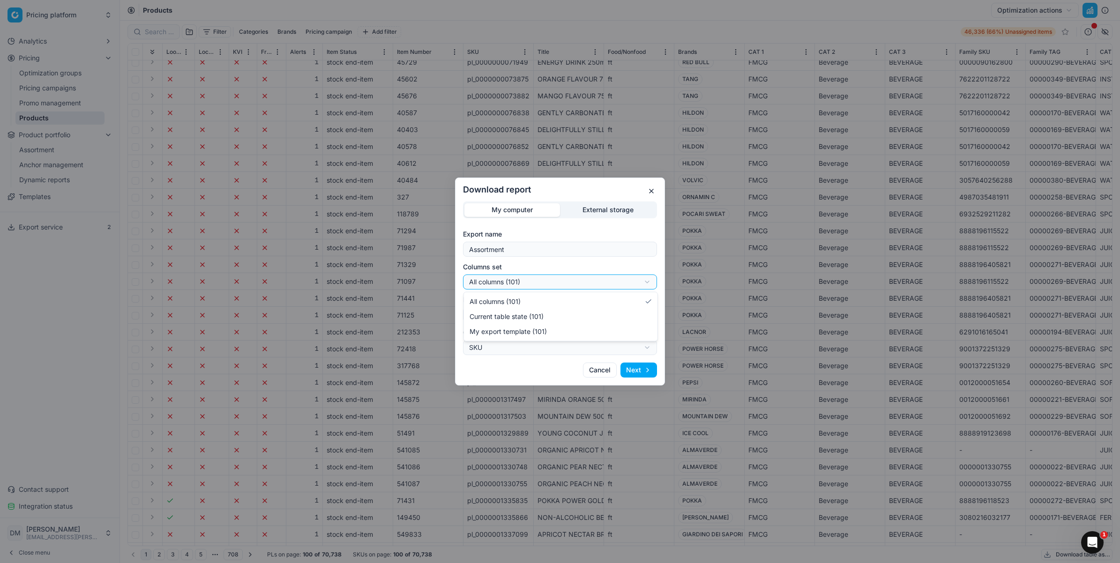
click at [643, 284] on div "Download report My computer External storage Export name Assortment Columns set…" at bounding box center [560, 281] width 1120 height 563
click at [646, 364] on button "Next" at bounding box center [638, 370] width 37 height 15
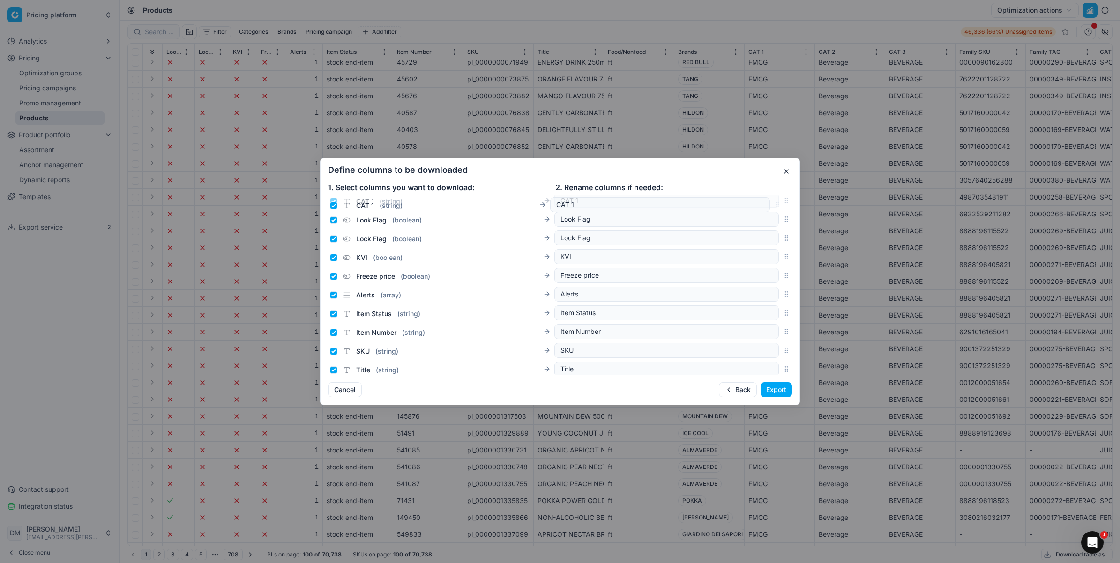
scroll to position [0, 0]
drag, startPoint x: 774, startPoint y: 309, endPoint x: 752, endPoint y: 223, distance: 89.0
click at [752, 223] on body "Pricing platform Analytics Pricing Optimization groups Pricing campaigns Promo …" at bounding box center [560, 281] width 1120 height 563
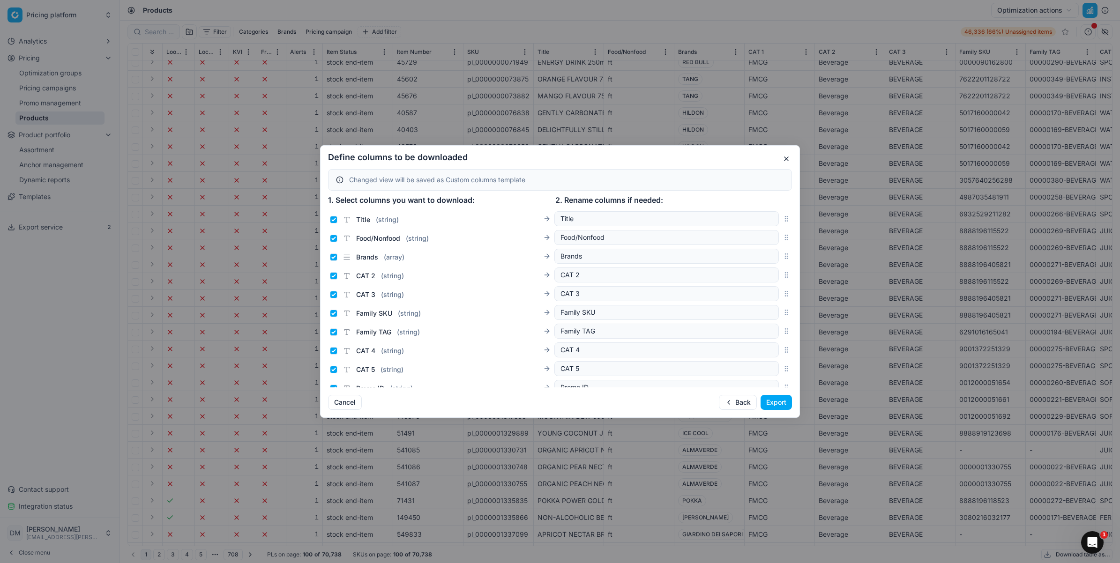
scroll to position [176, 0]
drag, startPoint x: 779, startPoint y: 340, endPoint x: 788, endPoint y: 301, distance: 40.0
click at [788, 301] on div "Look Flag ( boolean ) Look Flag CAT 1 ( string ) CAT 1 Lock Flag ( boolean ) Lo…" at bounding box center [559, 298] width 479 height 180
drag, startPoint x: 778, startPoint y: 360, endPoint x: 788, endPoint y: 321, distance: 39.8
click at [788, 321] on div "Look Flag ( boolean ) Look Flag CAT 1 ( string ) CAT 1 Lock Flag ( boolean ) Lo…" at bounding box center [559, 298] width 479 height 180
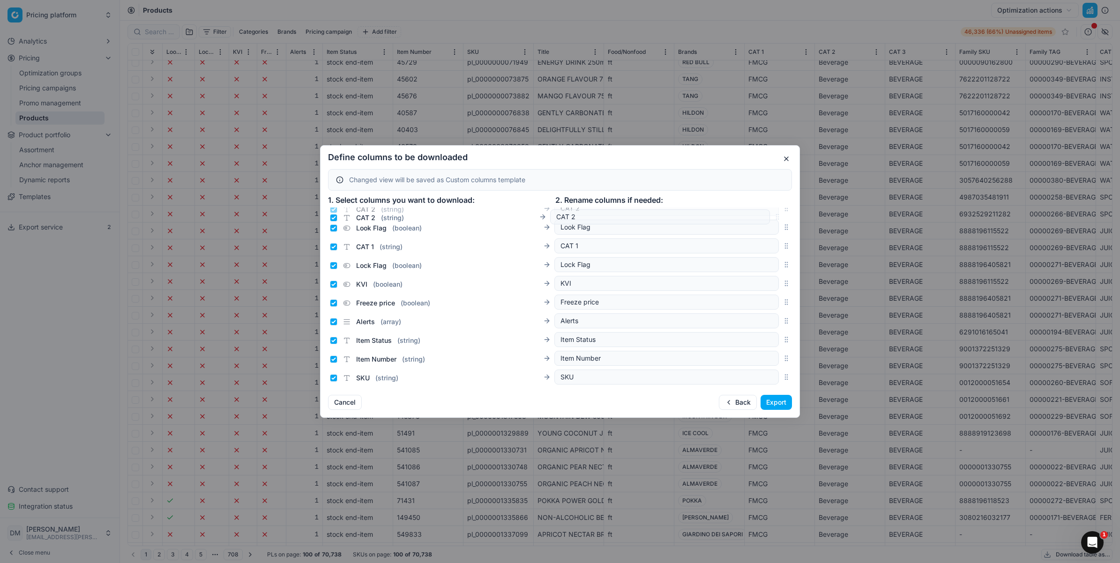
scroll to position [0, 0]
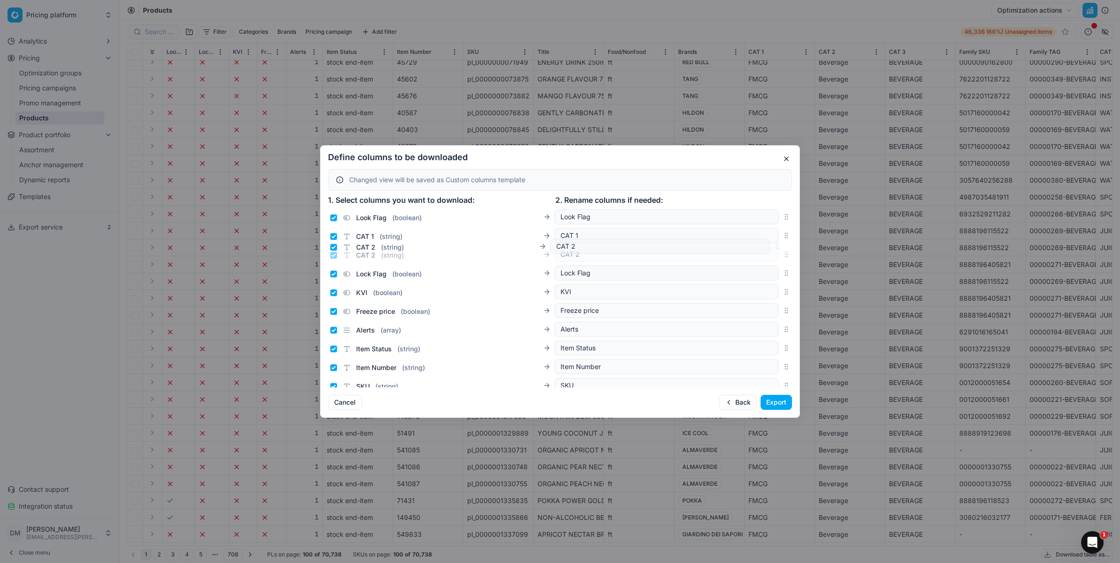
drag, startPoint x: 776, startPoint y: 268, endPoint x: 745, endPoint y: 248, distance: 36.3
click at [745, 248] on body "Pricing platform Analytics Pricing Optimization groups Pricing campaigns Promo …" at bounding box center [560, 281] width 1120 height 563
drag, startPoint x: 779, startPoint y: 345, endPoint x: 783, endPoint y: 273, distance: 72.3
click at [783, 273] on div "Look Flag ( boolean ) Look Flag CAT 1 ( string ) CAT 1 CAT 2 ( string ) CAT 2 L…" at bounding box center [559, 298] width 479 height 180
drag, startPoint x: 776, startPoint y: 364, endPoint x: 751, endPoint y: 301, distance: 67.7
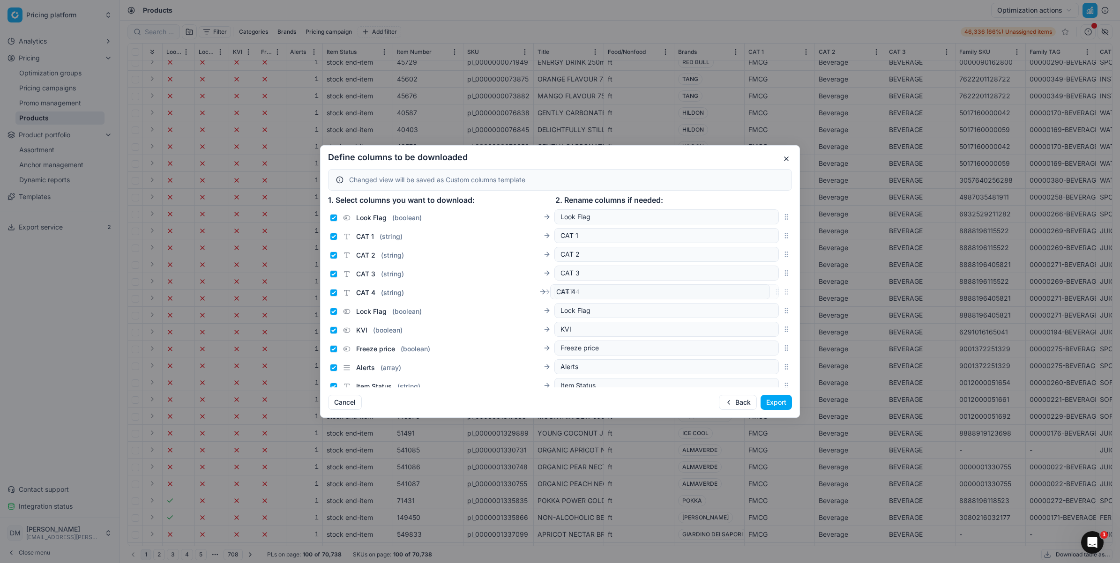
click at [751, 301] on body "Pricing platform Analytics Pricing Optimization groups Pricing campaigns Promo …" at bounding box center [560, 281] width 1120 height 563
drag, startPoint x: 777, startPoint y: 301, endPoint x: 756, endPoint y: 322, distance: 29.5
click at [756, 322] on body "Pricing platform Analytics Pricing Optimization groups Pricing campaigns Promo …" at bounding box center [560, 281] width 1120 height 563
drag, startPoint x: 778, startPoint y: 285, endPoint x: 746, endPoint y: 309, distance: 40.1
click at [746, 309] on body "Pricing platform Analytics Pricing Optimization groups Pricing campaigns Promo …" at bounding box center [560, 281] width 1120 height 563
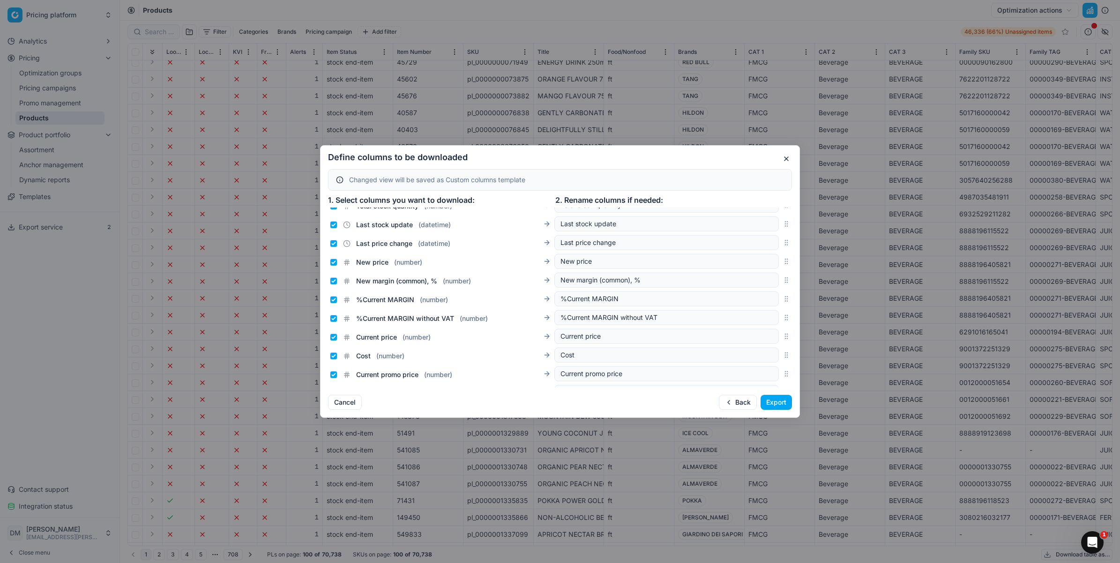
scroll to position [1054, 0]
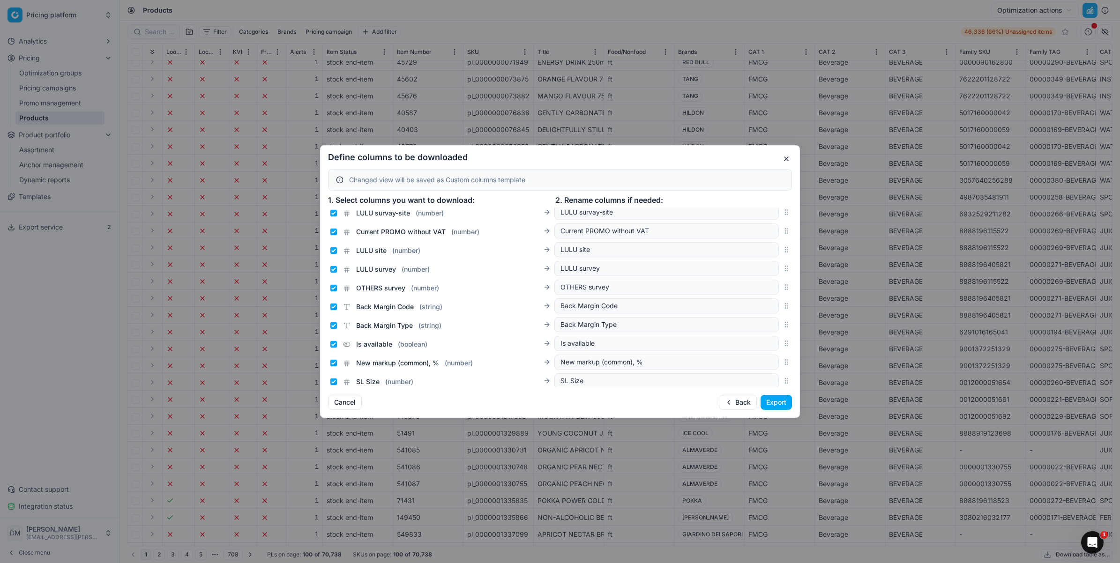
click at [788, 397] on button "Export" at bounding box center [775, 402] width 31 height 15
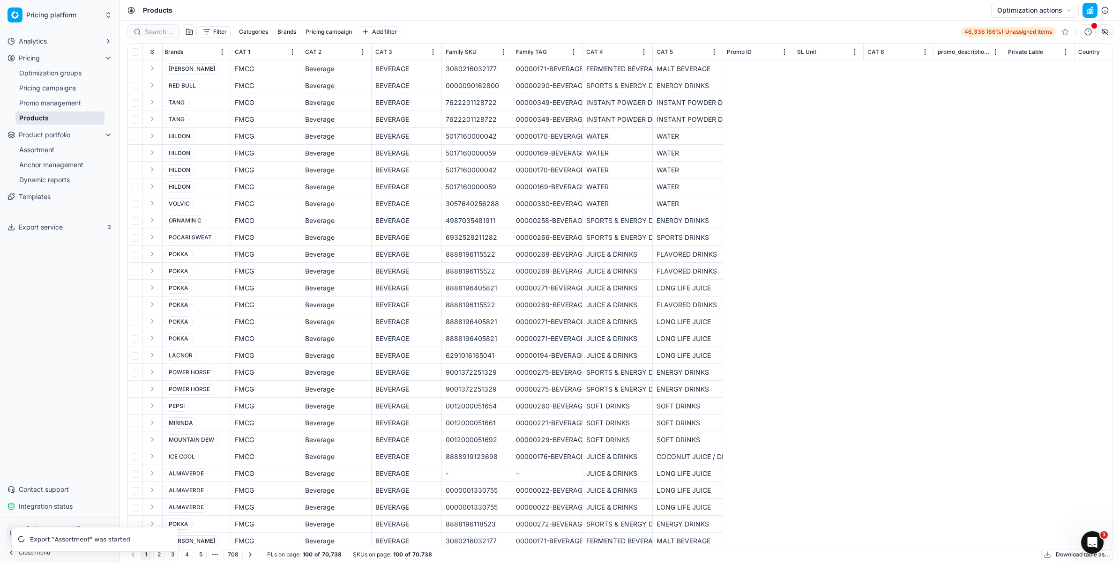
scroll to position [0, 0]
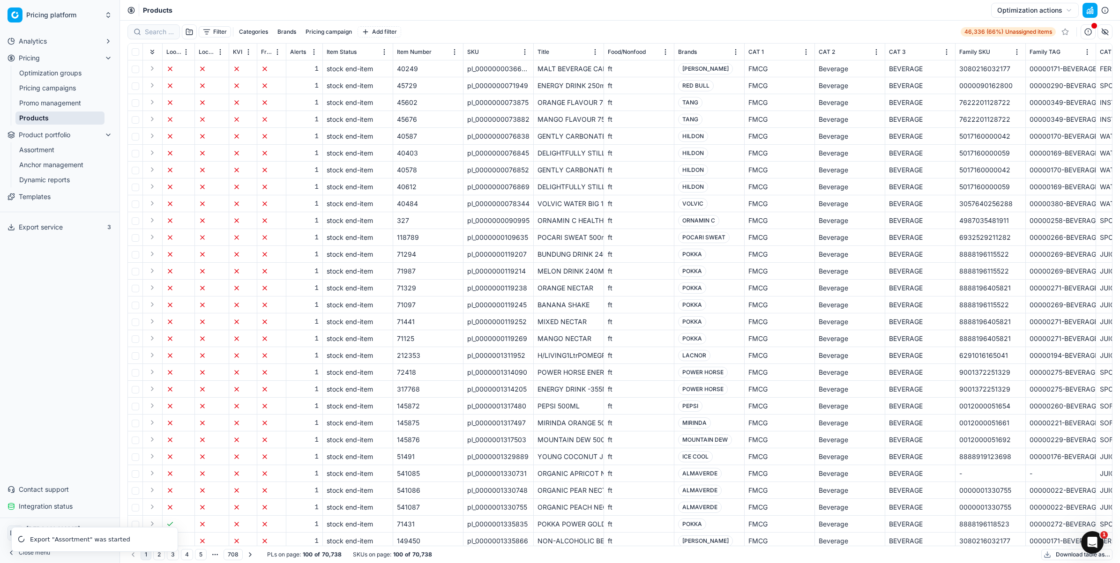
click at [451, 33] on div "Filter Categories Brands Pricing campaign Add filter 46,336 (66%) Unassigned it…" at bounding box center [619, 31] width 985 height 15
drag, startPoint x: 48, startPoint y: 71, endPoint x: 67, endPoint y: 70, distance: 18.3
click at [48, 71] on link "Optimization groups" at bounding box center [59, 73] width 89 height 13
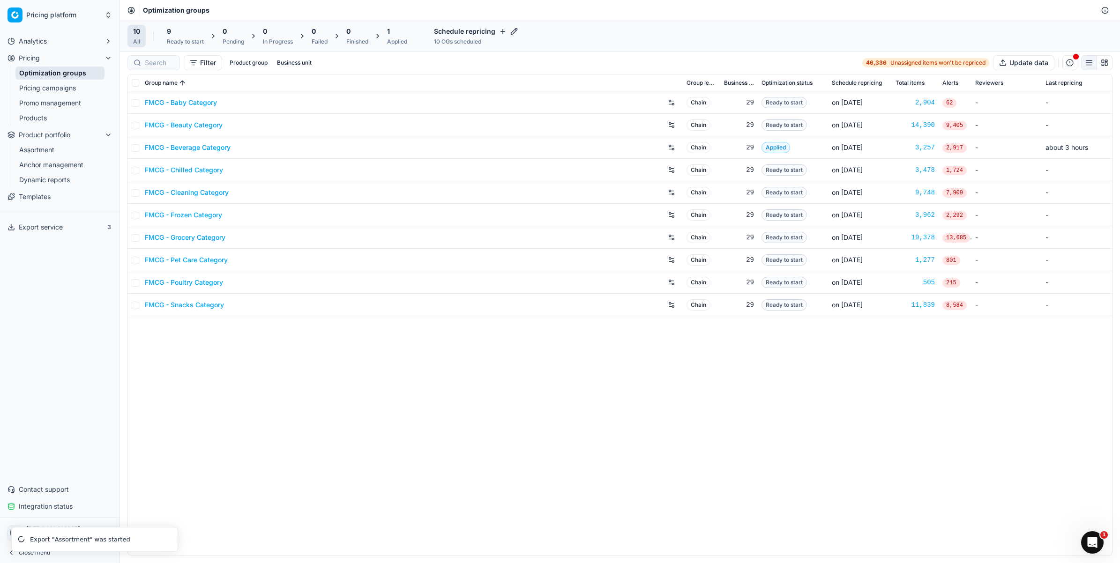
click at [207, 150] on link "FMCG - Beverage Category" at bounding box center [188, 147] width 86 height 9
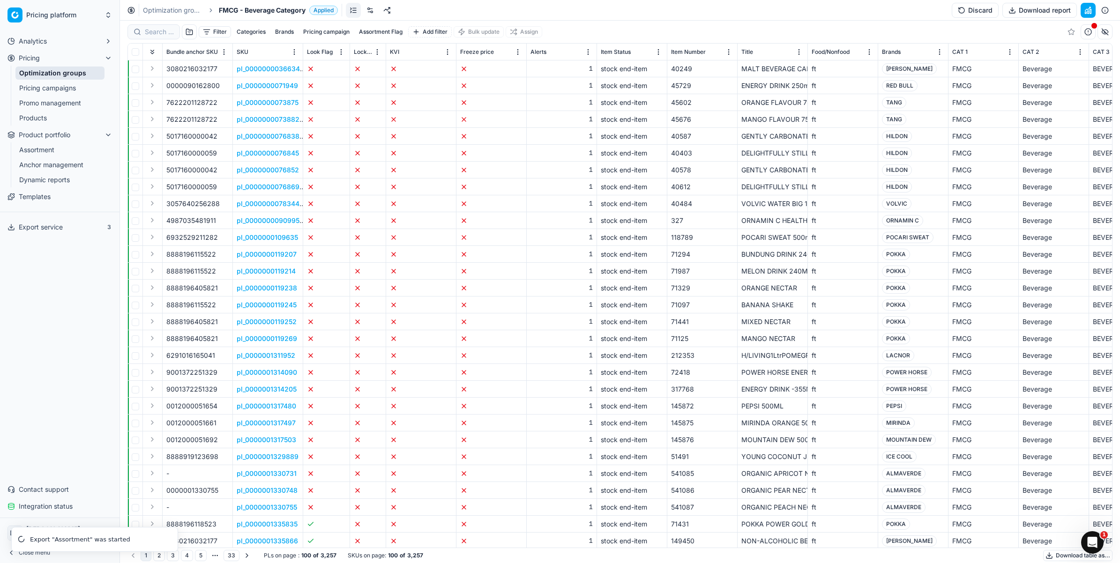
click at [272, 68] on p "pl_0000000036634" at bounding box center [268, 68] width 63 height 9
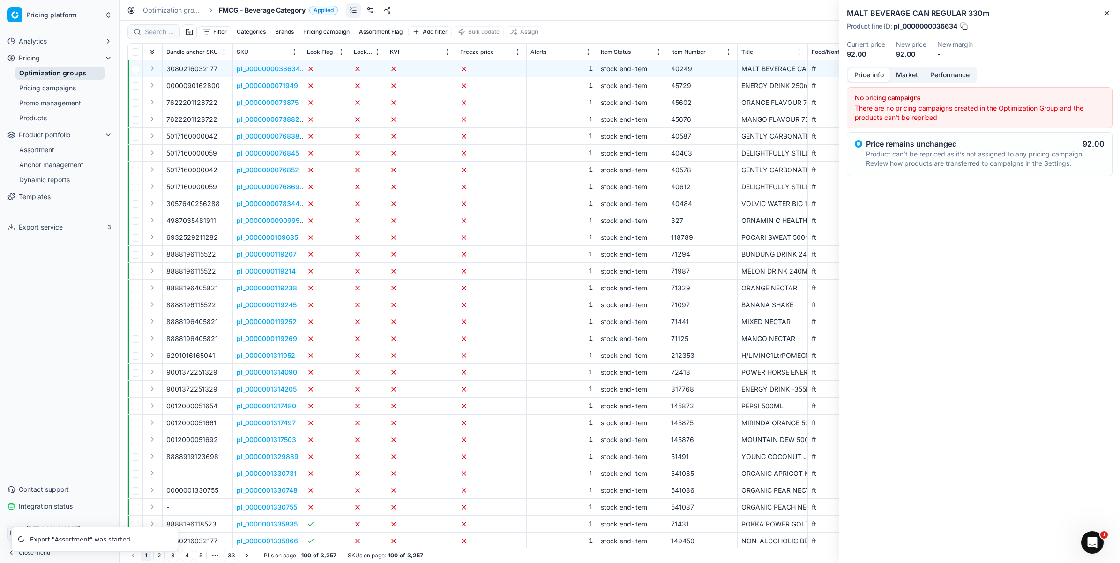
click at [348, 29] on button "Pricing campaign" at bounding box center [326, 31] width 54 height 11
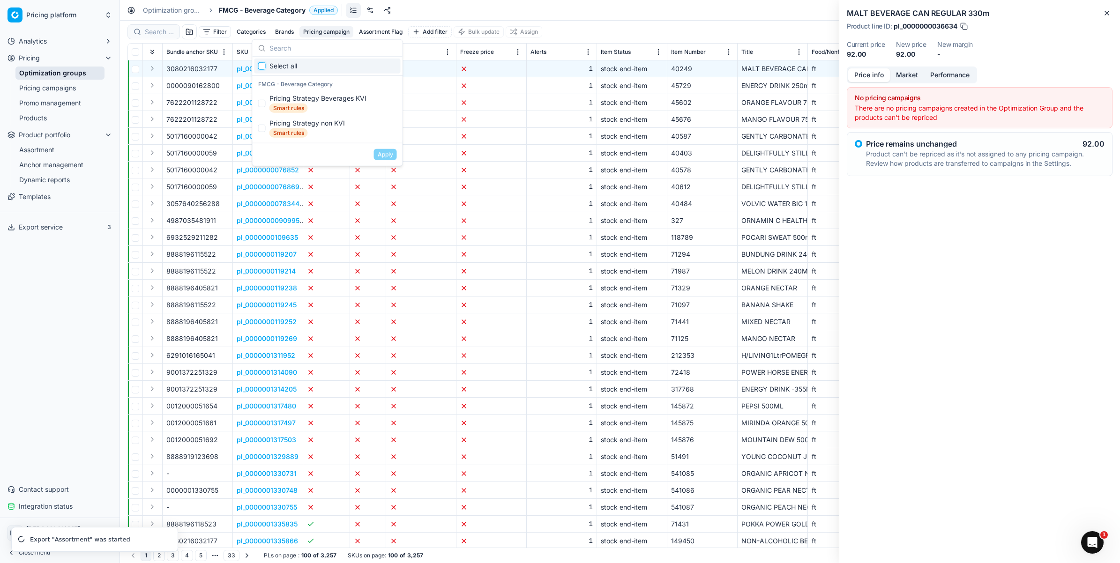
click at [261, 68] on input "Suggestions" at bounding box center [261, 65] width 7 height 7
checkbox input "true"
click at [389, 154] on button "Apply" at bounding box center [385, 154] width 23 height 11
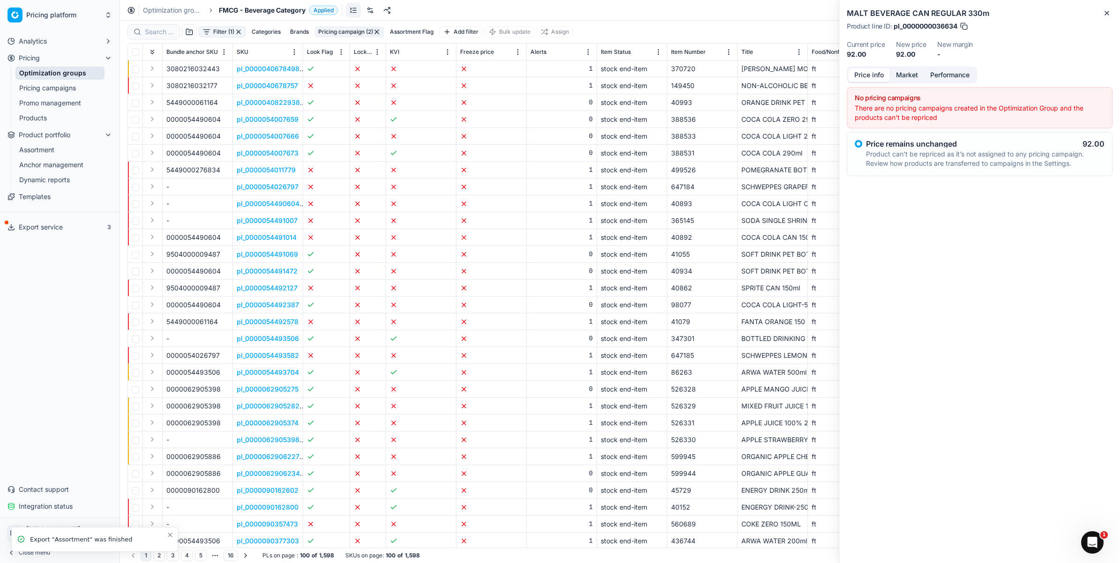
click at [287, 72] on p "pl_0000040678498" at bounding box center [268, 68] width 63 height 9
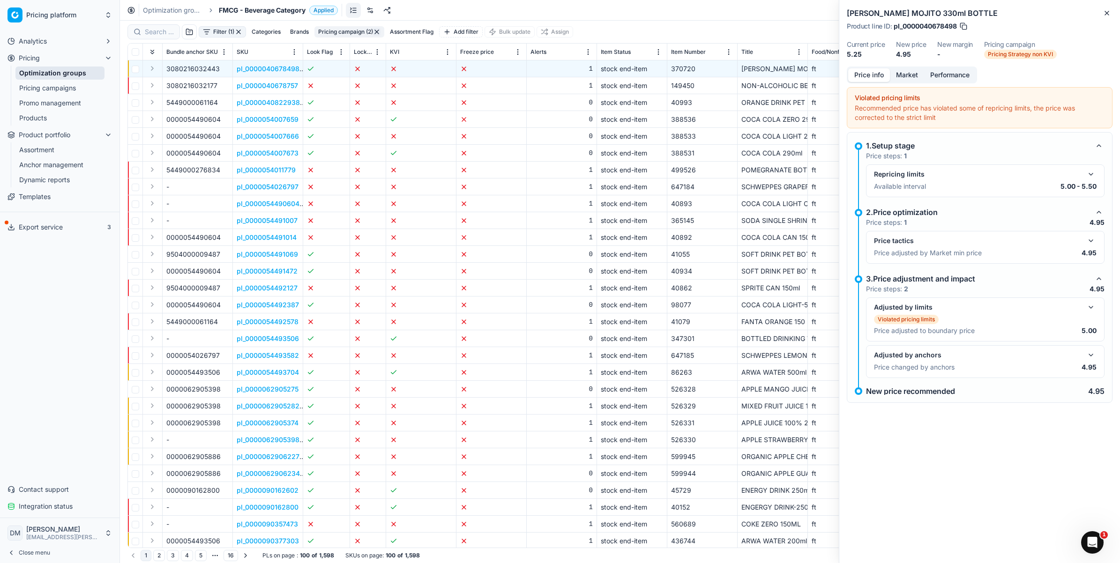
click at [1066, 444] on div "HOLSTEN MOJITO 330ml BOTTLE Product line ID : pl_0000040678498 Current price 5.…" at bounding box center [979, 281] width 281 height 563
click at [354, 54] on span "Lock Flag" at bounding box center [363, 51] width 19 height 7
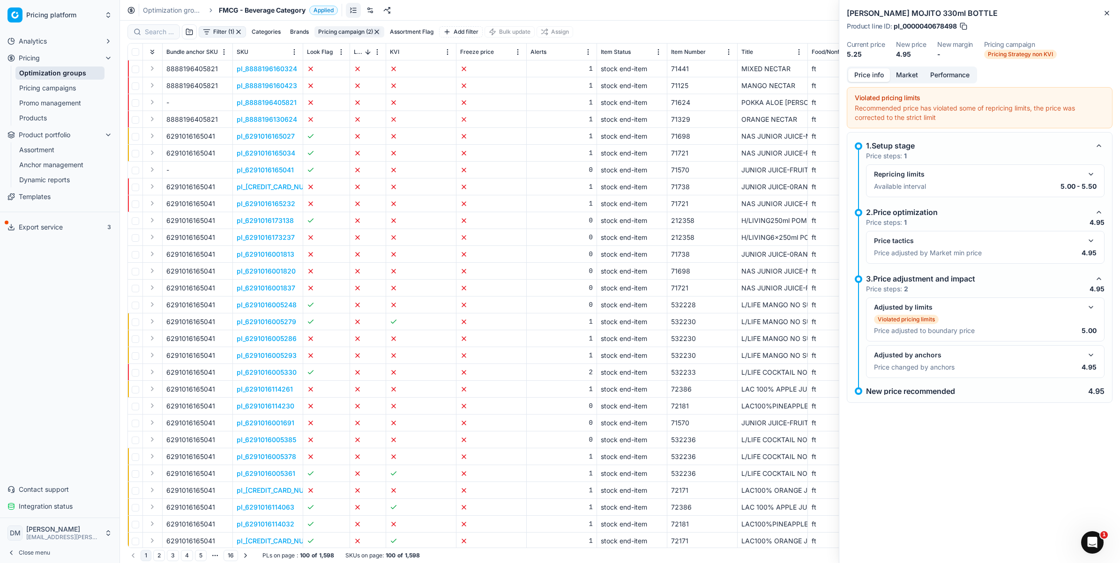
click at [314, 50] on span "Look Flag" at bounding box center [320, 51] width 26 height 7
click at [282, 68] on p "pl_0012000051685" at bounding box center [266, 68] width 59 height 9
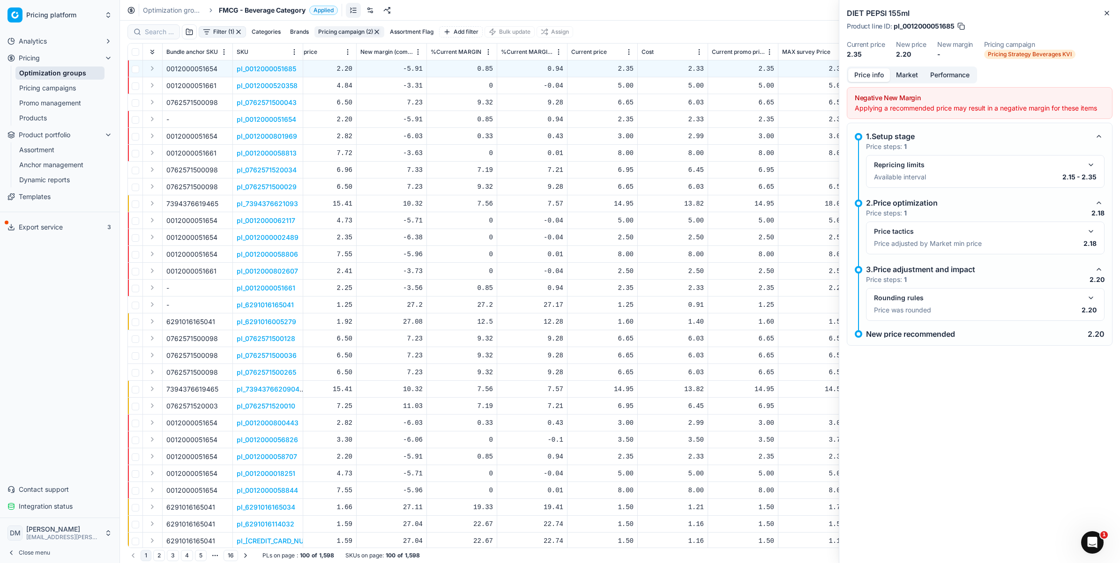
scroll to position [0, 2461]
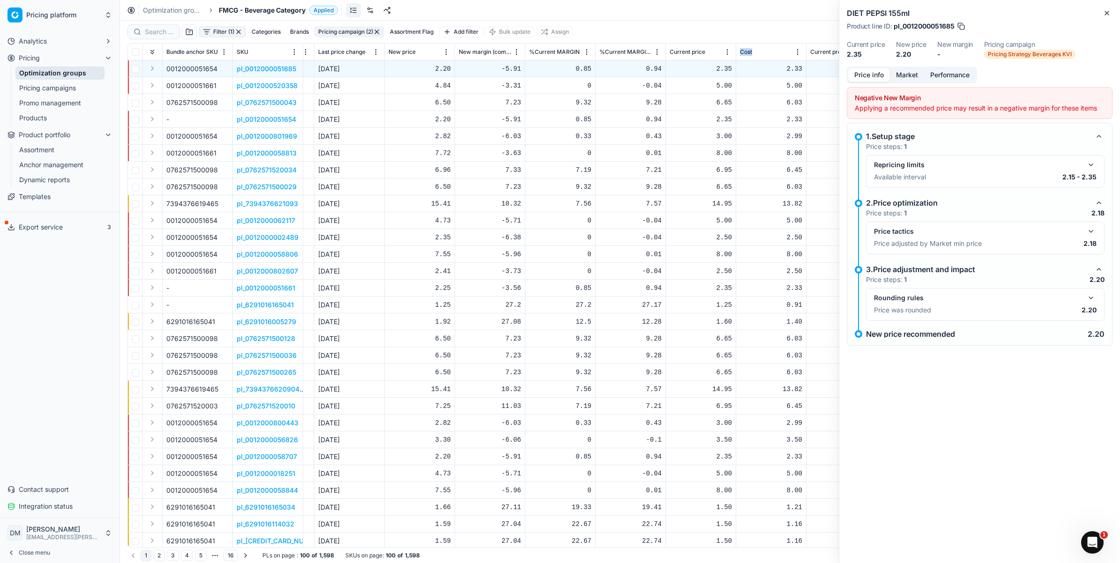
drag, startPoint x: 761, startPoint y: 51, endPoint x: 709, endPoint y: 52, distance: 52.5
click at [709, 52] on tr "Bundle anchor SKU SKU Look Flag Lock Flag KVI Freeze price Alerts Item Status I…" at bounding box center [1141, 52] width 6949 height 17
click at [69, 223] on button "Export service" at bounding box center [60, 227] width 112 height 15
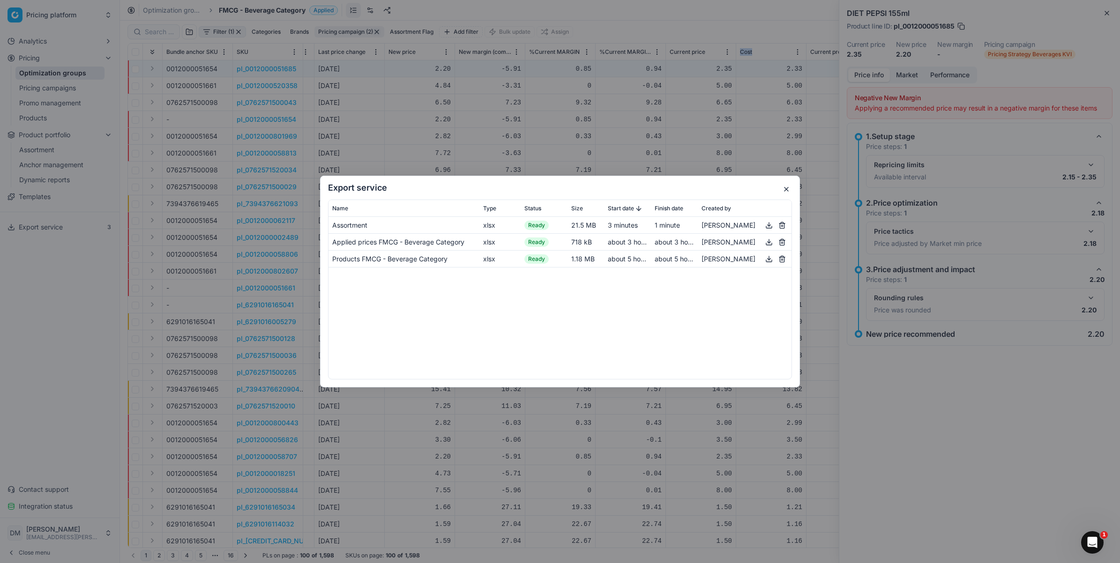
click at [767, 225] on button "button" at bounding box center [768, 225] width 11 height 11
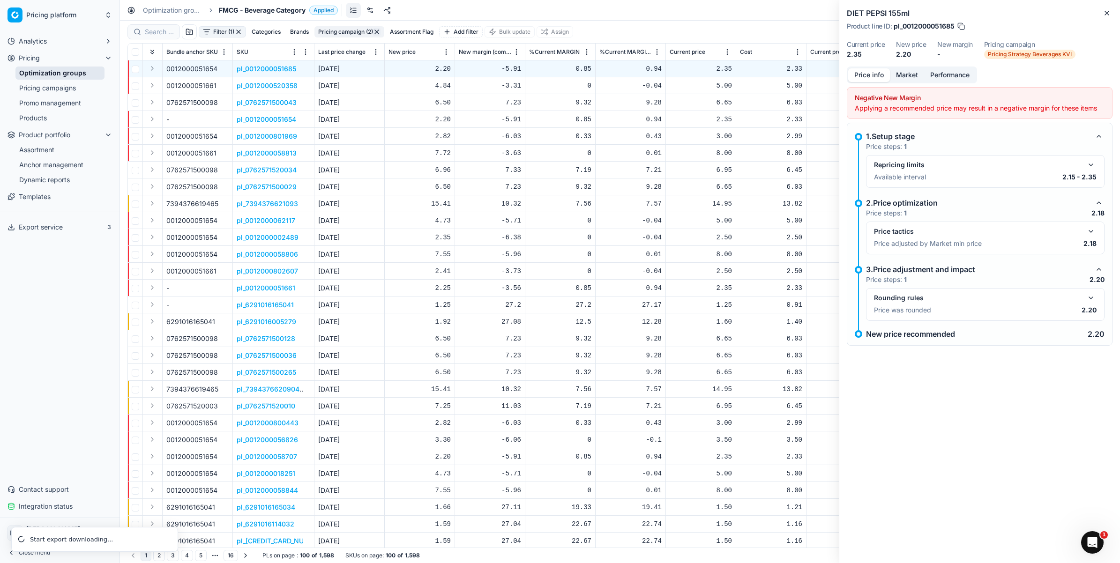
click at [1101, 24] on div "Export service Name Type Status Size Start date Finish date Created by Assortme…" at bounding box center [560, 281] width 1120 height 563
click at [890, 240] on p "Price adjusted by Market min price" at bounding box center [928, 243] width 108 height 9
click at [971, 245] on p "Price adjusted by Market min price" at bounding box center [928, 243] width 108 height 9
click at [970, 464] on div "DIET PEPSI 155ml Product line ID : pl_0012000051685 Current price 2.35 New pric…" at bounding box center [979, 281] width 281 height 563
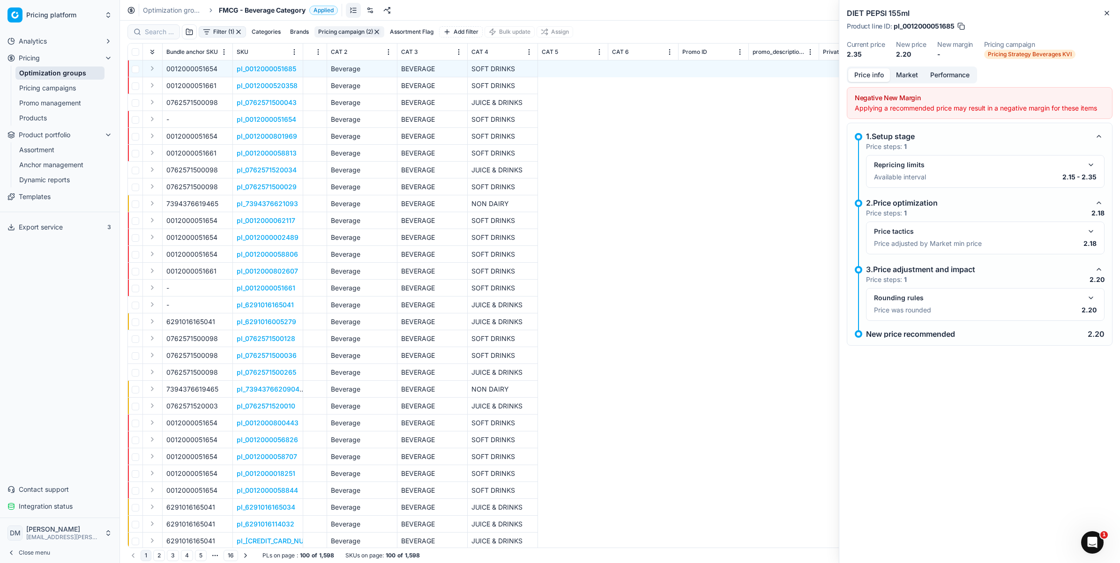
scroll to position [0, 0]
